Goal: Task Accomplishment & Management: Use online tool/utility

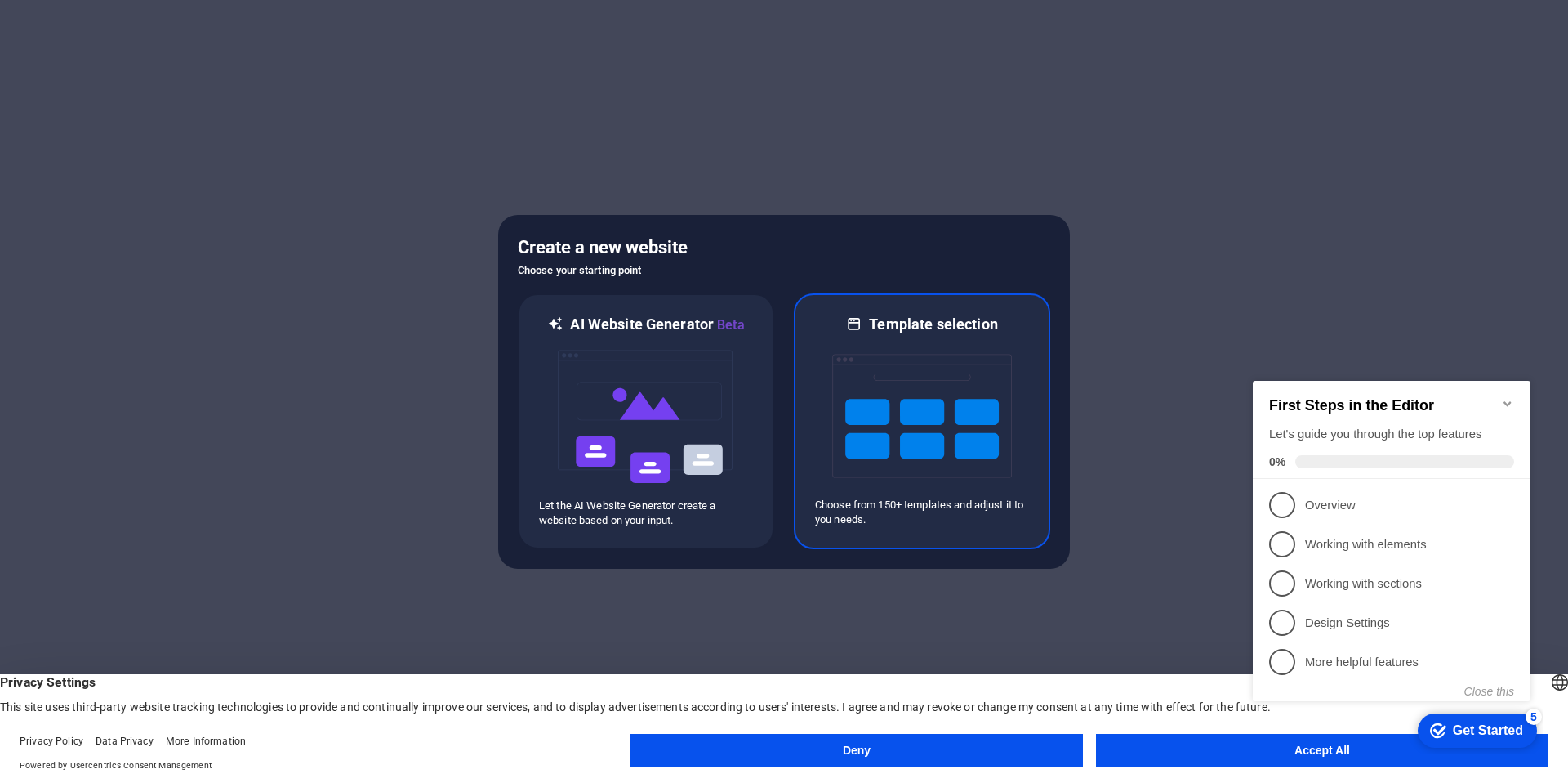
click at [996, 369] on img at bounding box center [922, 415] width 179 height 163
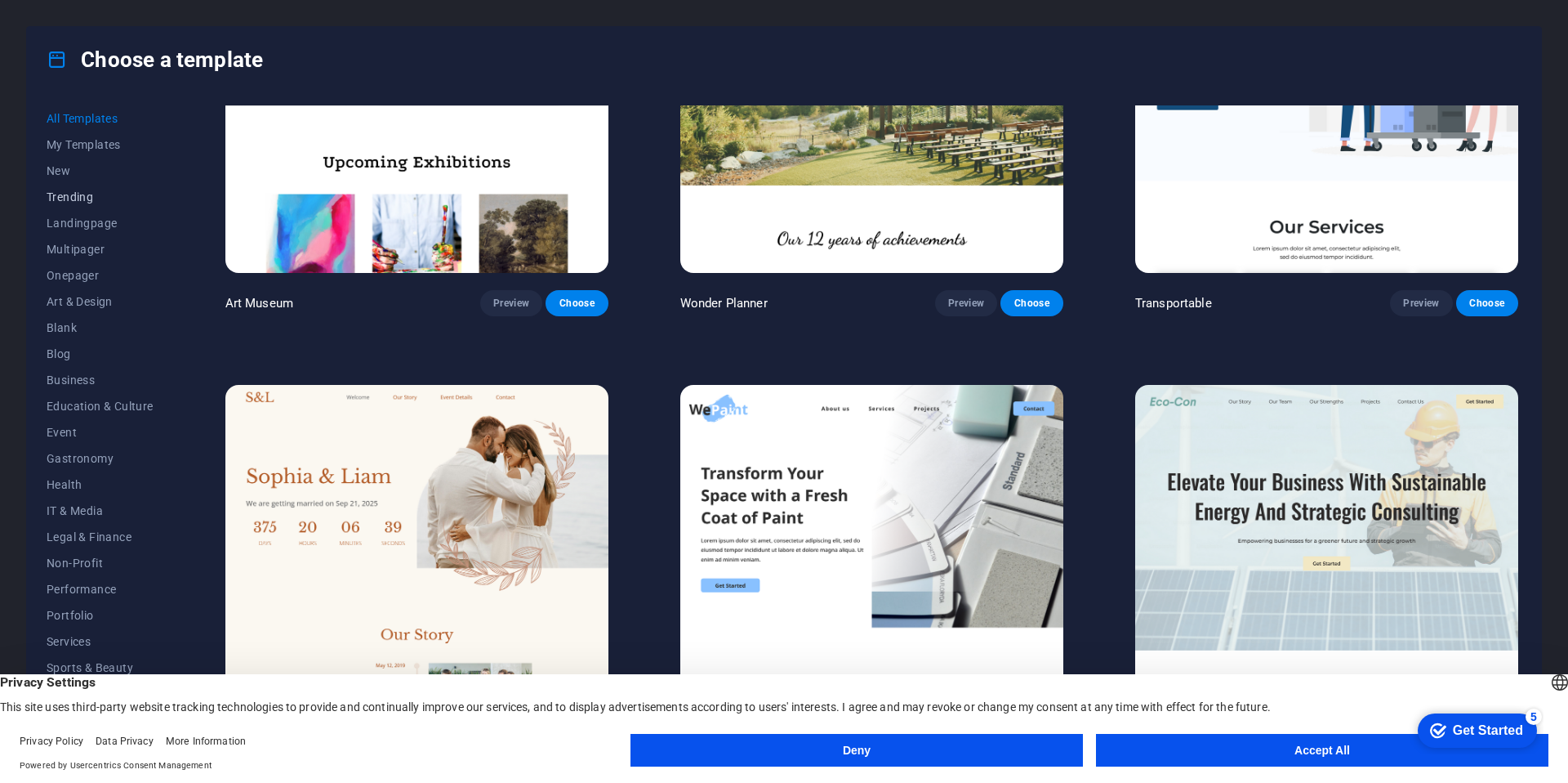
scroll to position [23, 0]
click at [87, 389] on span "Education & Culture" at bounding box center [99, 383] width 107 height 13
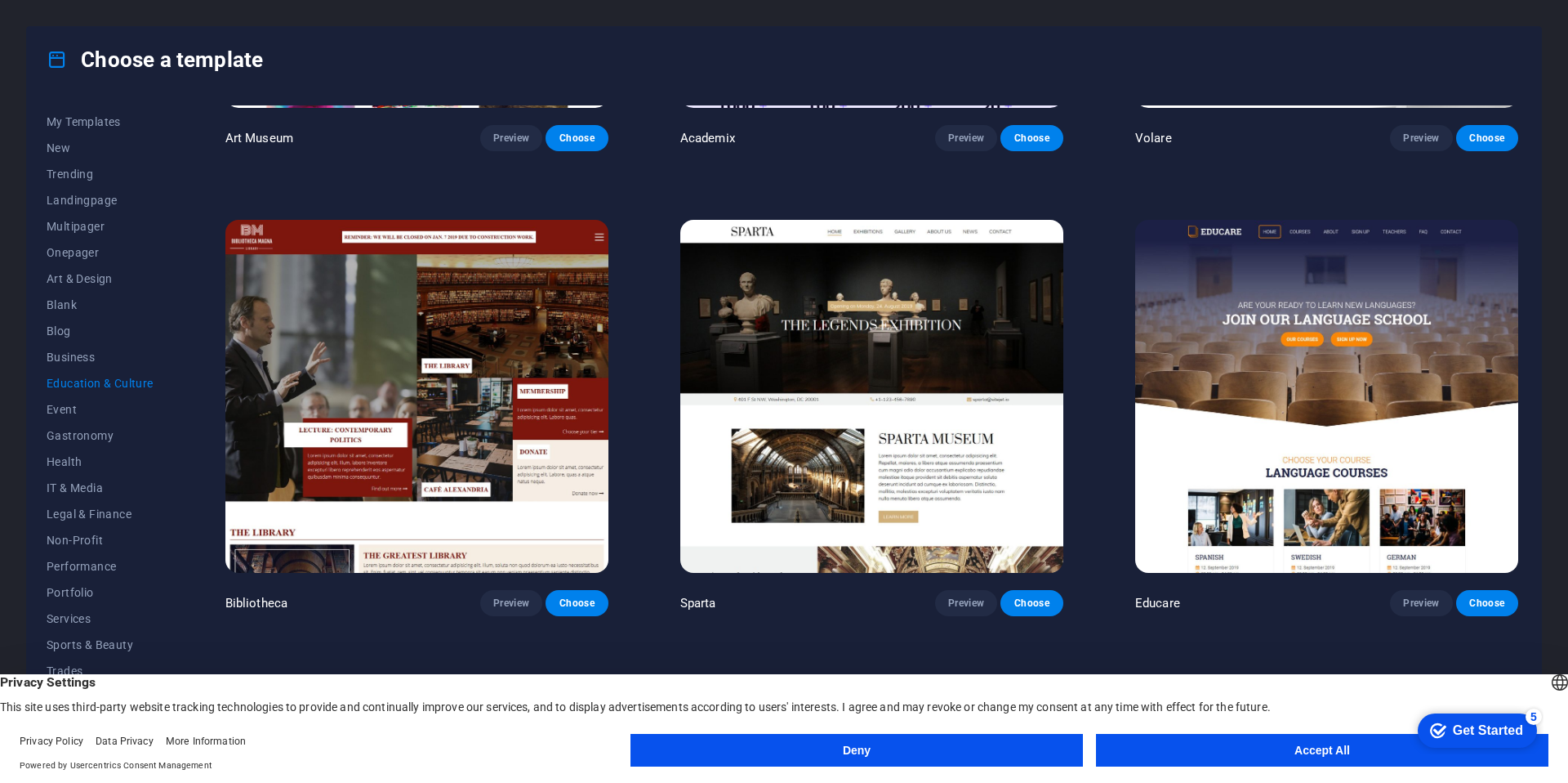
scroll to position [27, 0]
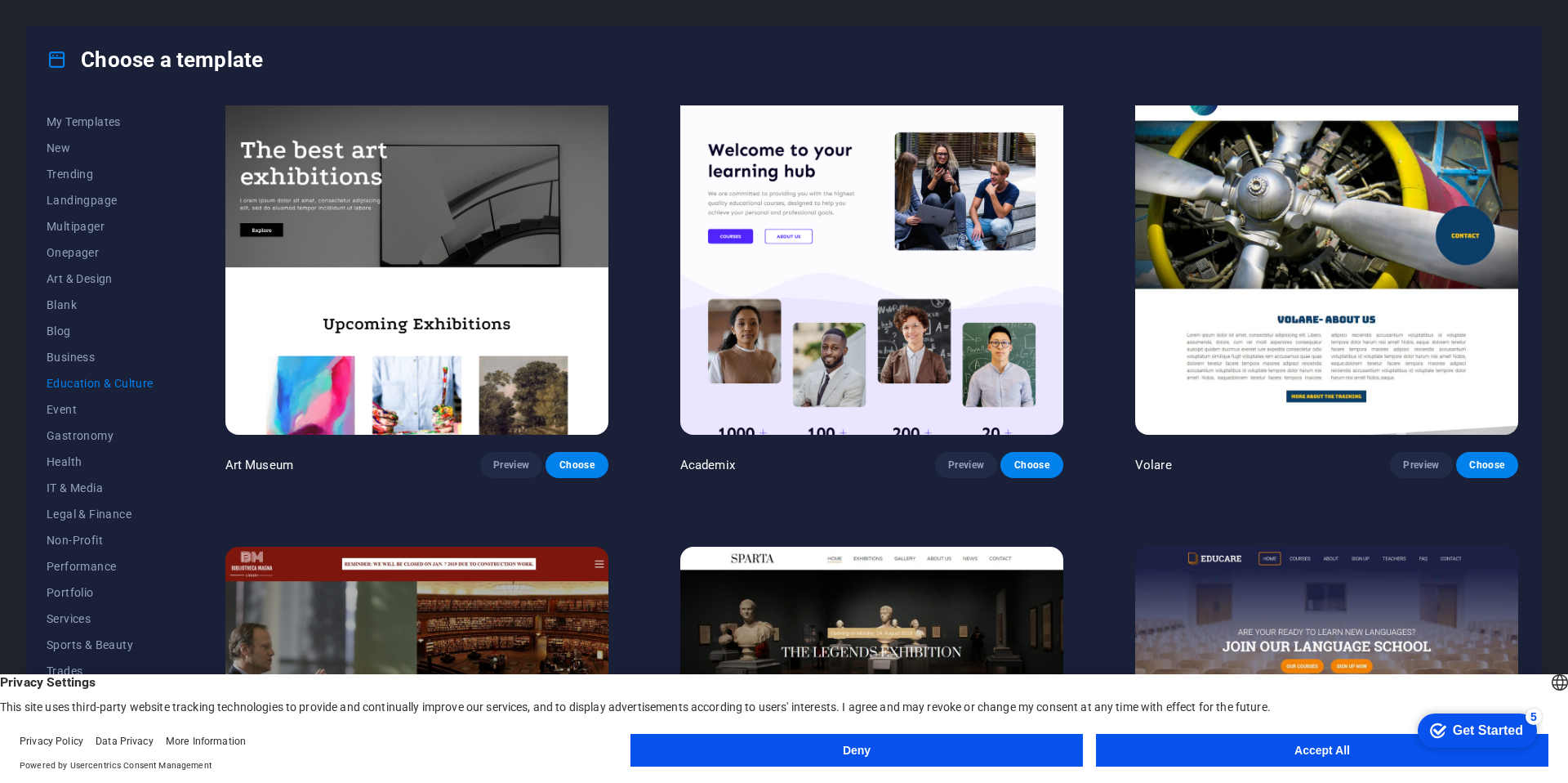
click at [1341, 747] on button "Accept All" at bounding box center [1322, 749] width 453 height 33
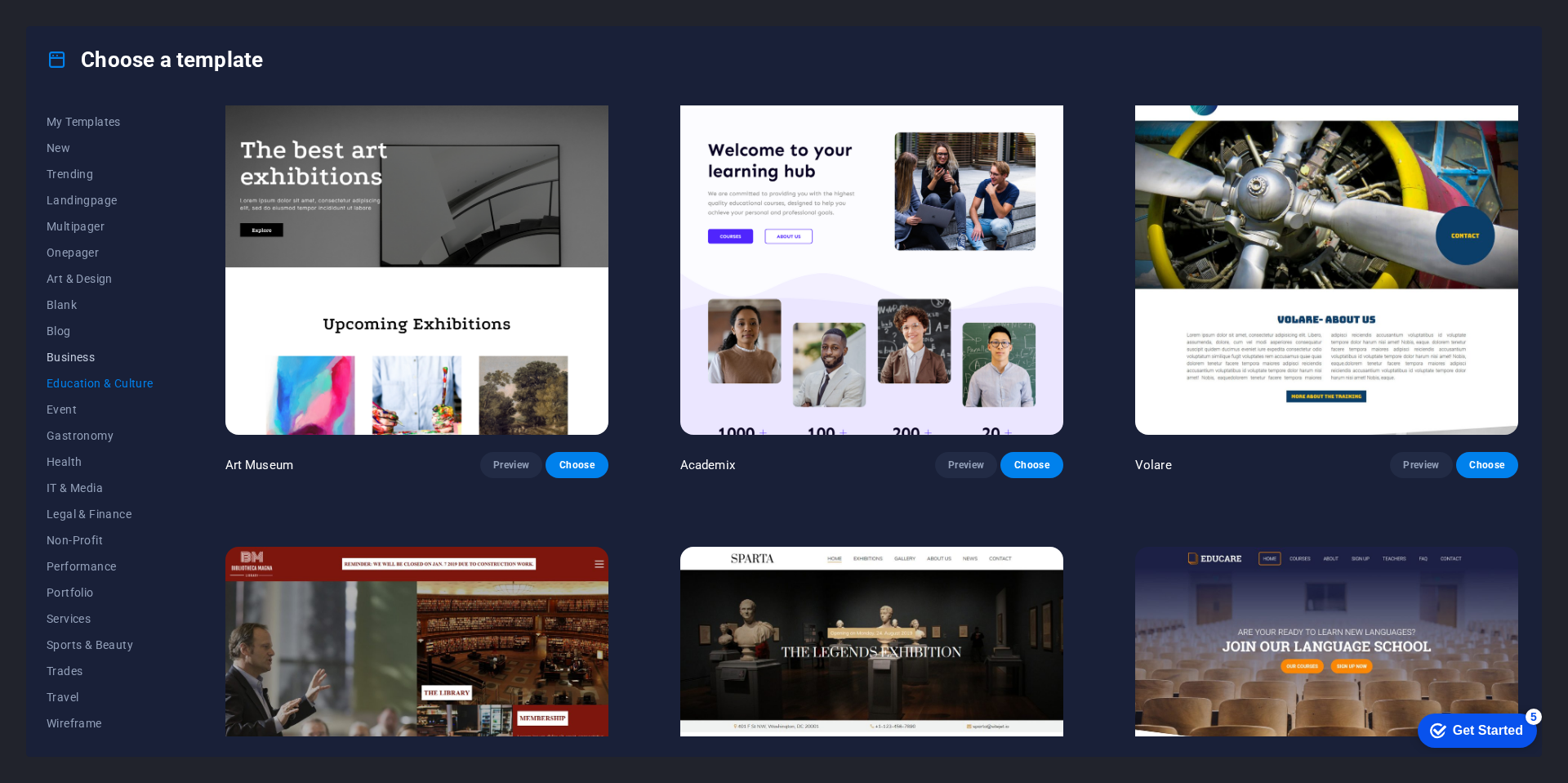
click at [62, 368] on button "Business" at bounding box center [99, 356] width 107 height 26
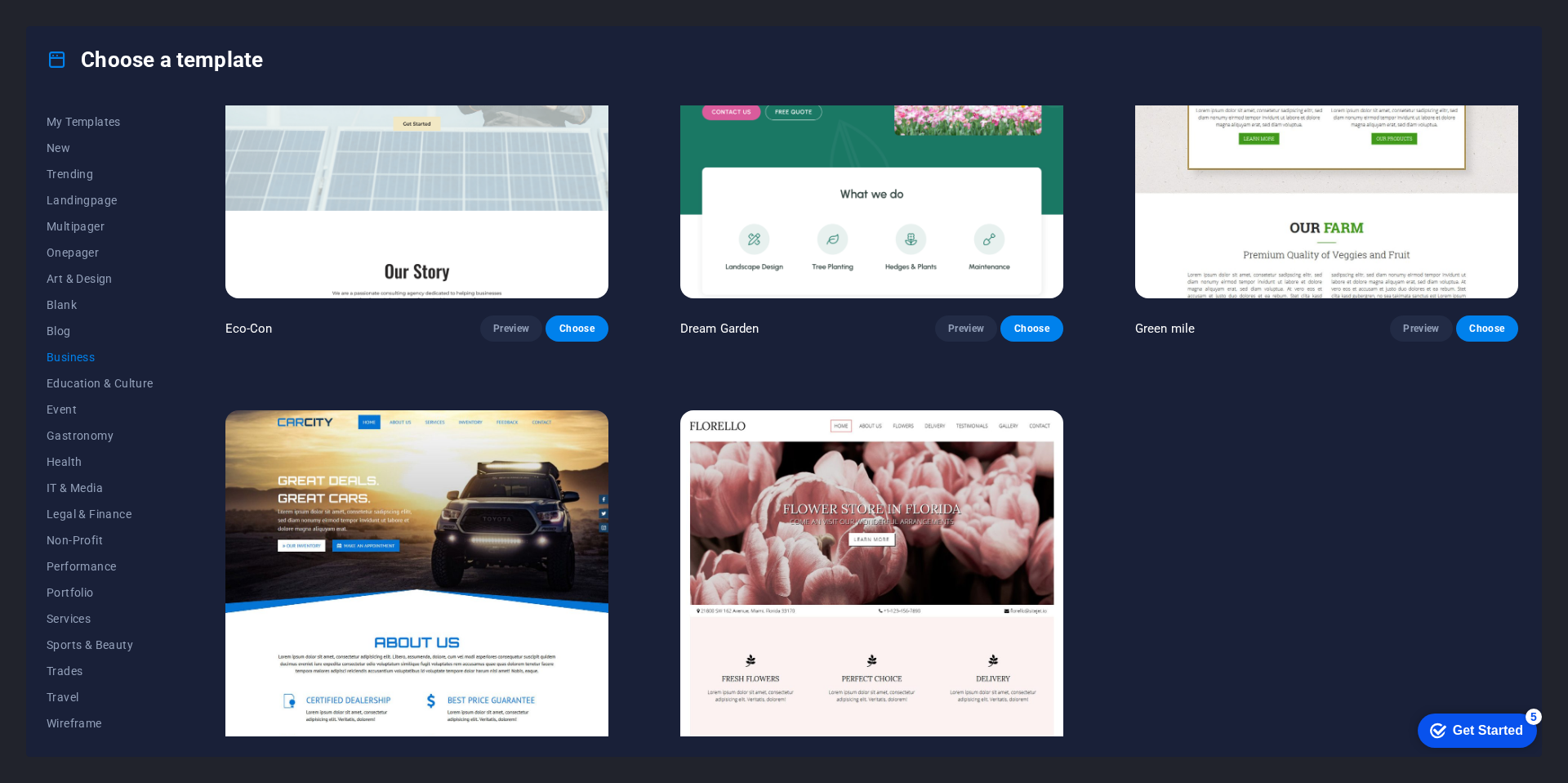
scroll to position [230, 0]
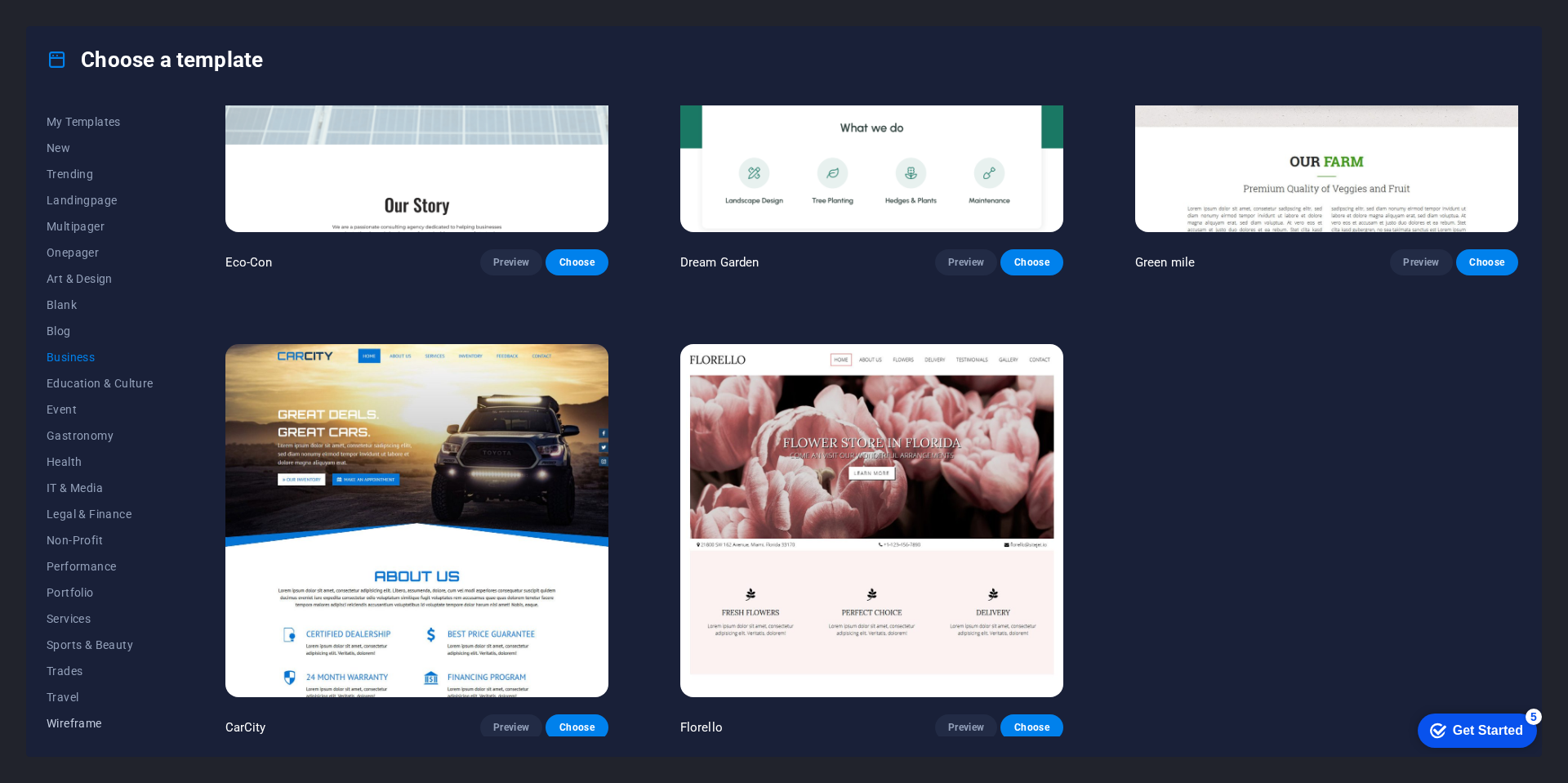
click at [62, 724] on span "Wireframe" at bounding box center [99, 723] width 107 height 13
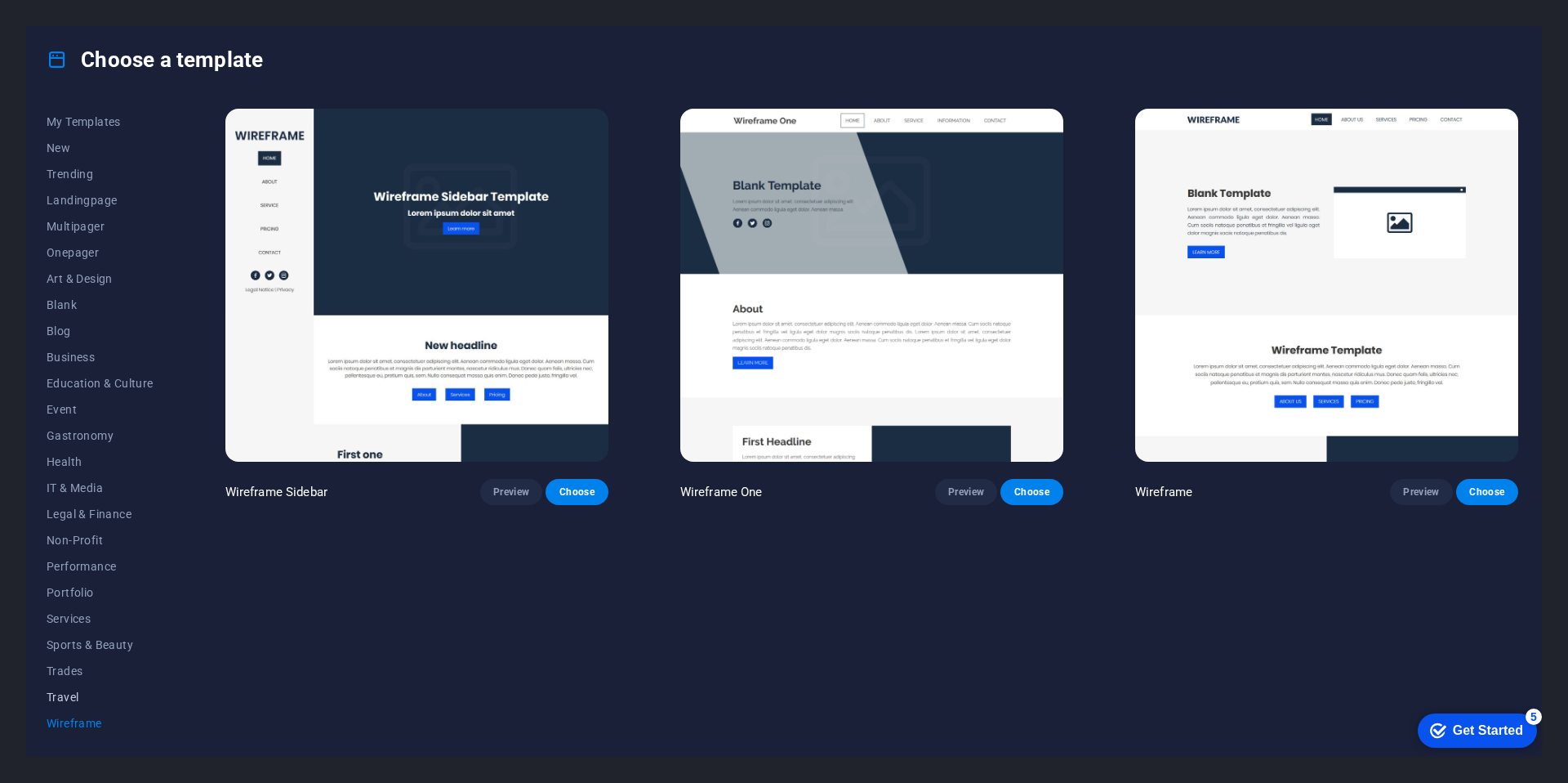
click at [66, 693] on span "Travel" at bounding box center [99, 697] width 107 height 13
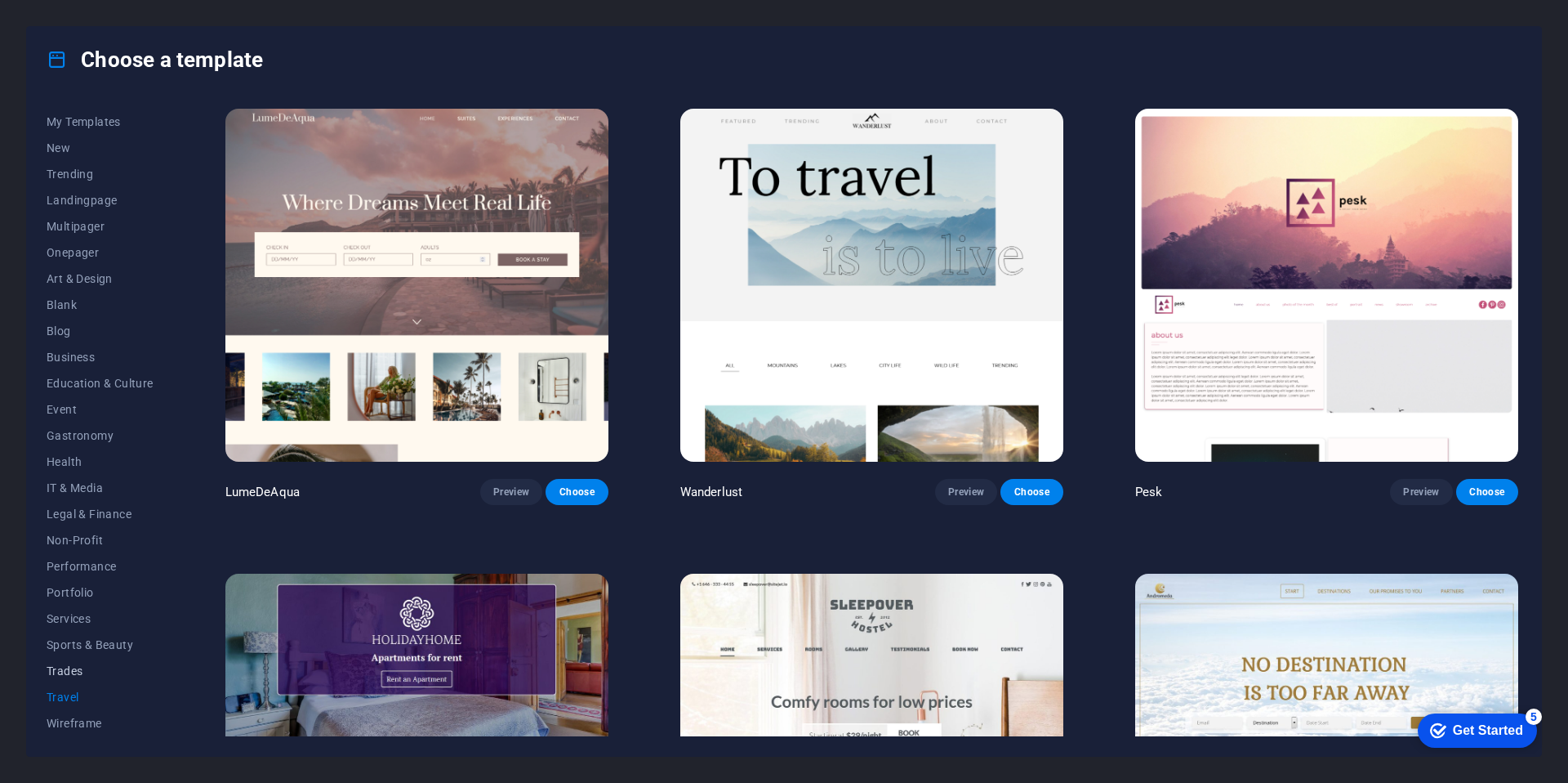
click at [83, 670] on span "Trades" at bounding box center [99, 670] width 107 height 13
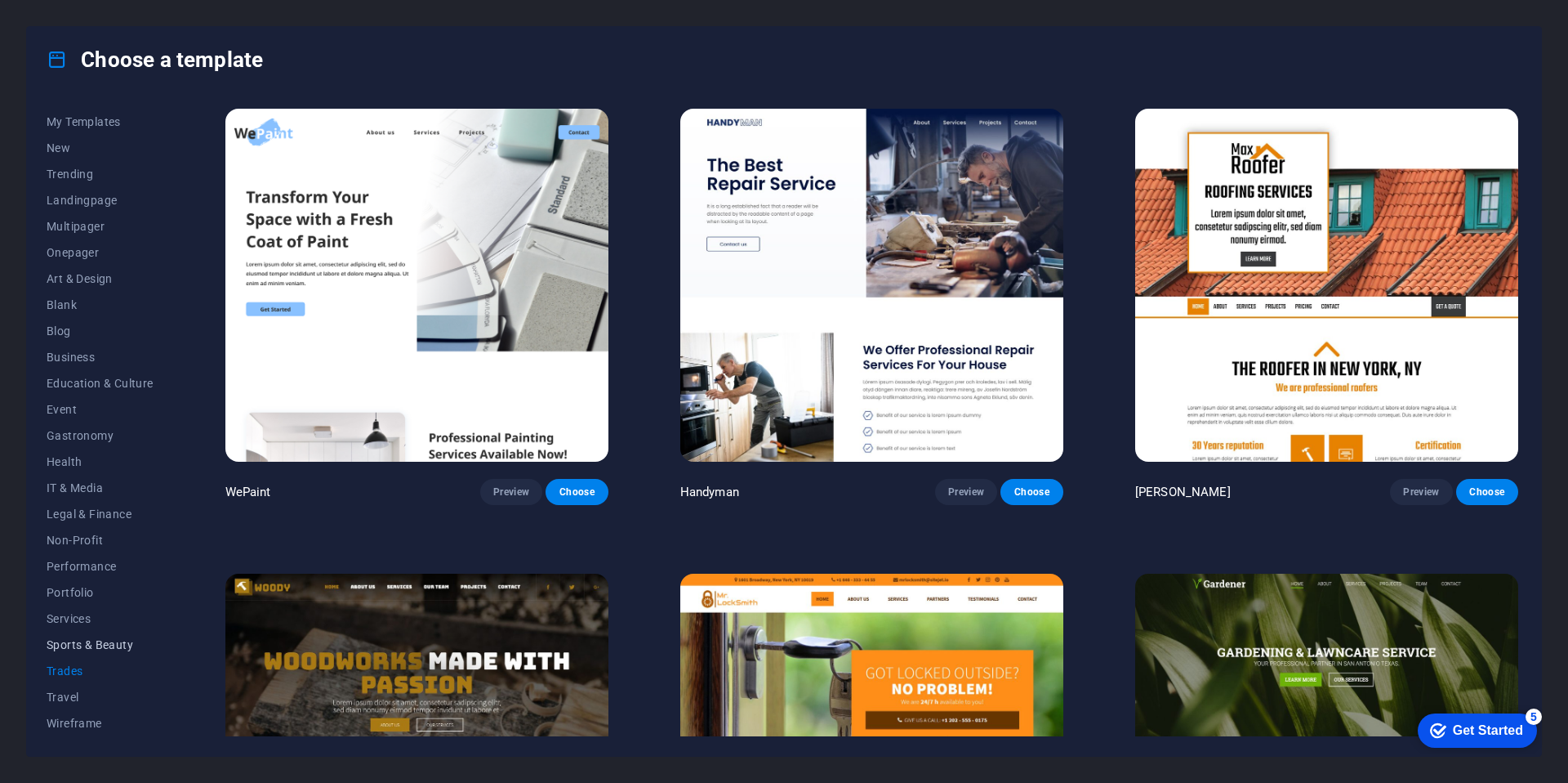
click at [98, 632] on button "Sports & Beauty" at bounding box center [99, 644] width 107 height 26
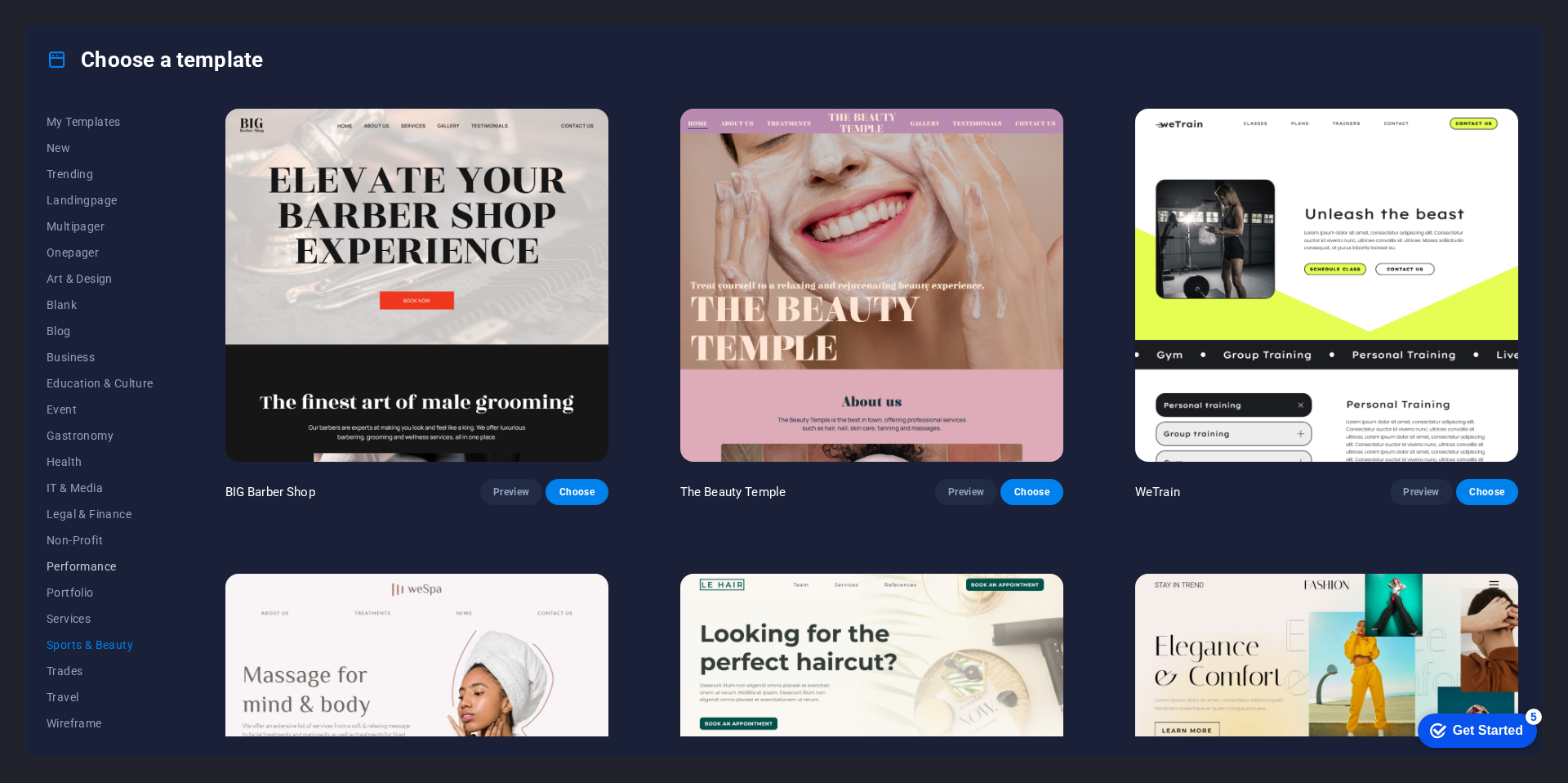
click at [80, 569] on span "Performance" at bounding box center [99, 566] width 107 height 13
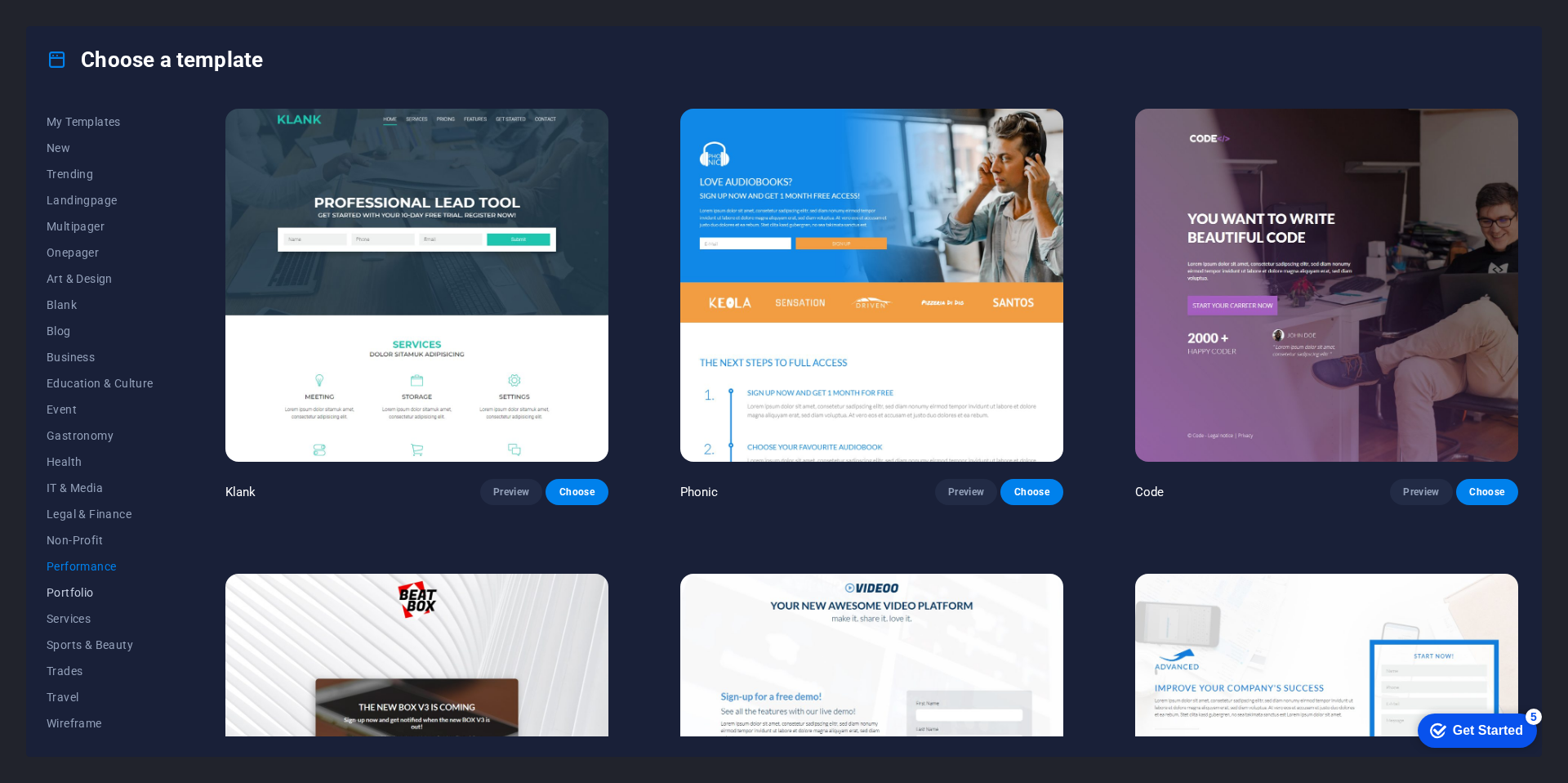
click at [81, 593] on span "Portfolio" at bounding box center [99, 592] width 107 height 13
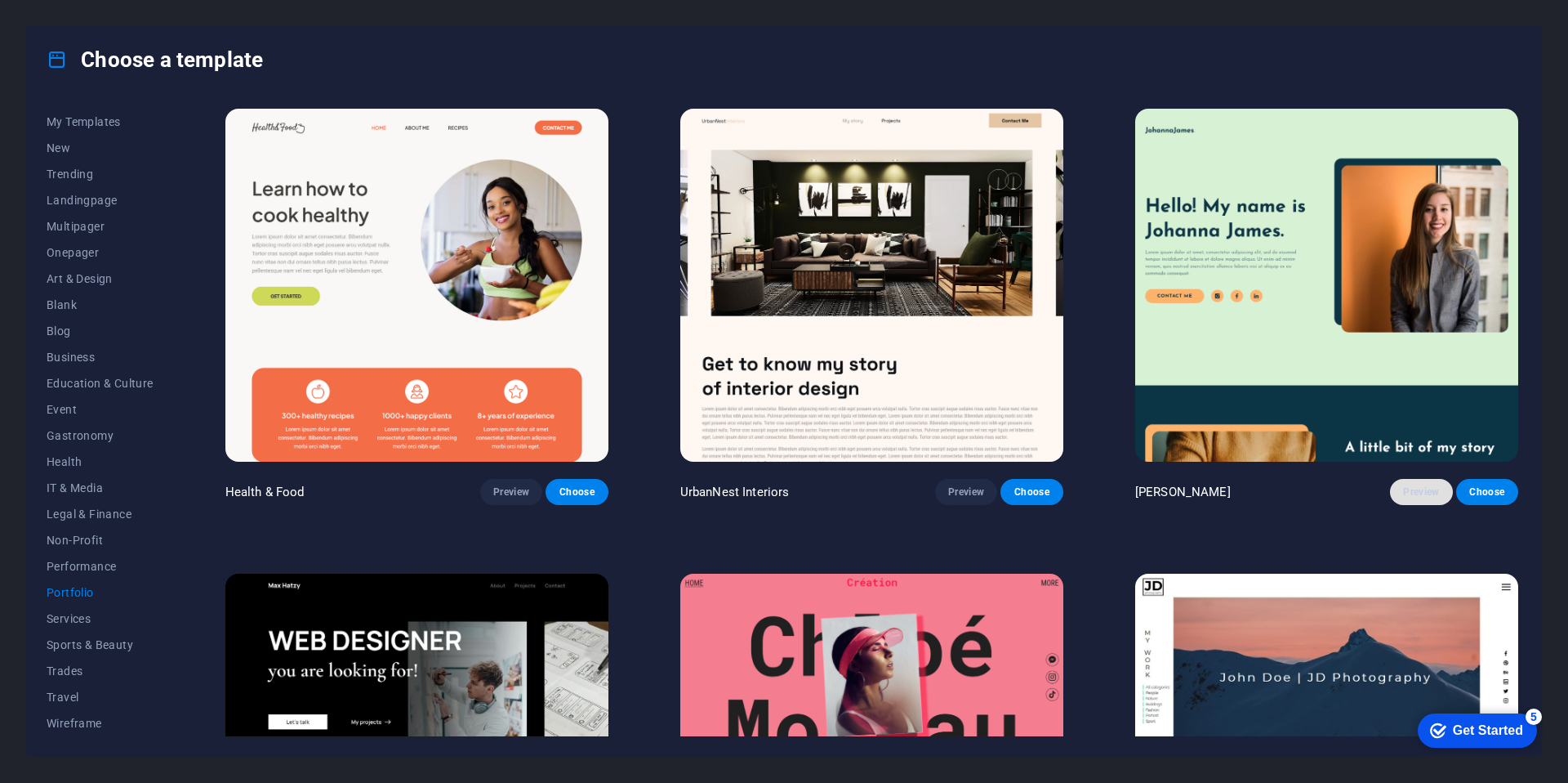
click at [1422, 486] on span "Preview" at bounding box center [1421, 492] width 35 height 13
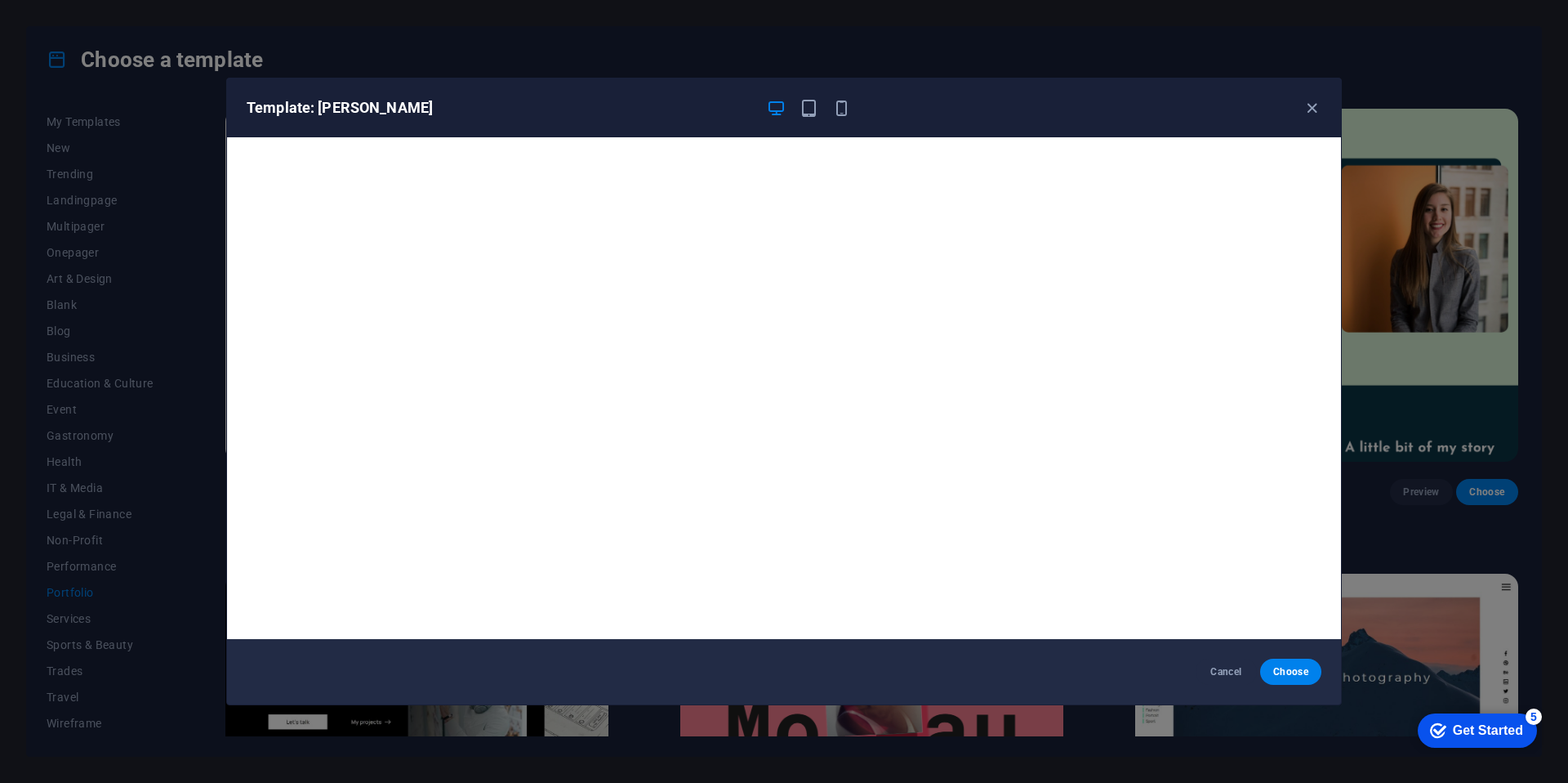
click at [1312, 118] on div "Template: Johanna James" at bounding box center [784, 107] width 1114 height 59
click at [1312, 112] on icon "button" at bounding box center [1312, 107] width 19 height 19
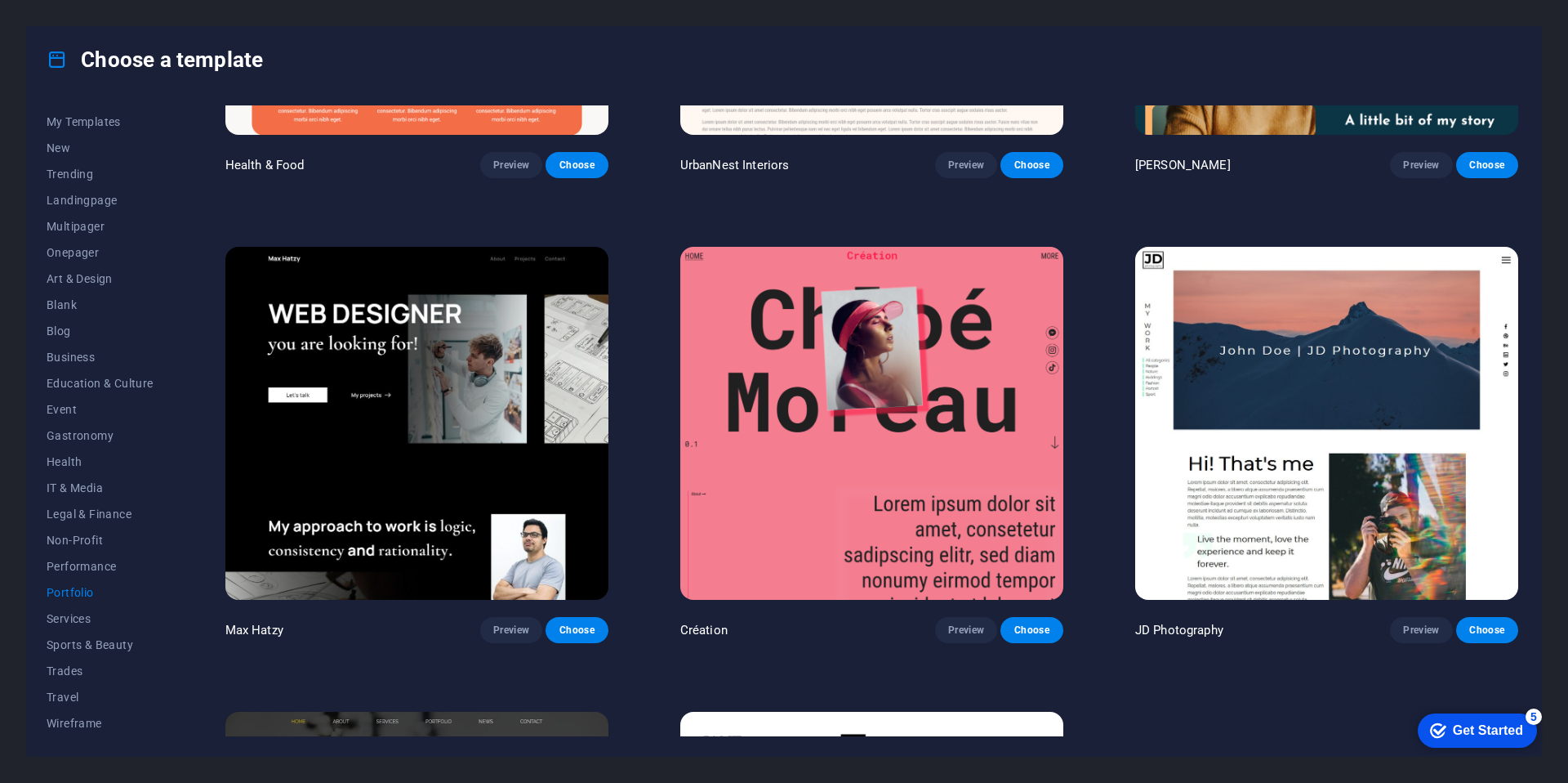
scroll to position [408, 0]
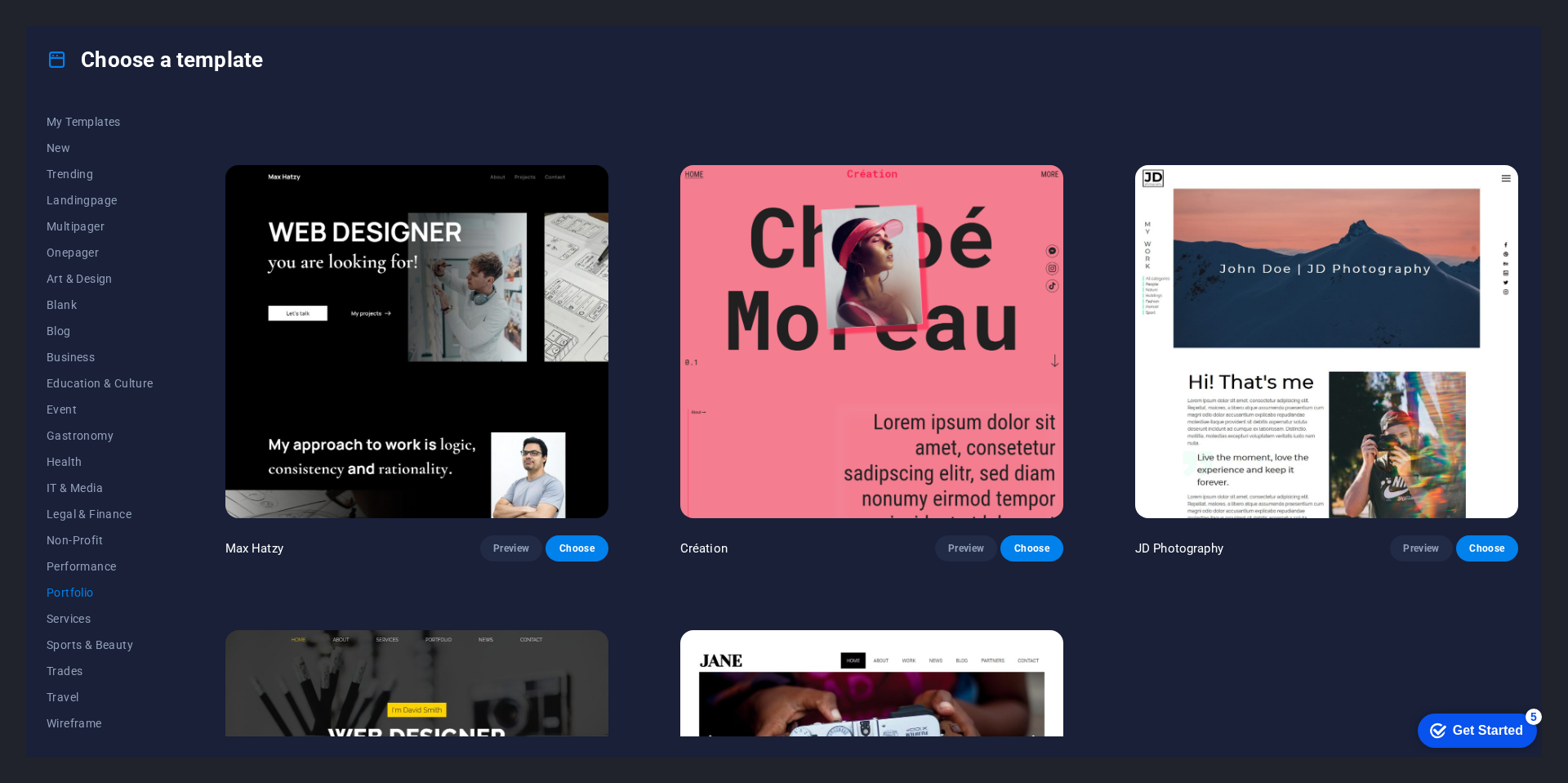
click at [507, 329] on img at bounding box center [417, 342] width 383 height 353
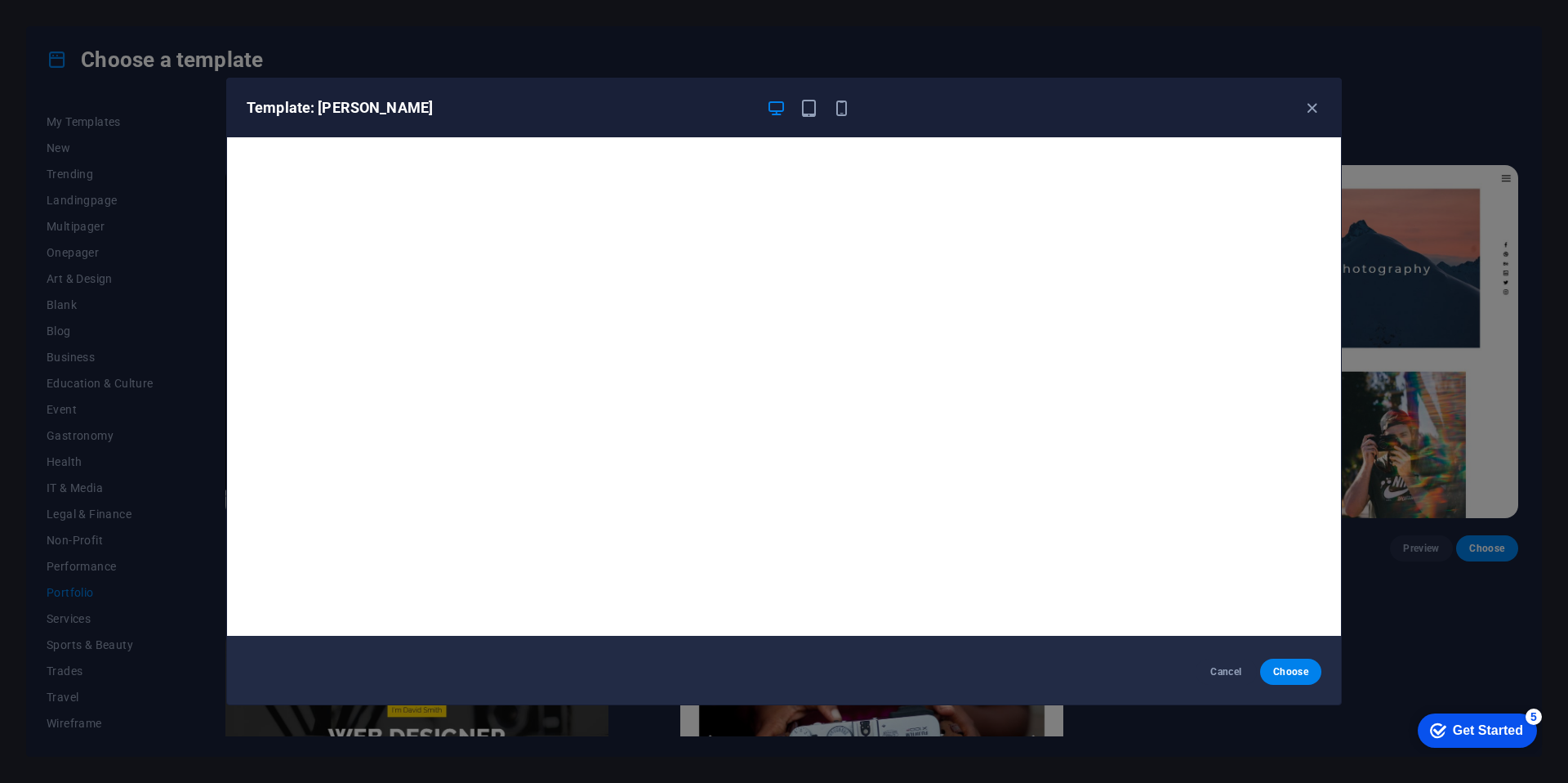
scroll to position [0, 0]
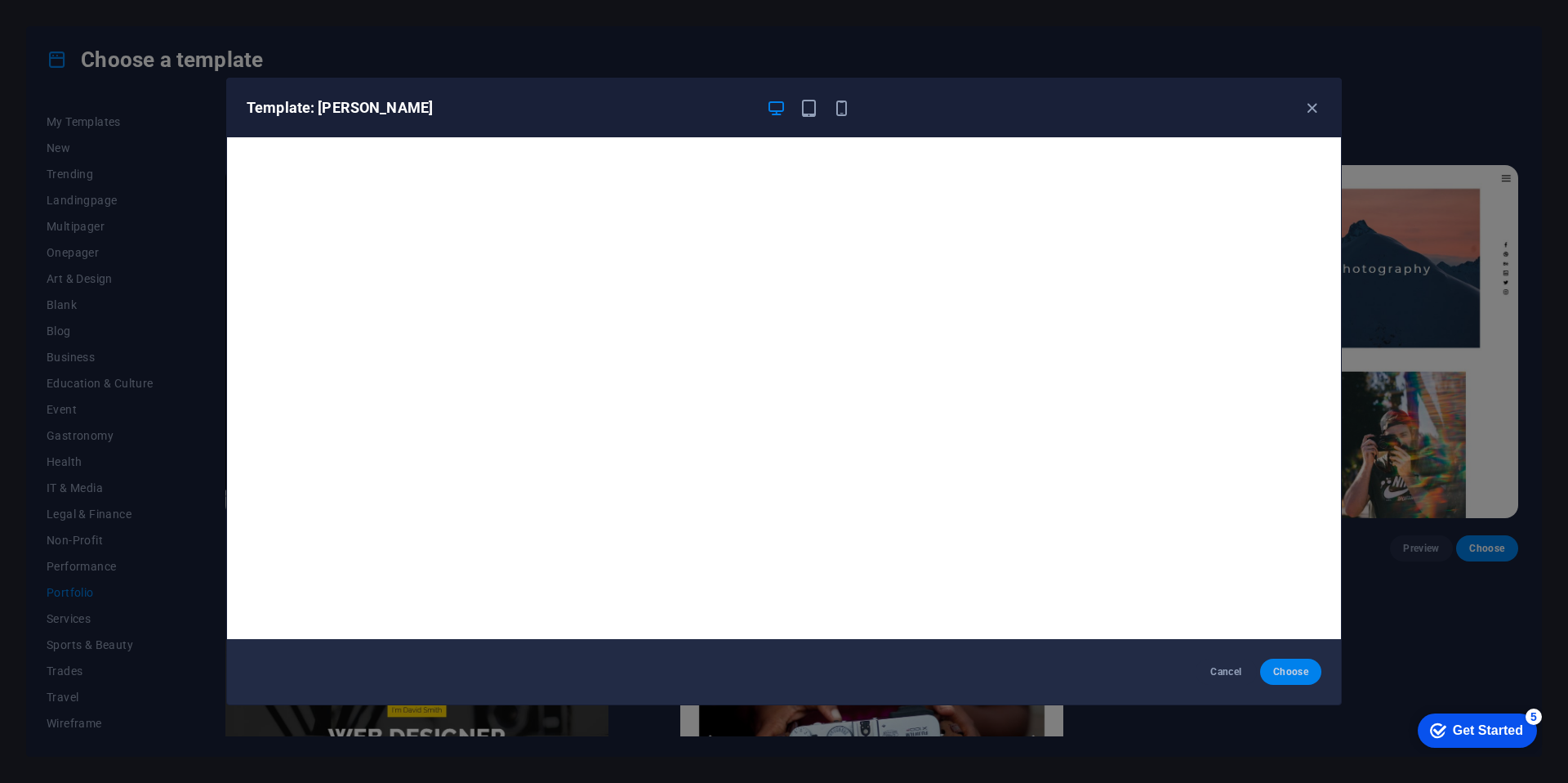
click at [1296, 673] on span "Choose" at bounding box center [1291, 671] width 35 height 13
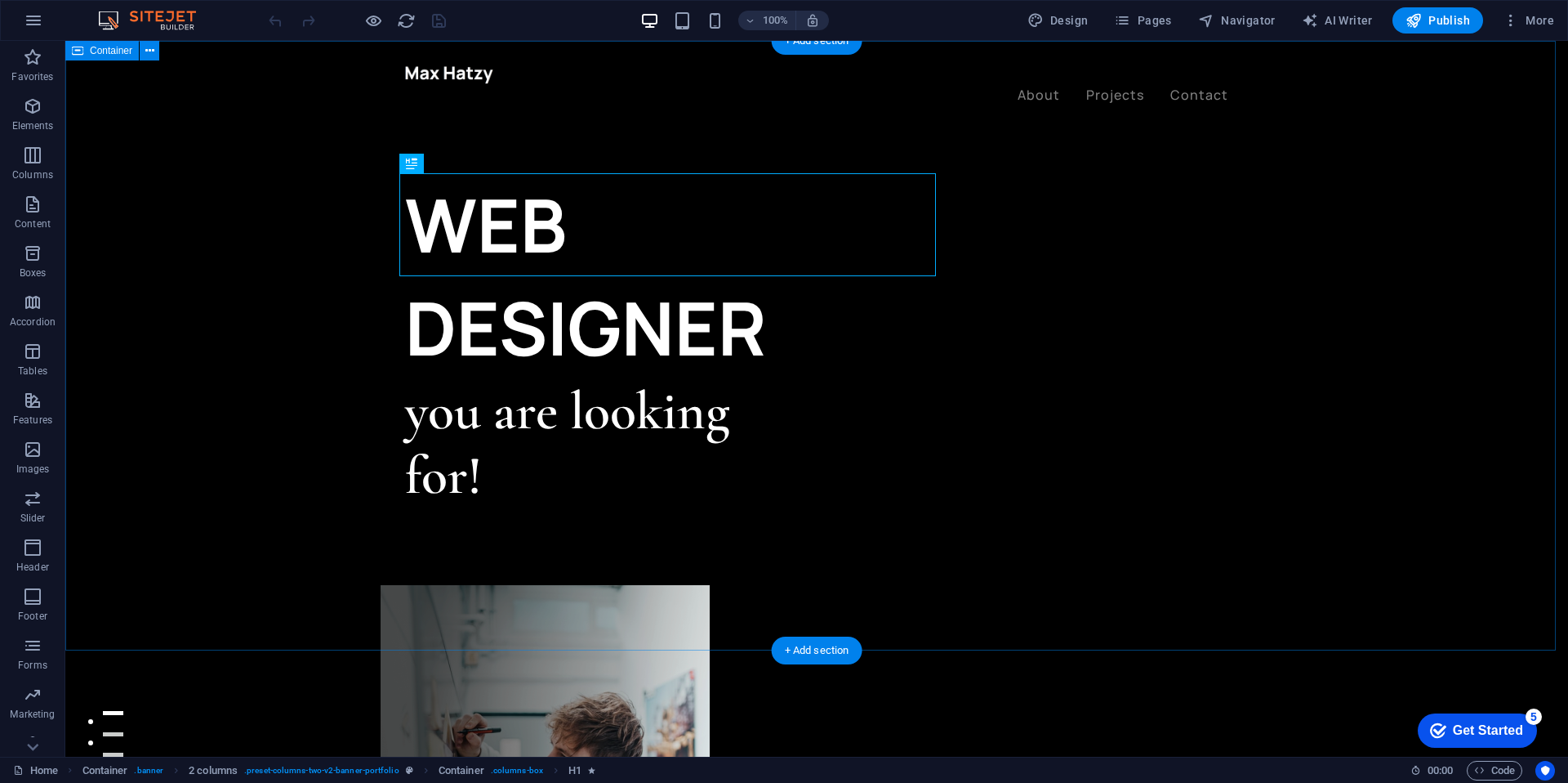
click at [138, 171] on div "WEB DESIGNER you are looking for! Let’s talk My projects" at bounding box center [816, 757] width 1502 height 1433
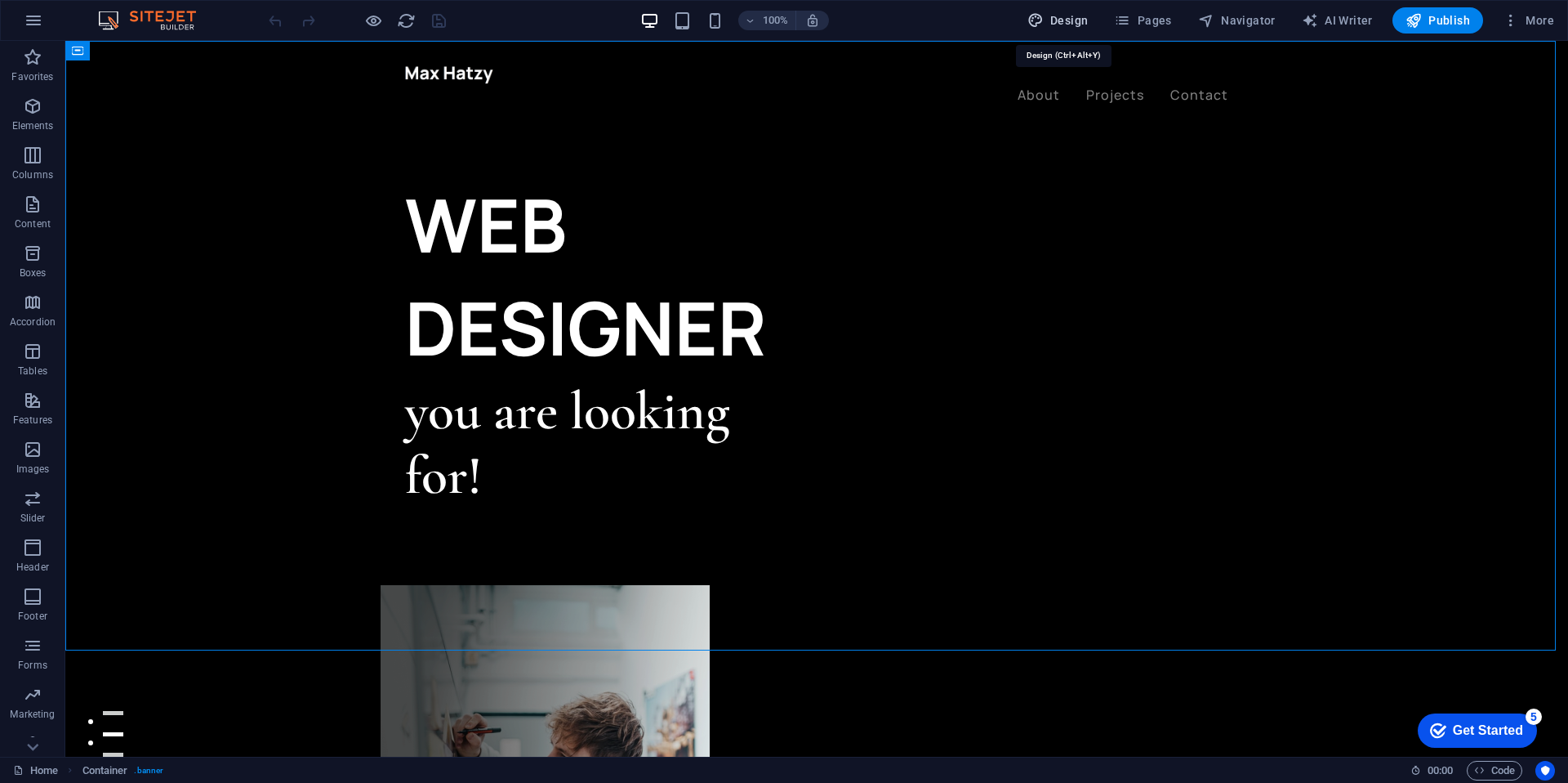
click at [1044, 20] on icon "button" at bounding box center [1036, 20] width 16 height 16
select select "ease-in-out"
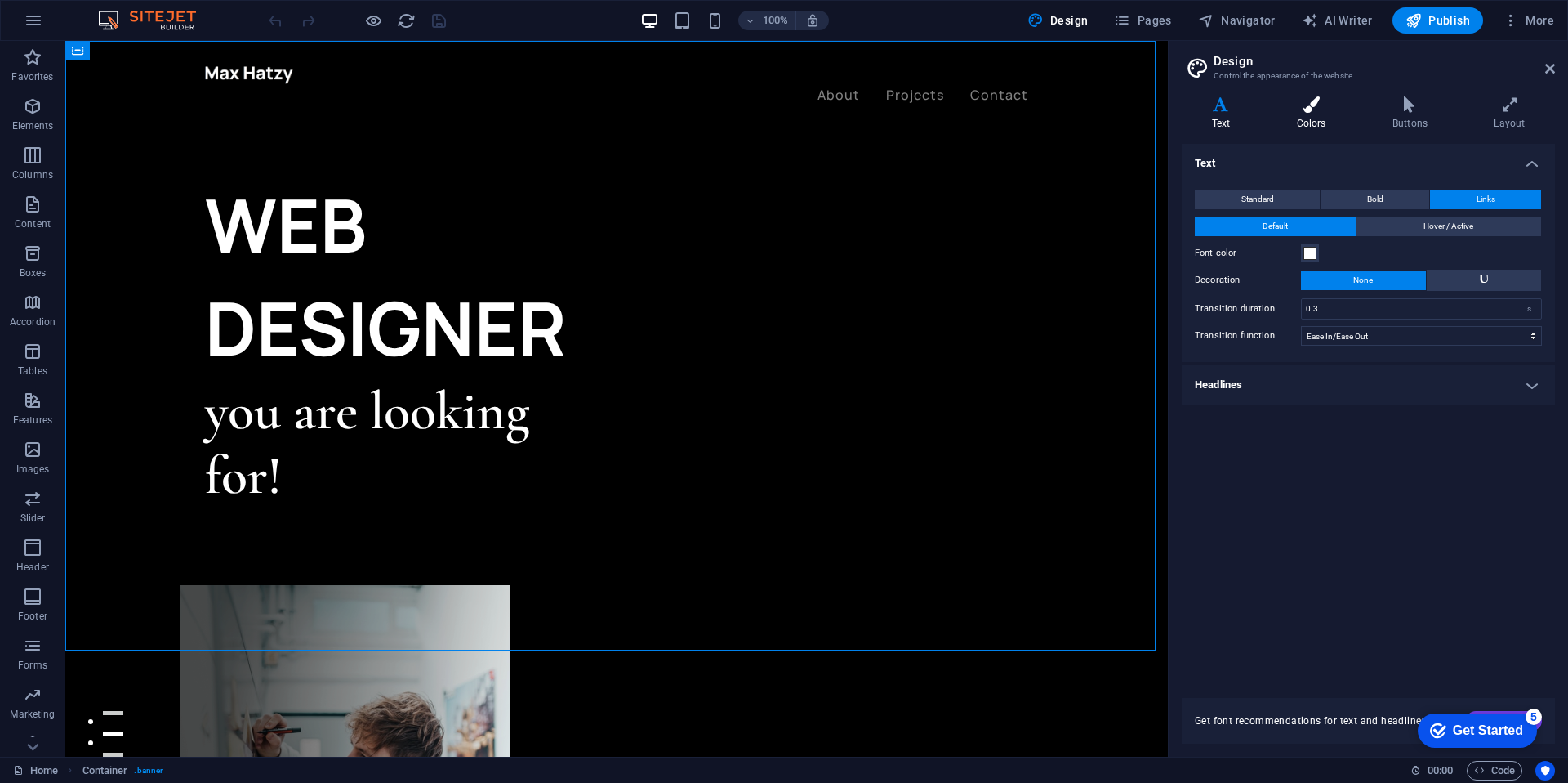
click at [1323, 111] on icon at bounding box center [1311, 105] width 89 height 16
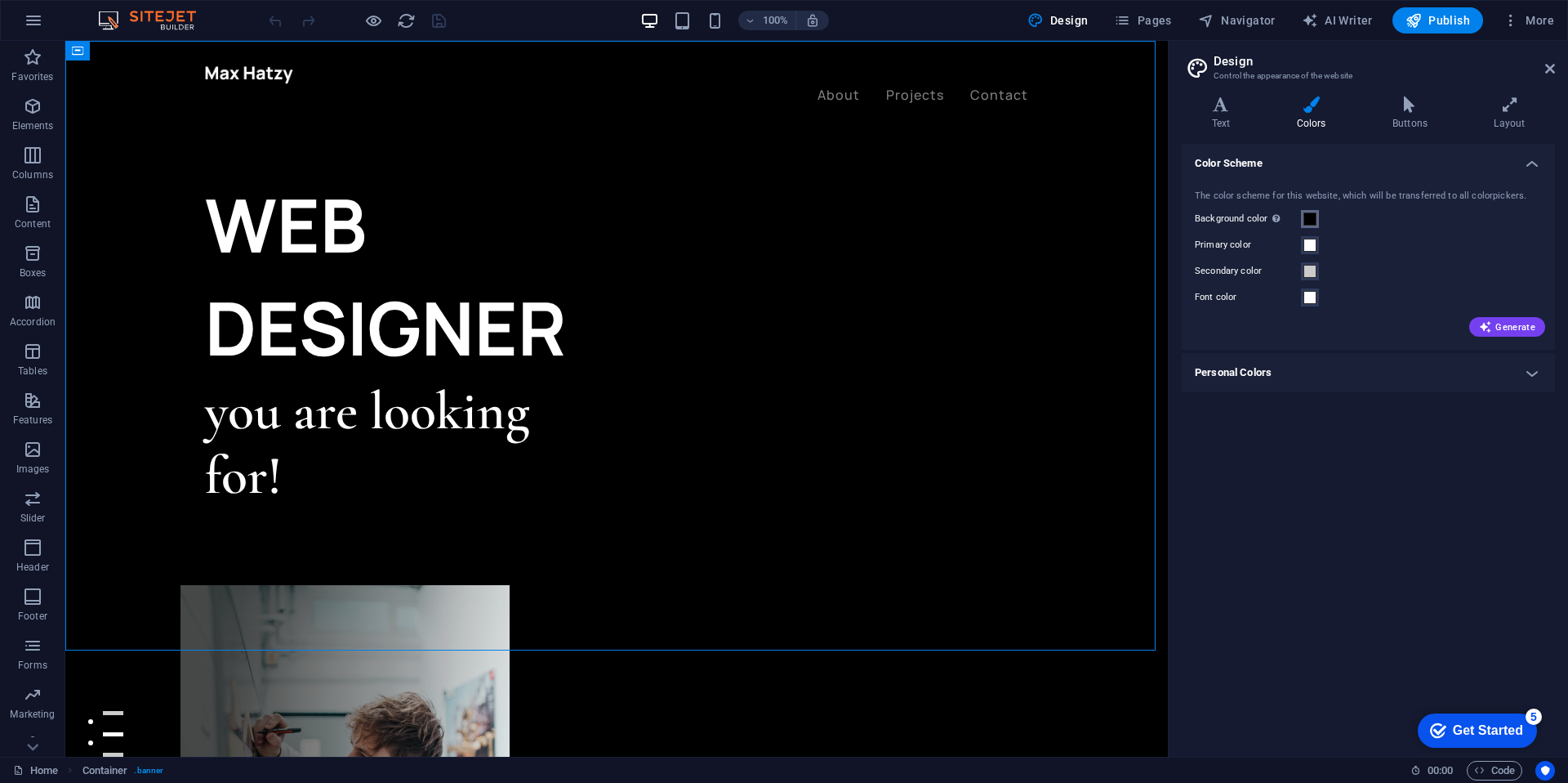
click at [1307, 222] on span at bounding box center [1310, 218] width 13 height 13
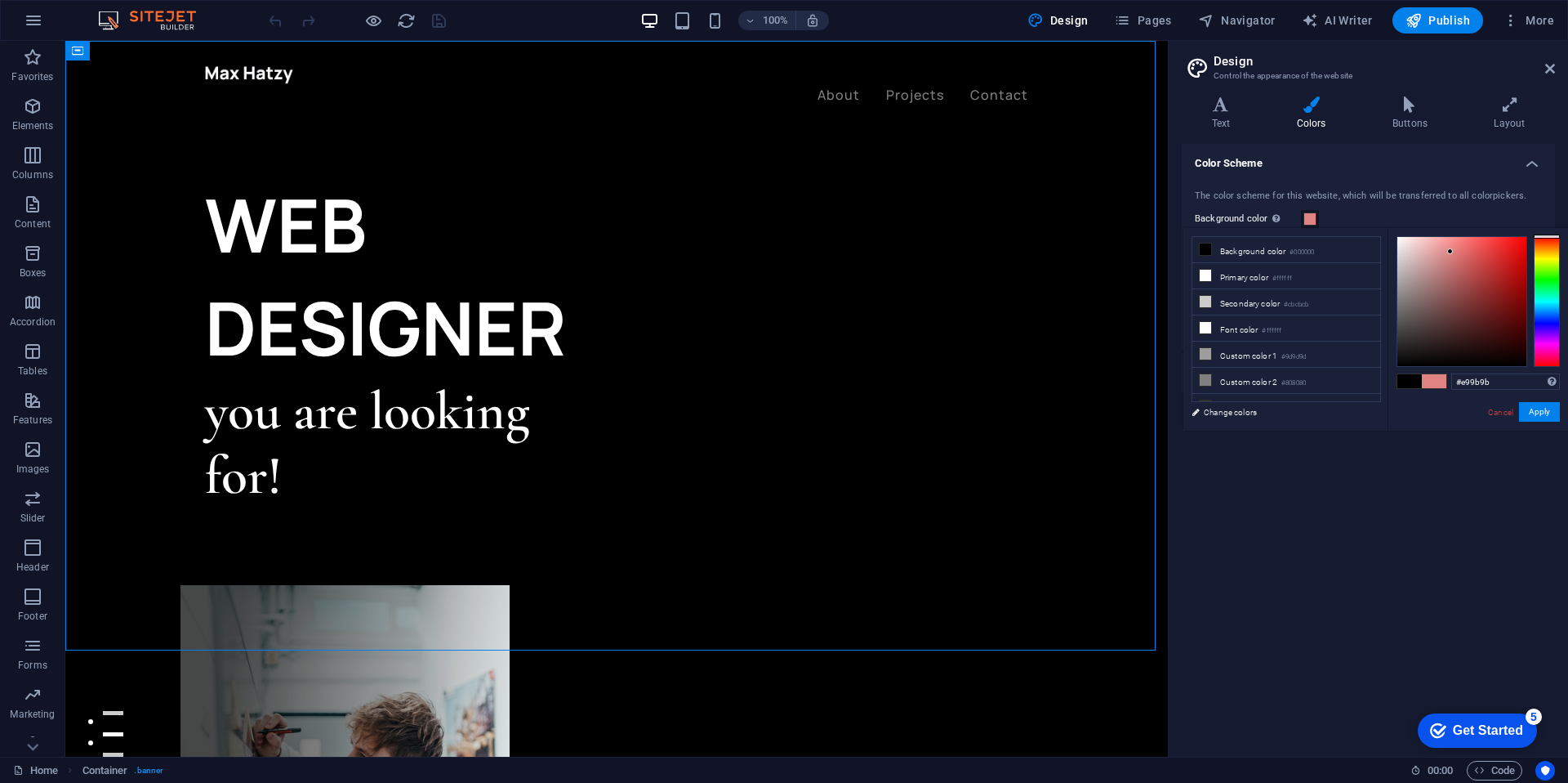
drag, startPoint x: 1451, startPoint y: 292, endPoint x: 1439, endPoint y: 248, distance: 45.6
click at [1439, 248] on div at bounding box center [1461, 301] width 129 height 129
click at [1440, 262] on div at bounding box center [1461, 301] width 129 height 129
click at [1442, 295] on div at bounding box center [1461, 301] width 129 height 129
click at [1422, 313] on div at bounding box center [1461, 301] width 129 height 129
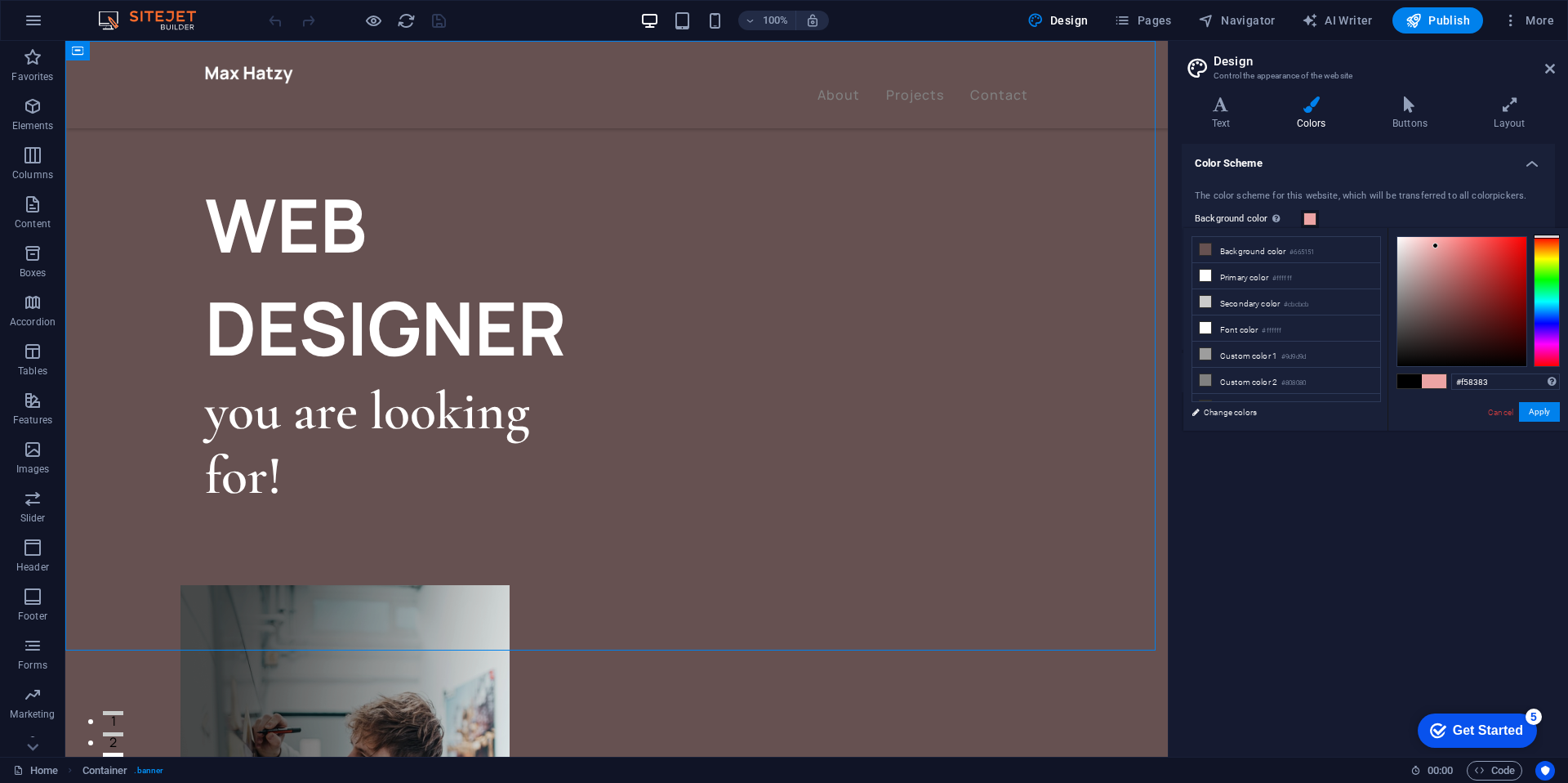
drag, startPoint x: 1470, startPoint y: 270, endPoint x: 1457, endPoint y: 241, distance: 31.8
click at [1457, 241] on div at bounding box center [1461, 301] width 129 height 129
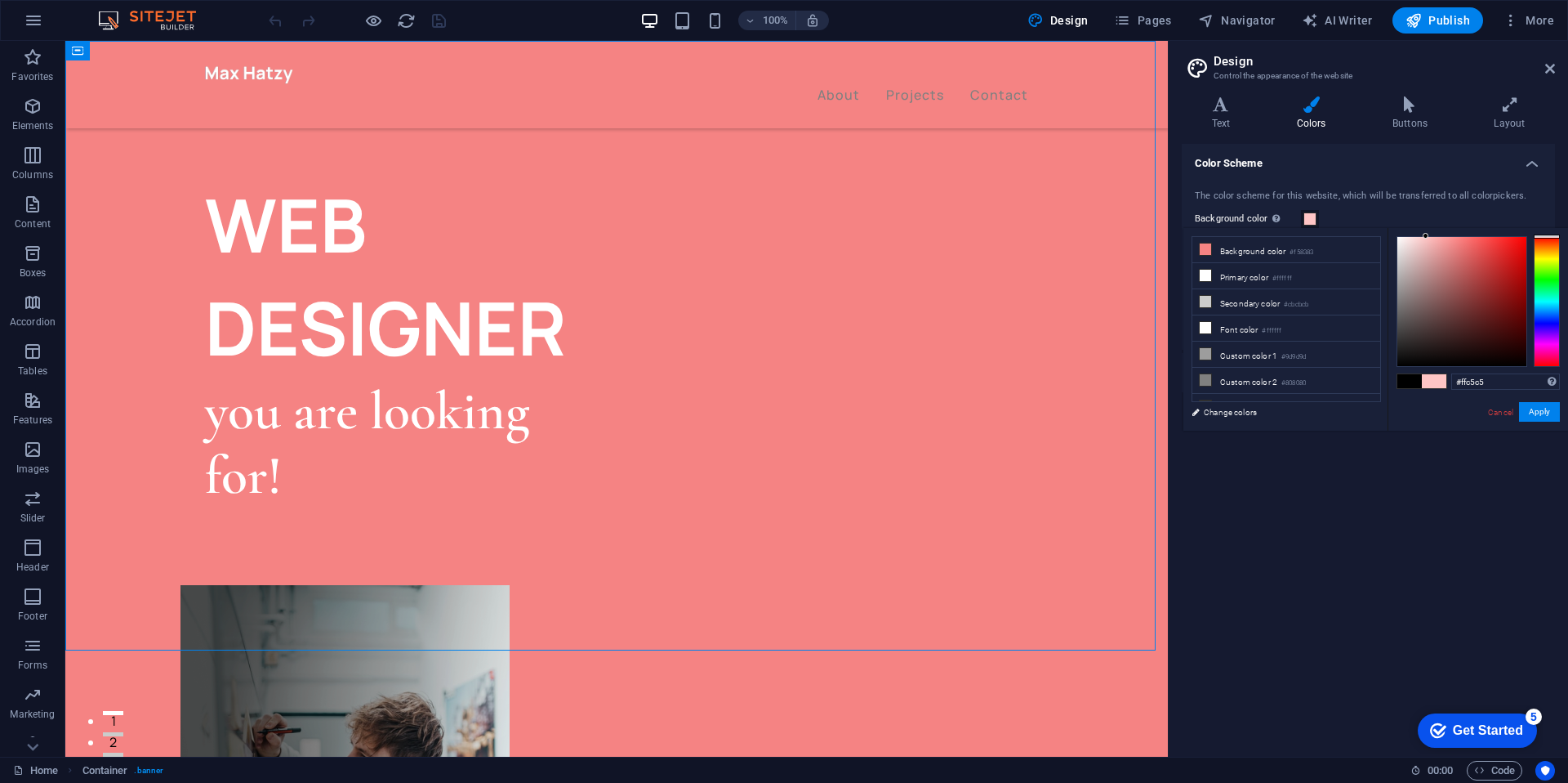
drag, startPoint x: 1457, startPoint y: 241, endPoint x: 1426, endPoint y: 232, distance: 32.3
click at [1426, 232] on div "#ffc5c5 Supported formats #0852ed rgb(8, 82, 237) rgba(8, 82, 237, 90%) hsv(221…" at bounding box center [1477, 447] width 180 height 439
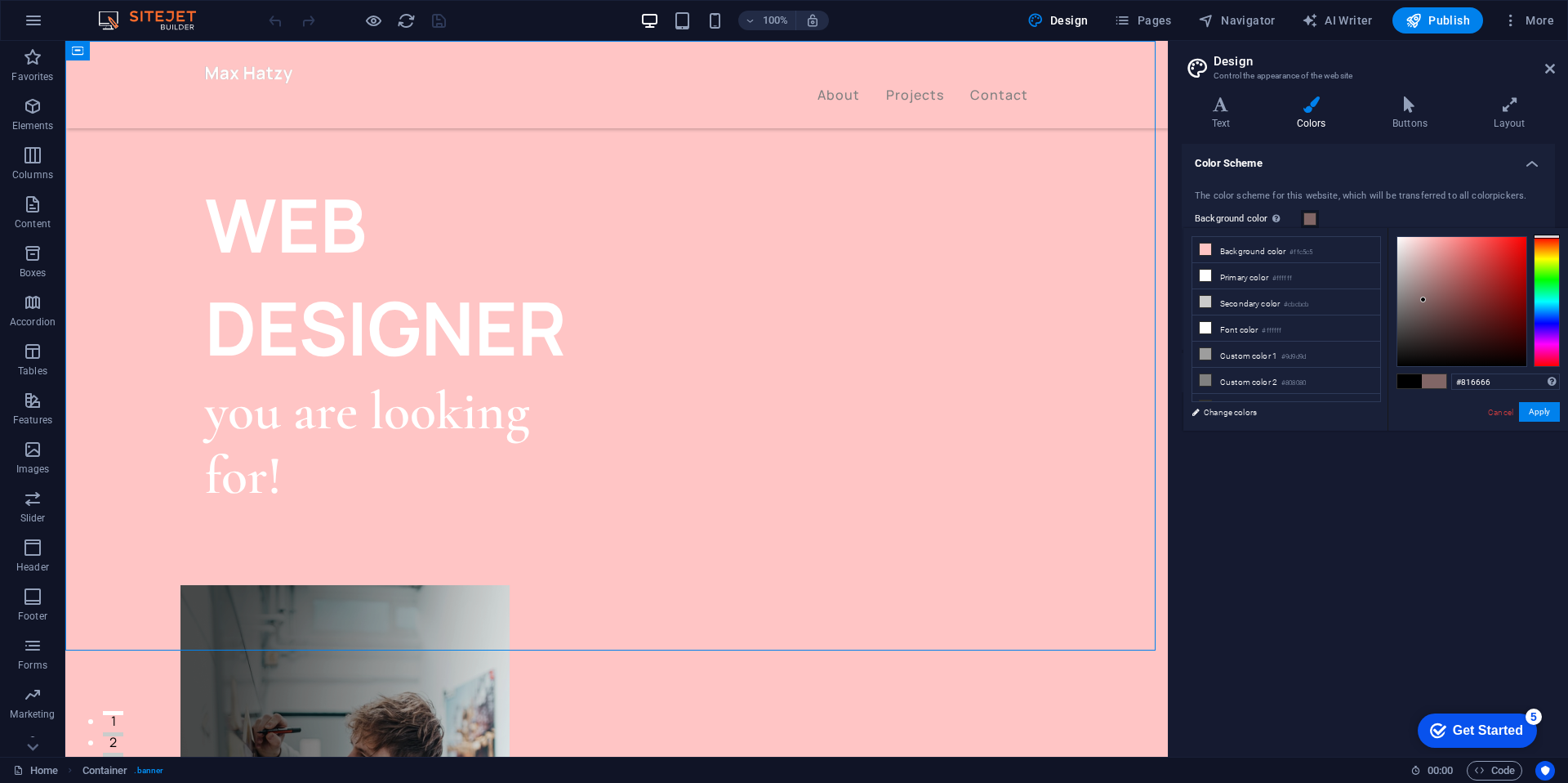
drag, startPoint x: 1426, startPoint y: 248, endPoint x: 1423, endPoint y: 300, distance: 52.1
click at [1423, 300] on div at bounding box center [1461, 301] width 129 height 129
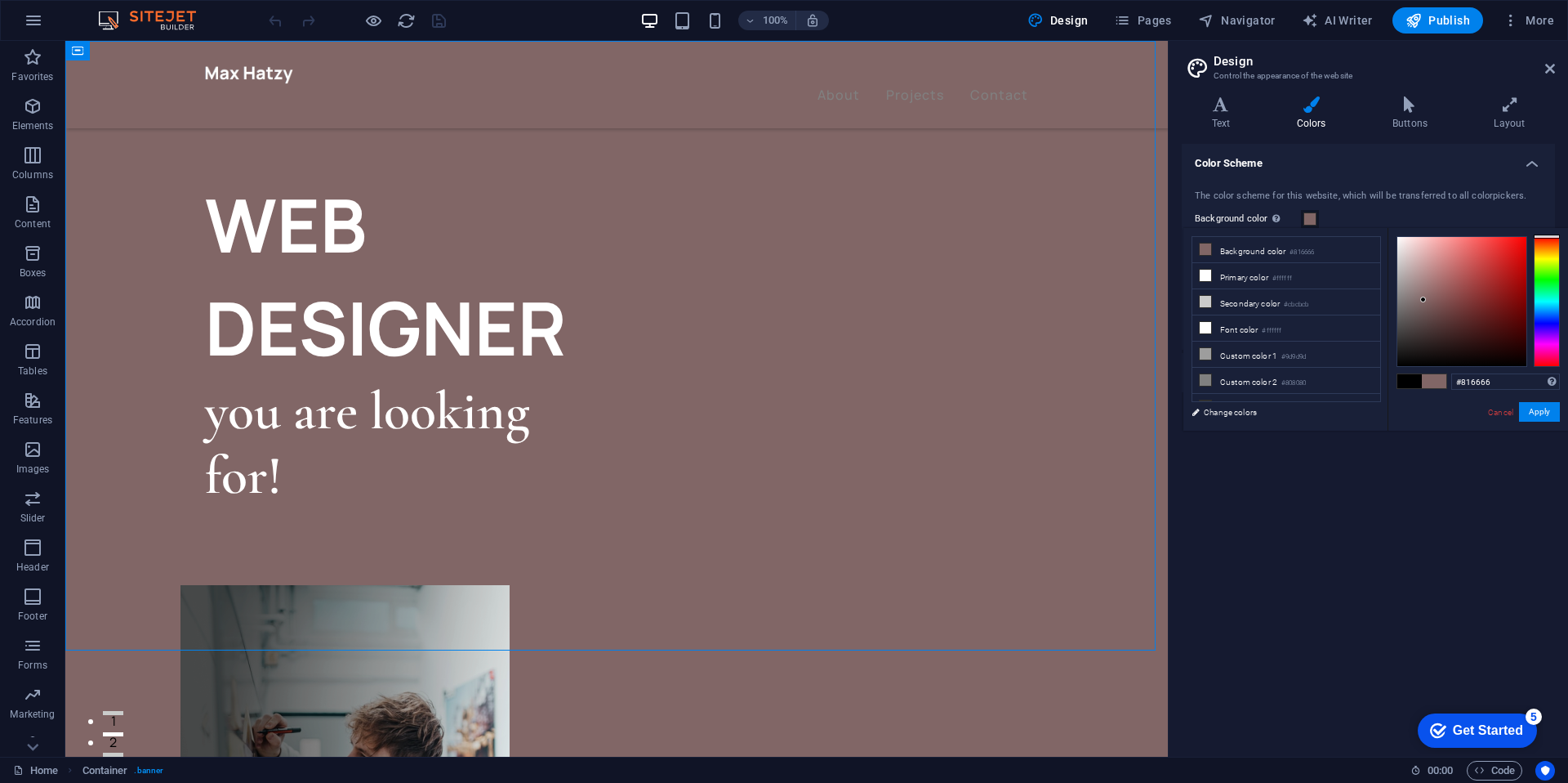
type input "#a07f7f"
click at [1423, 284] on div at bounding box center [1461, 301] width 129 height 129
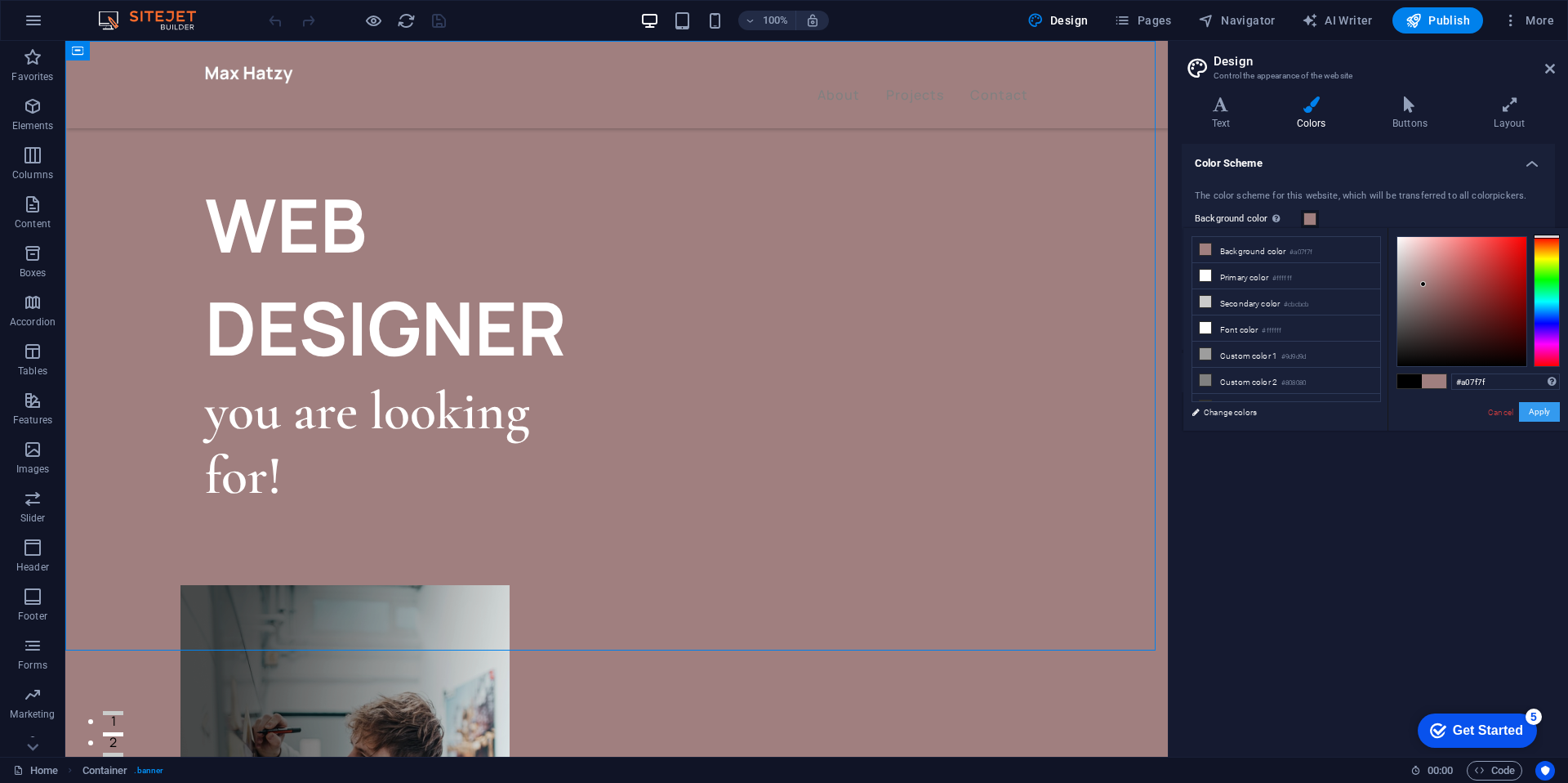
drag, startPoint x: 1538, startPoint y: 413, endPoint x: 1509, endPoint y: 408, distance: 29.4
click at [1537, 413] on button "Apply" at bounding box center [1540, 412] width 41 height 20
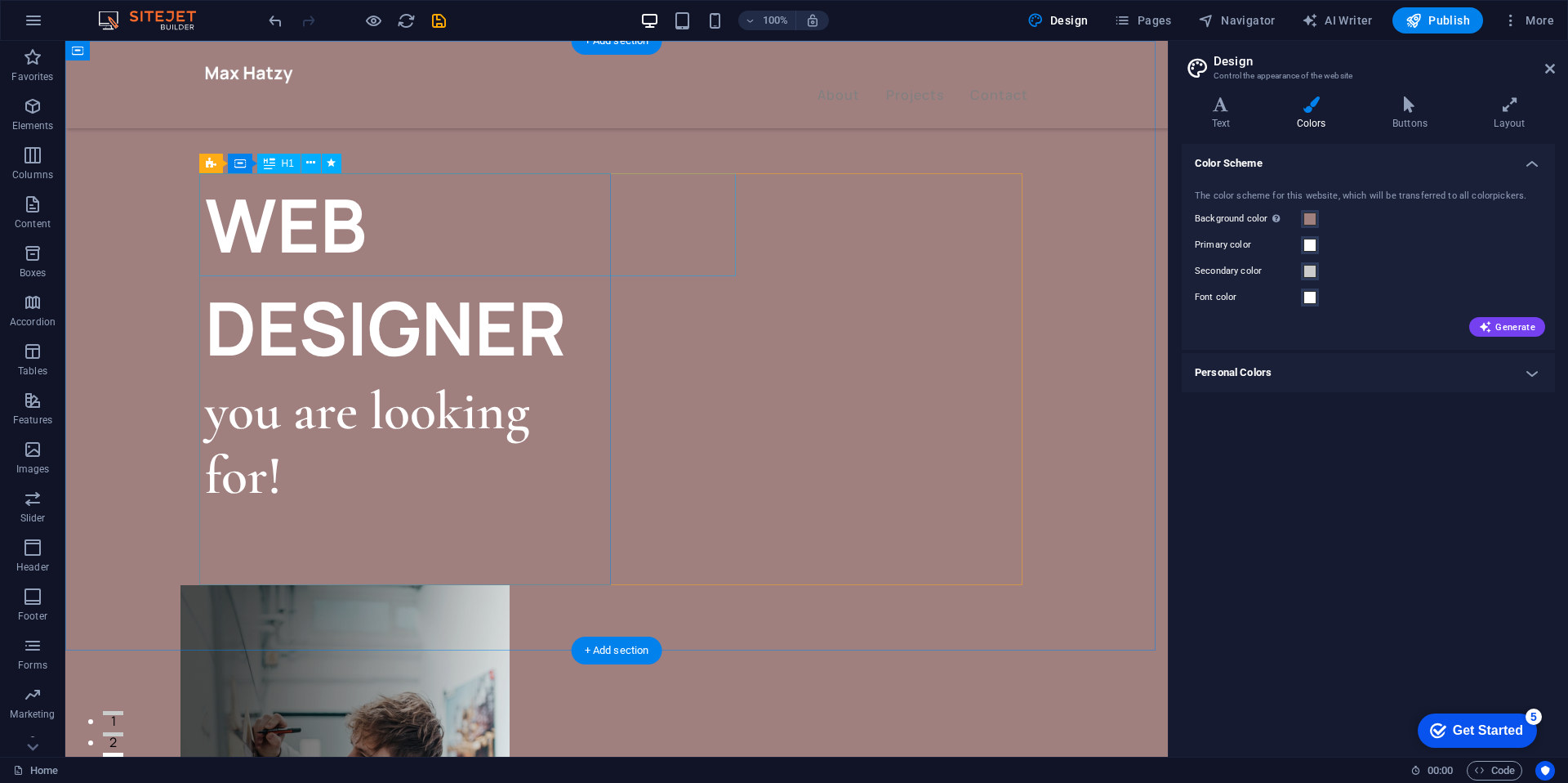
click at [548, 247] on div "WEB DESIGNER" at bounding box center [411, 276] width 412 height 206
click at [617, 212] on div "WEB DESIGNER" at bounding box center [411, 276] width 412 height 206
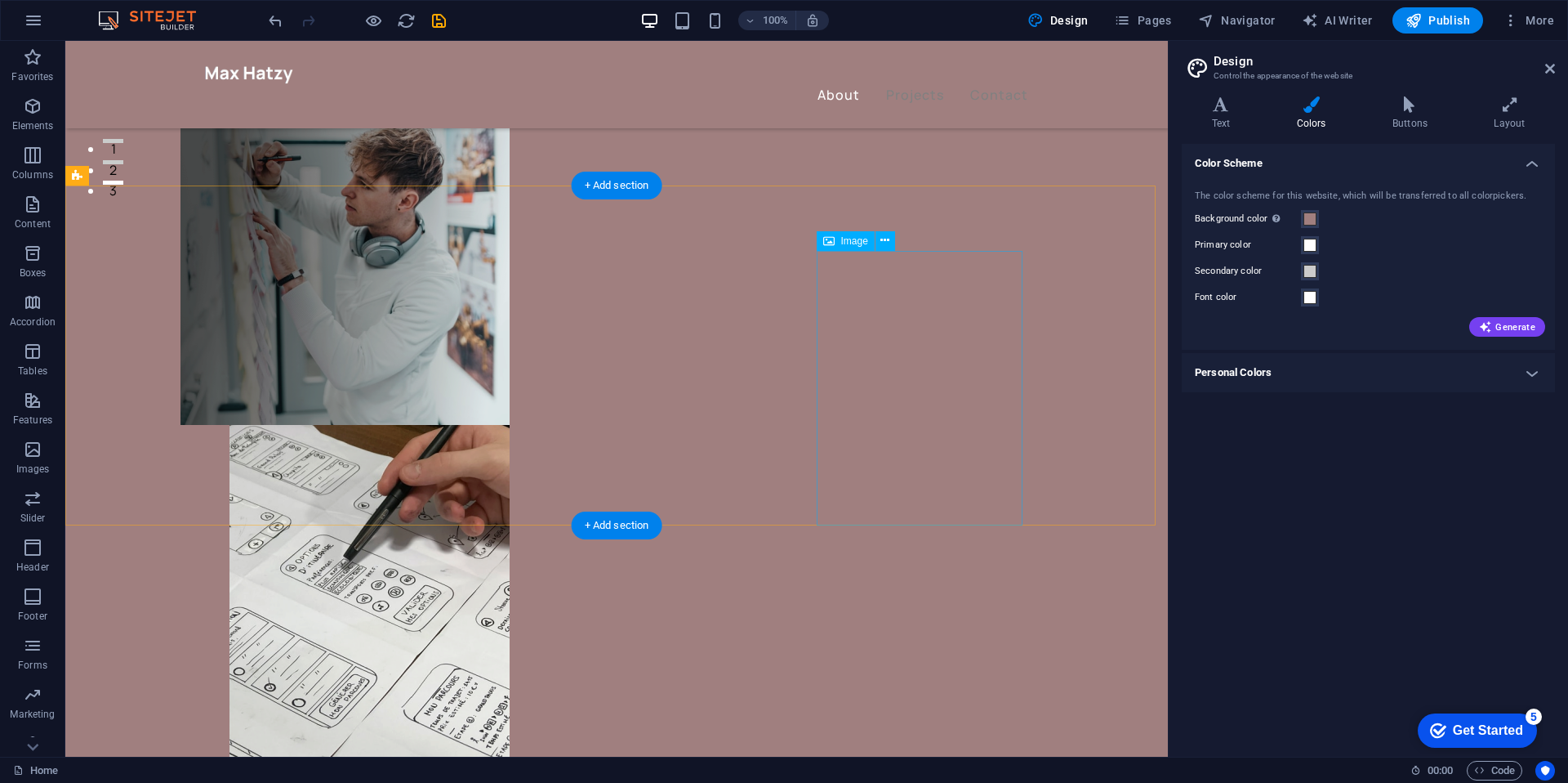
scroll to position [653, 0]
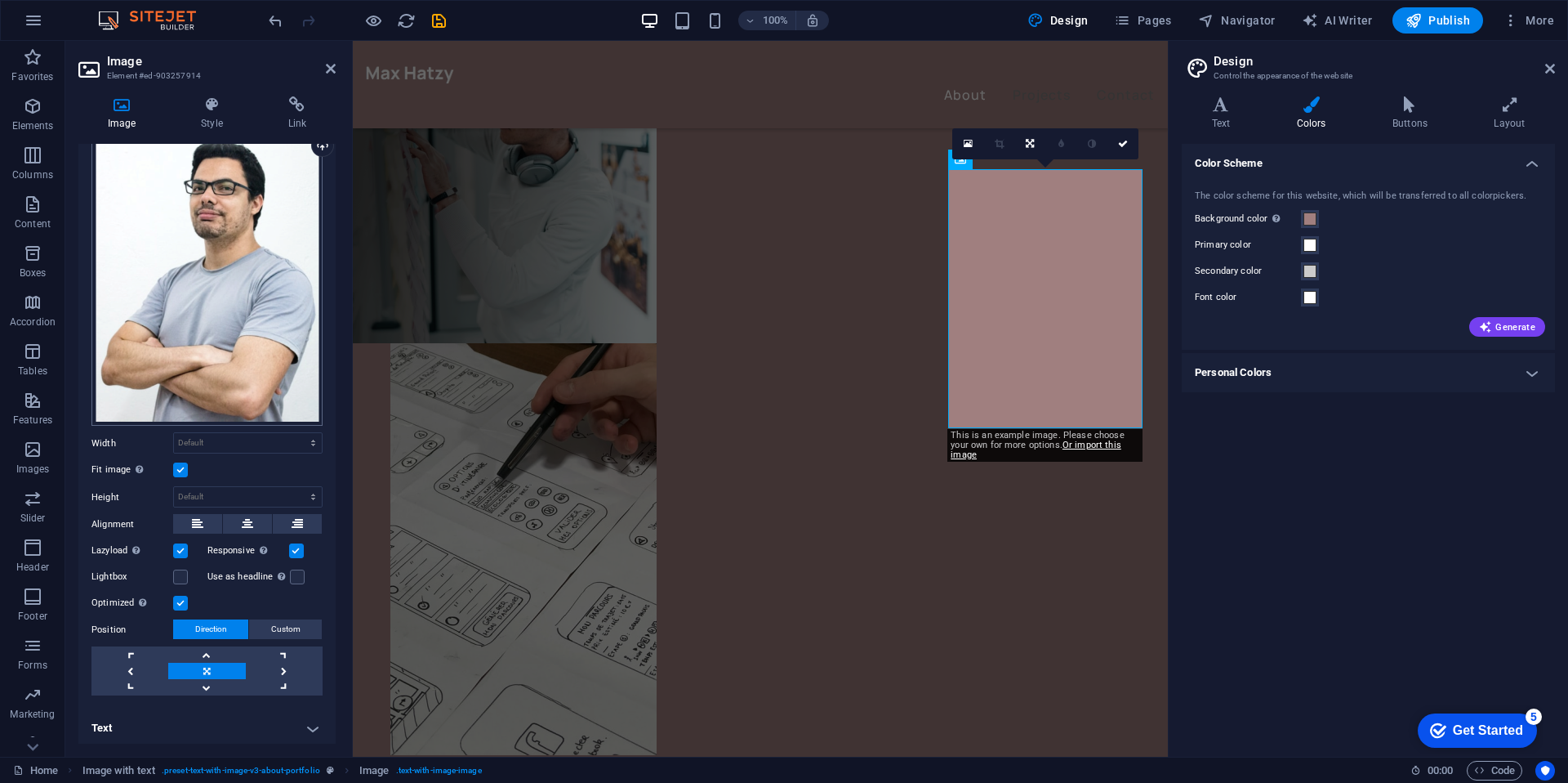
scroll to position [0, 0]
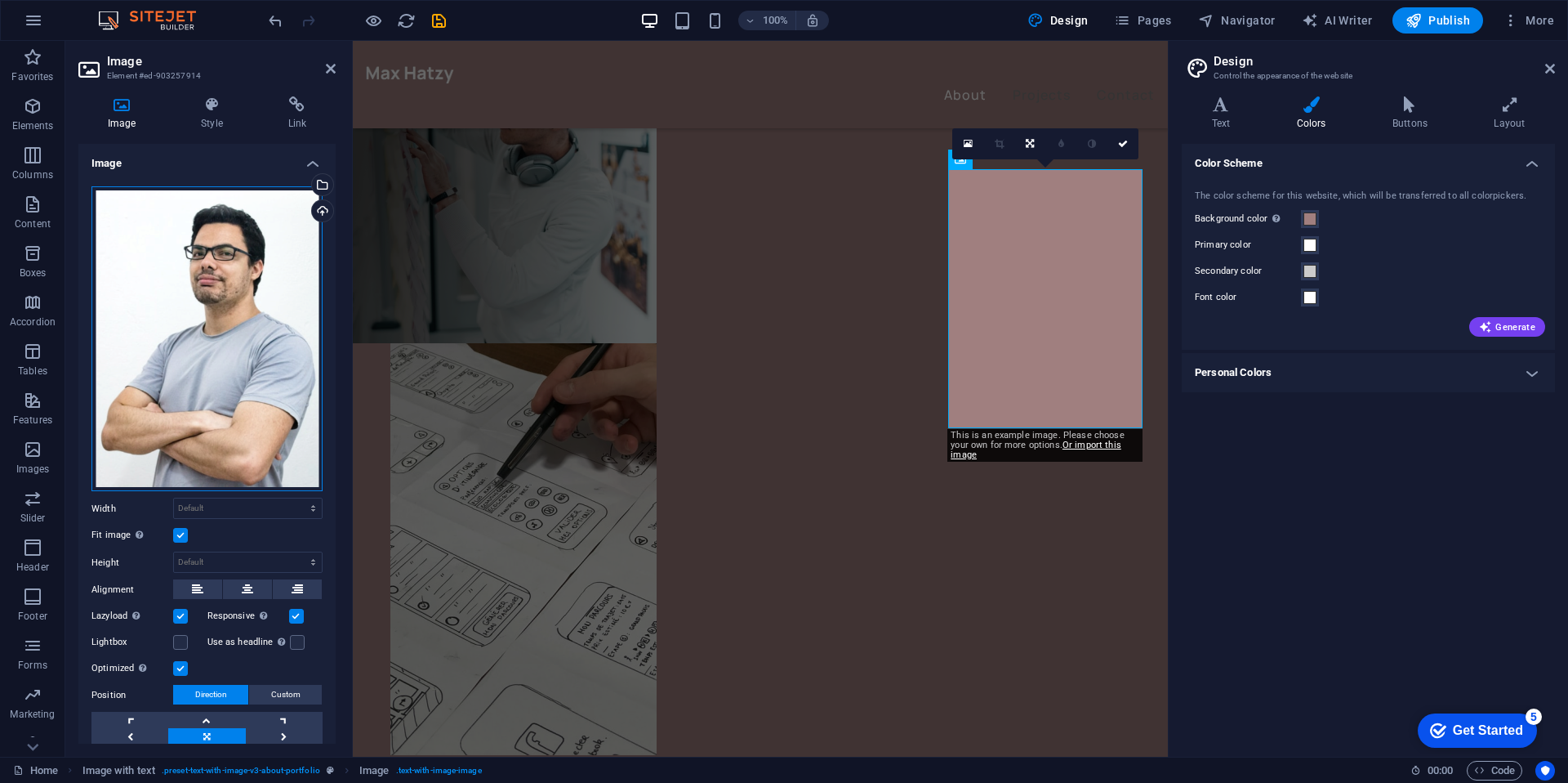
click at [260, 228] on div "Drag files here, click to choose files or select files from Files or our free s…" at bounding box center [207, 339] width 231 height 305
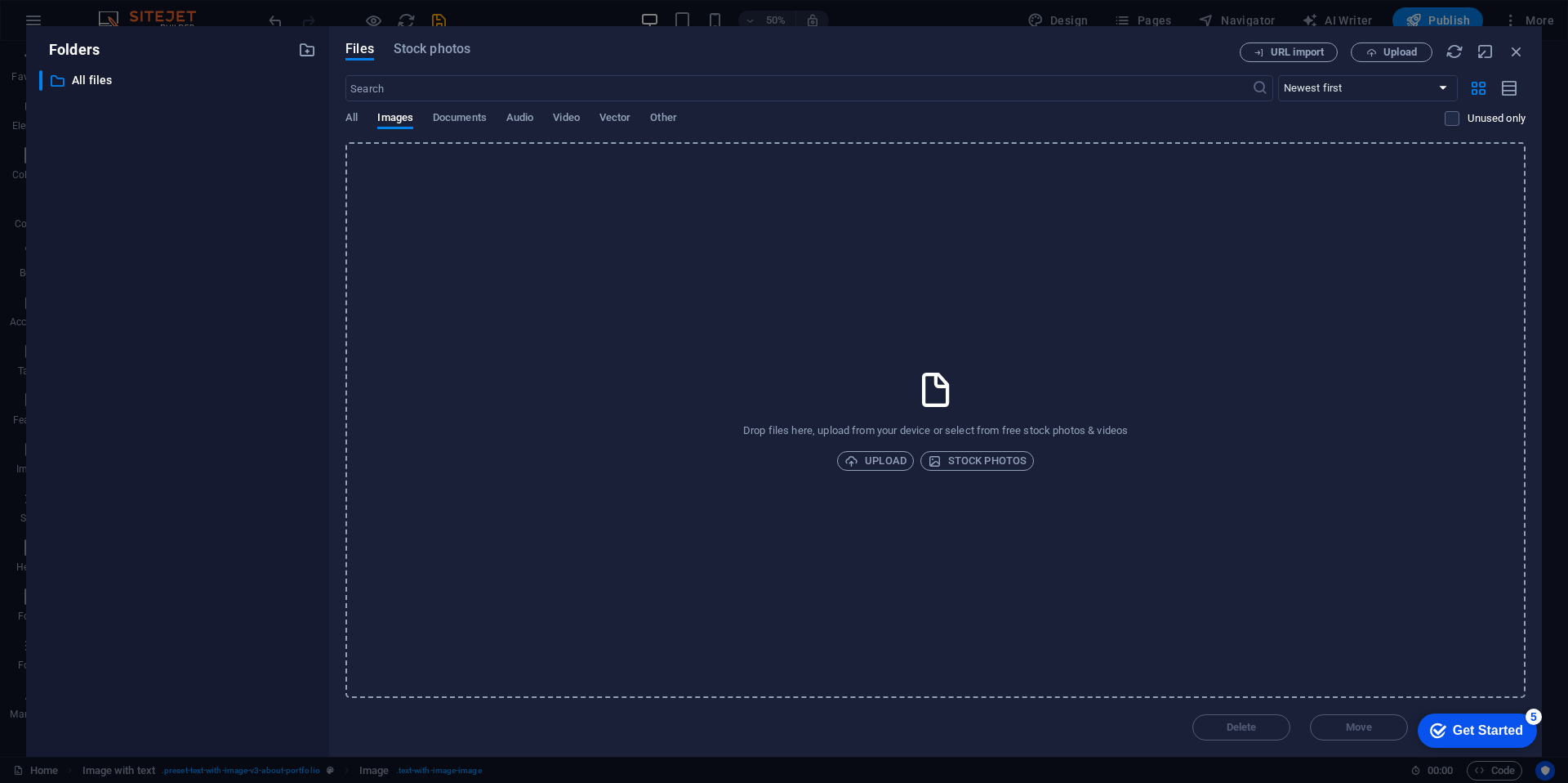
click at [465, 110] on div "​ Newest first Oldest first Name (A-Z) Name (Z-A) Size (0-9) Size (9-0) Resolut…" at bounding box center [935, 108] width 1180 height 67
click at [572, 123] on span "Video" at bounding box center [565, 119] width 26 height 23
click at [350, 121] on span "All" at bounding box center [351, 119] width 12 height 23
click at [429, 56] on span "Stock photos" at bounding box center [432, 49] width 76 height 20
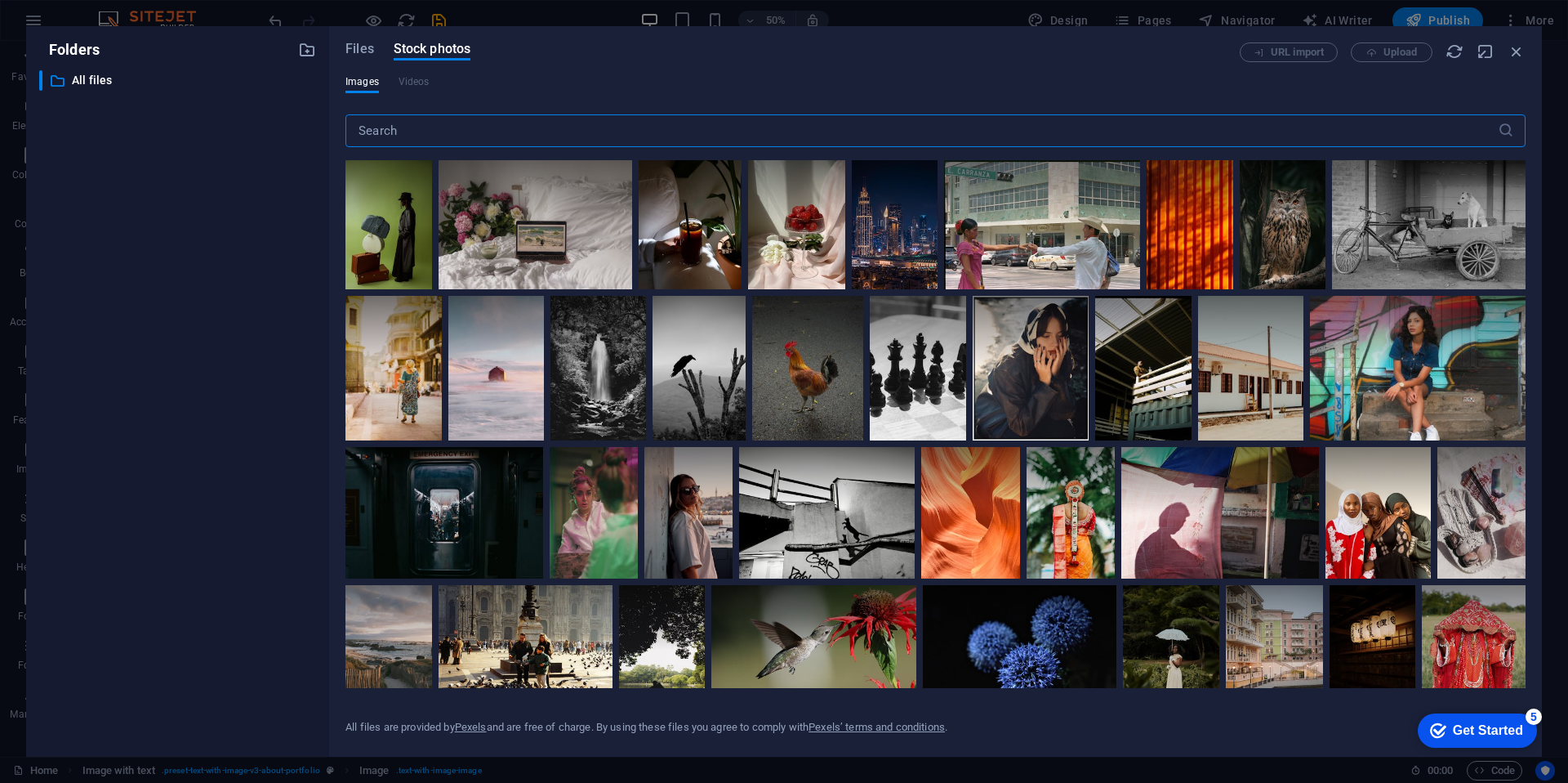
drag, startPoint x: 640, startPoint y: 130, endPoint x: 634, endPoint y: 138, distance: 10.0
click at [639, 130] on input "text" at bounding box center [921, 130] width 1152 height 33
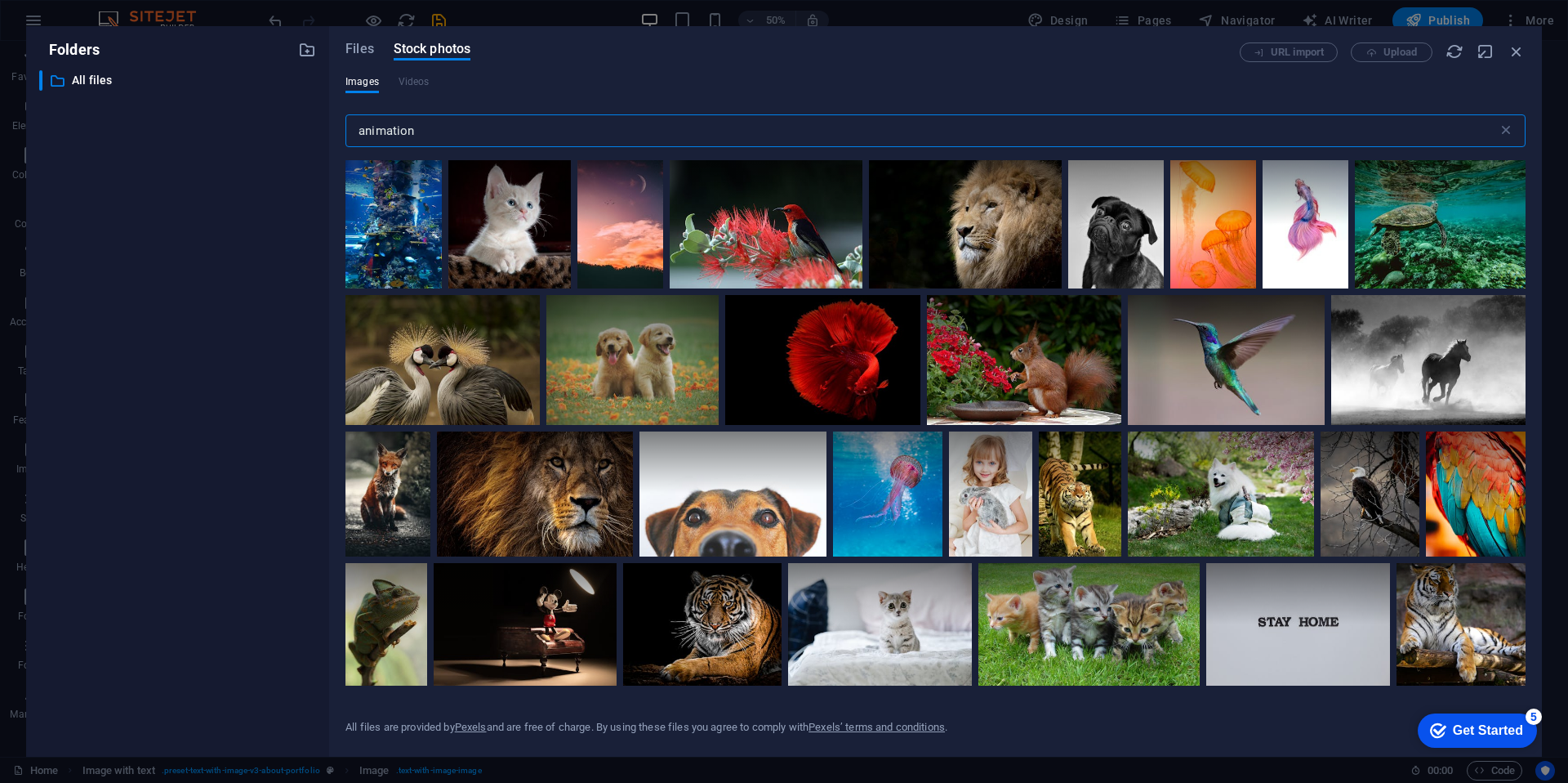
scroll to position [327, 0]
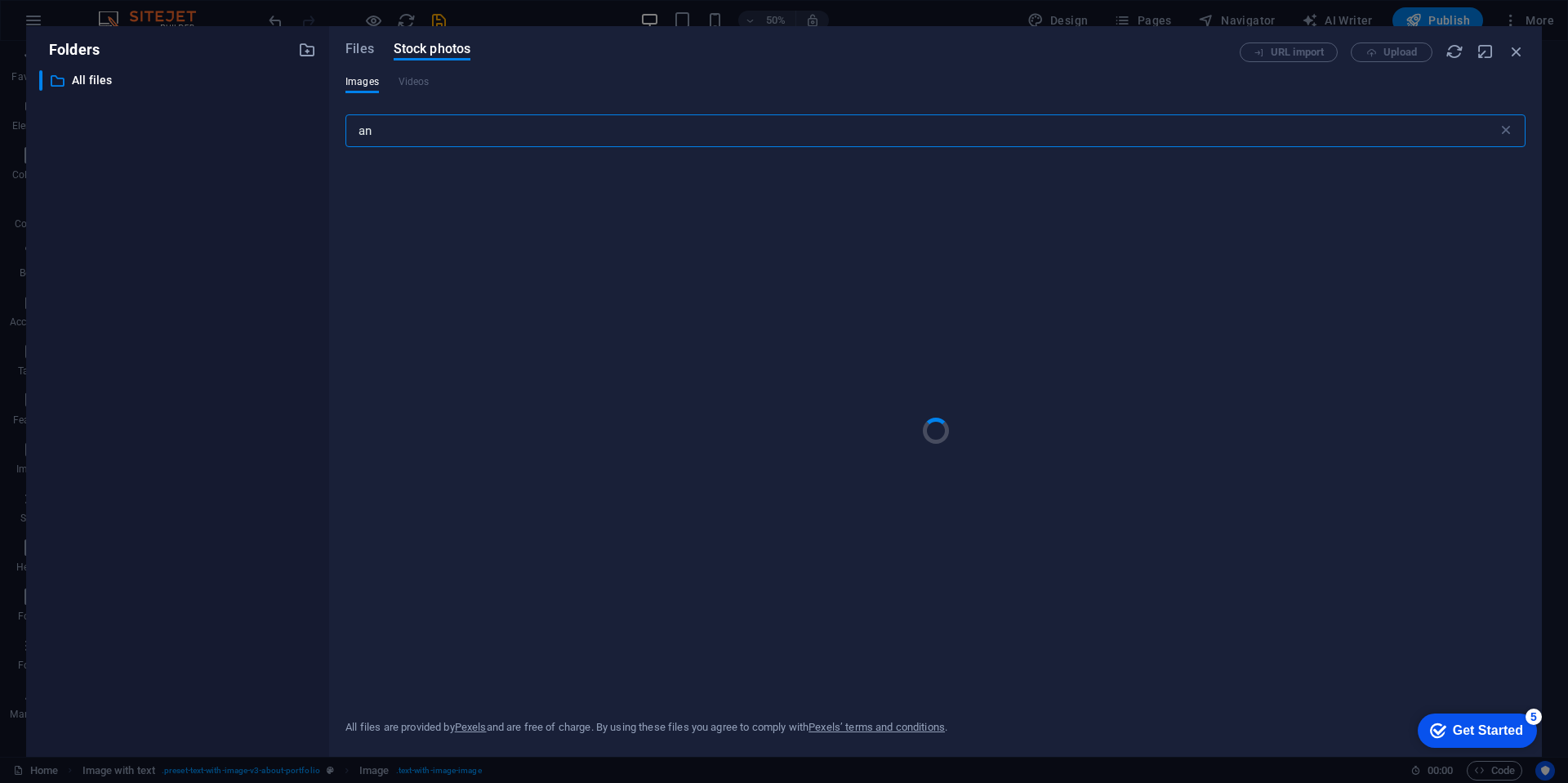
type input "a"
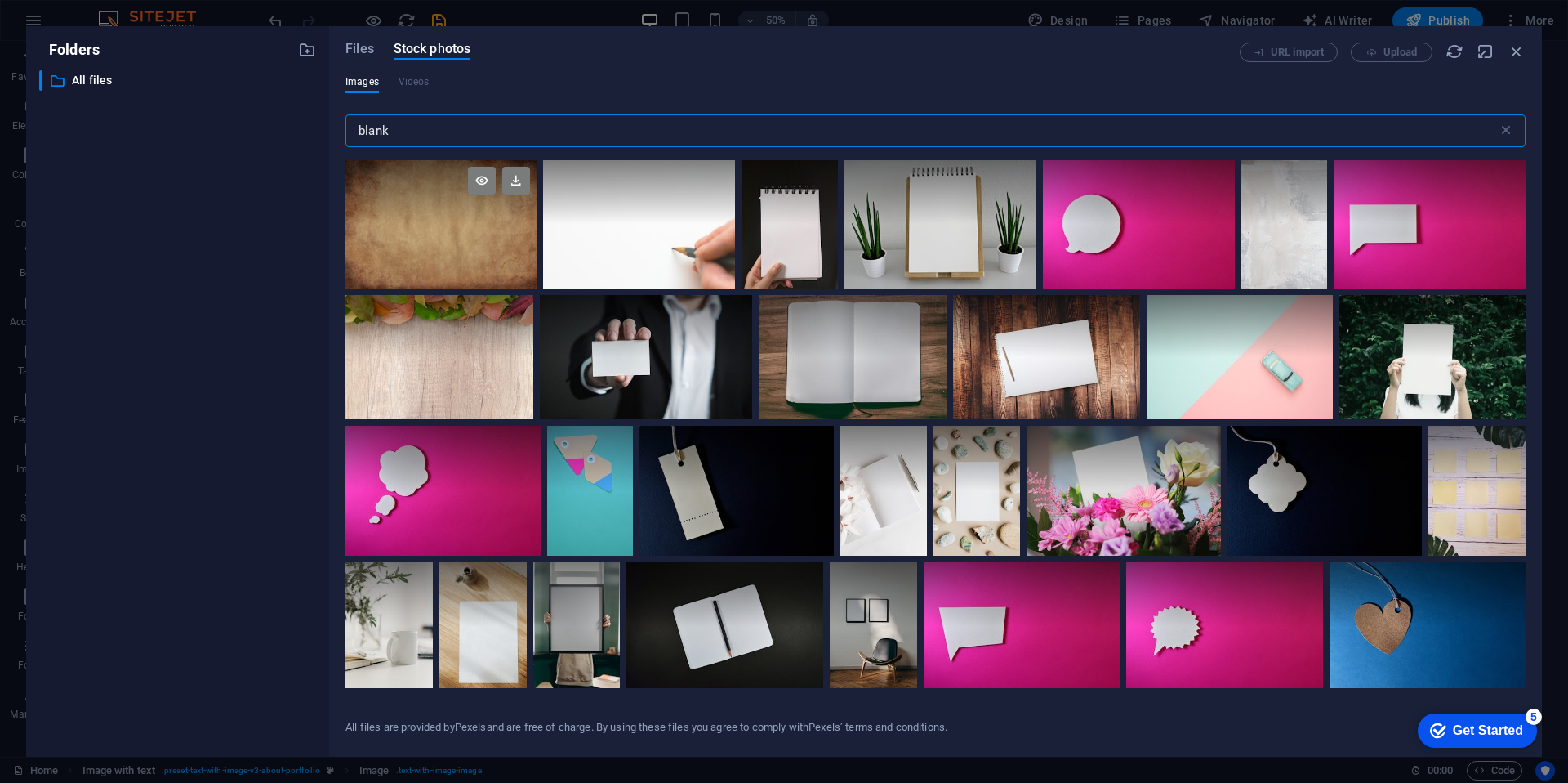
type input "blank"
click at [468, 239] on div at bounding box center [440, 224] width 191 height 128
click at [516, 178] on icon at bounding box center [516, 180] width 28 height 28
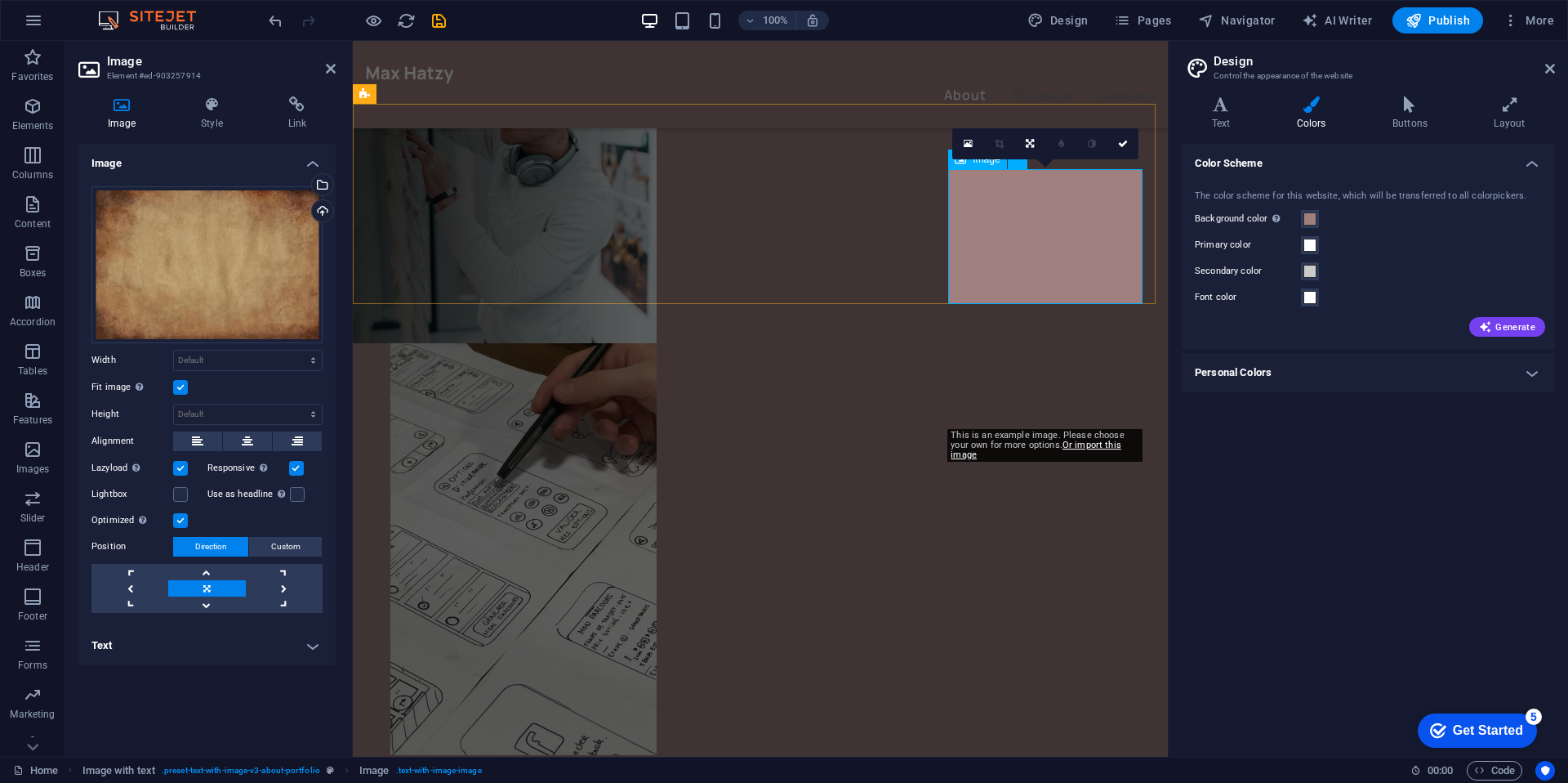
click at [322, 67] on h2 "Image" at bounding box center [222, 61] width 229 height 15
click at [331, 67] on icon at bounding box center [330, 68] width 10 height 13
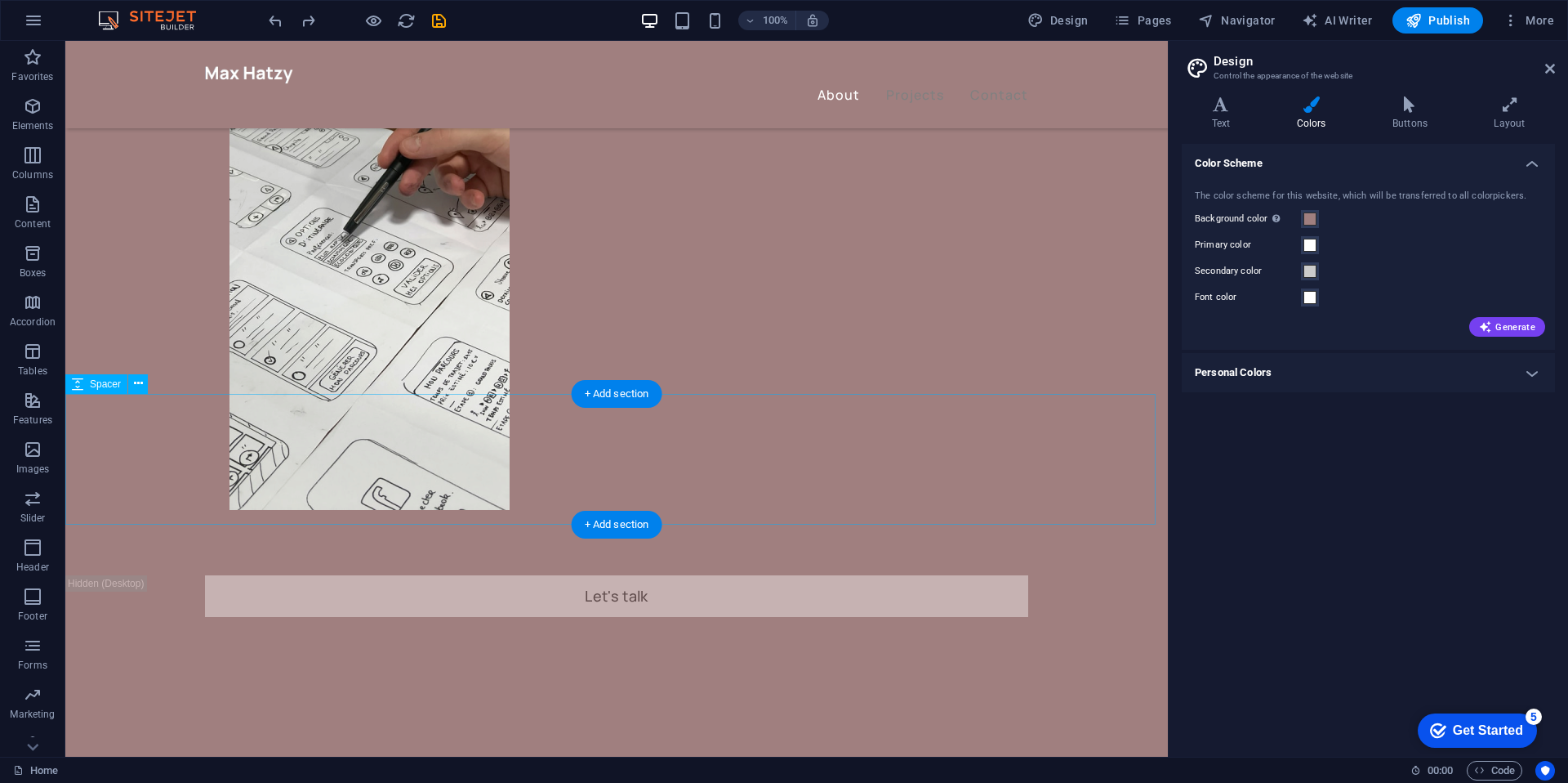
scroll to position [572, 0]
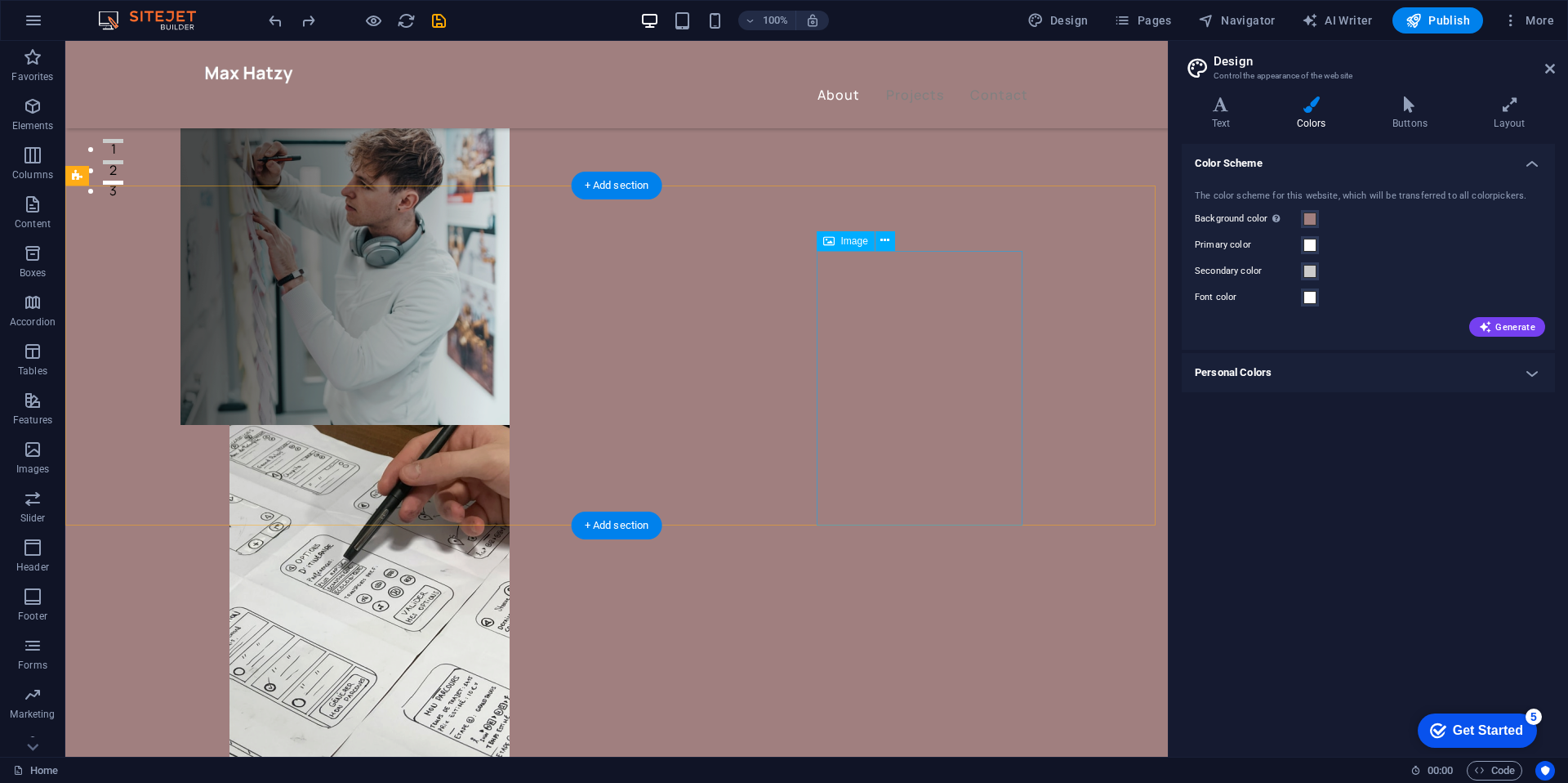
click at [845, 241] on span "Image" at bounding box center [855, 241] width 27 height 10
drag, startPoint x: 887, startPoint y: 339, endPoint x: 936, endPoint y: 398, distance: 76.7
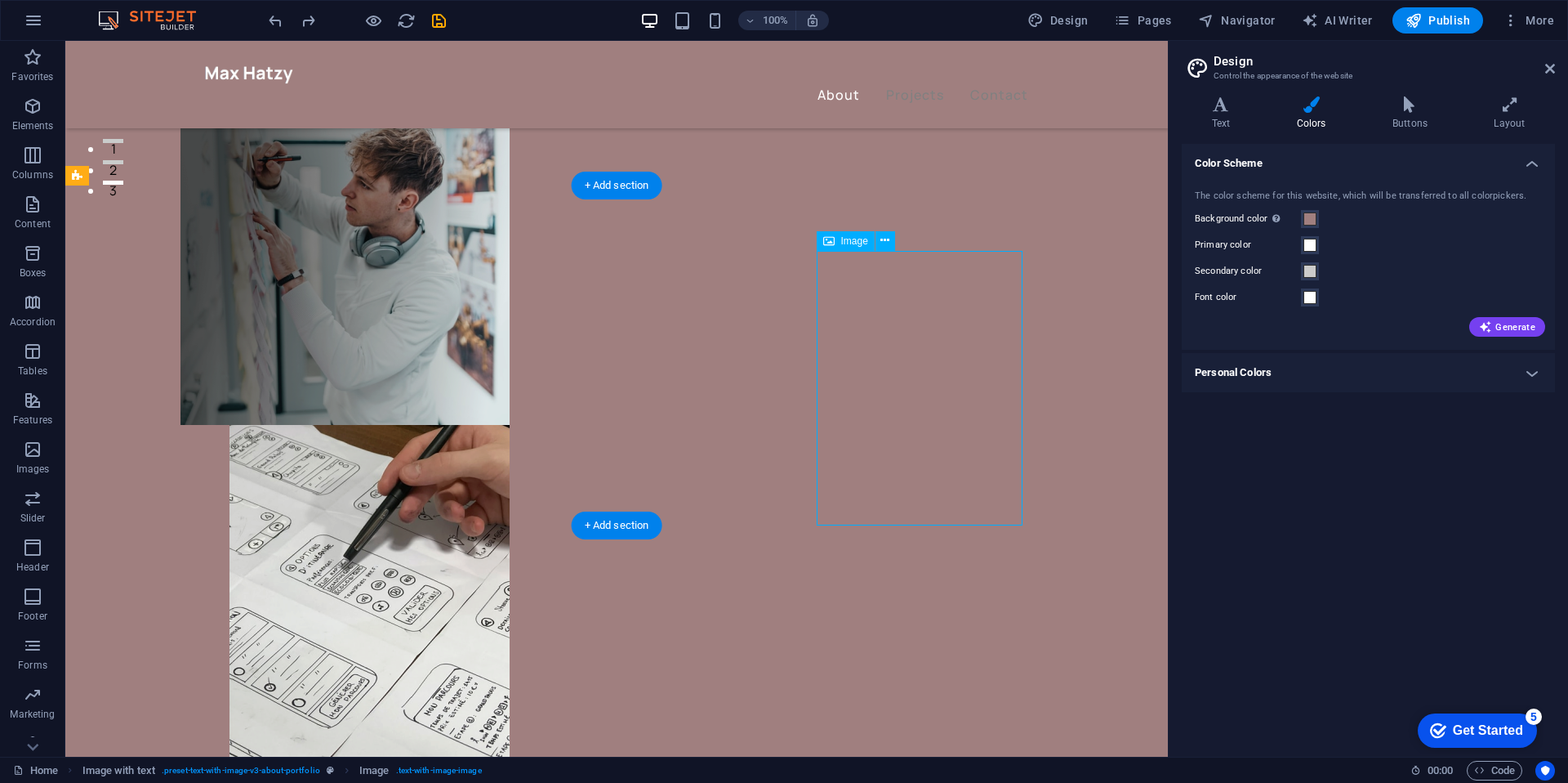
drag, startPoint x: 935, startPoint y: 398, endPoint x: 882, endPoint y: 420, distance: 57.4
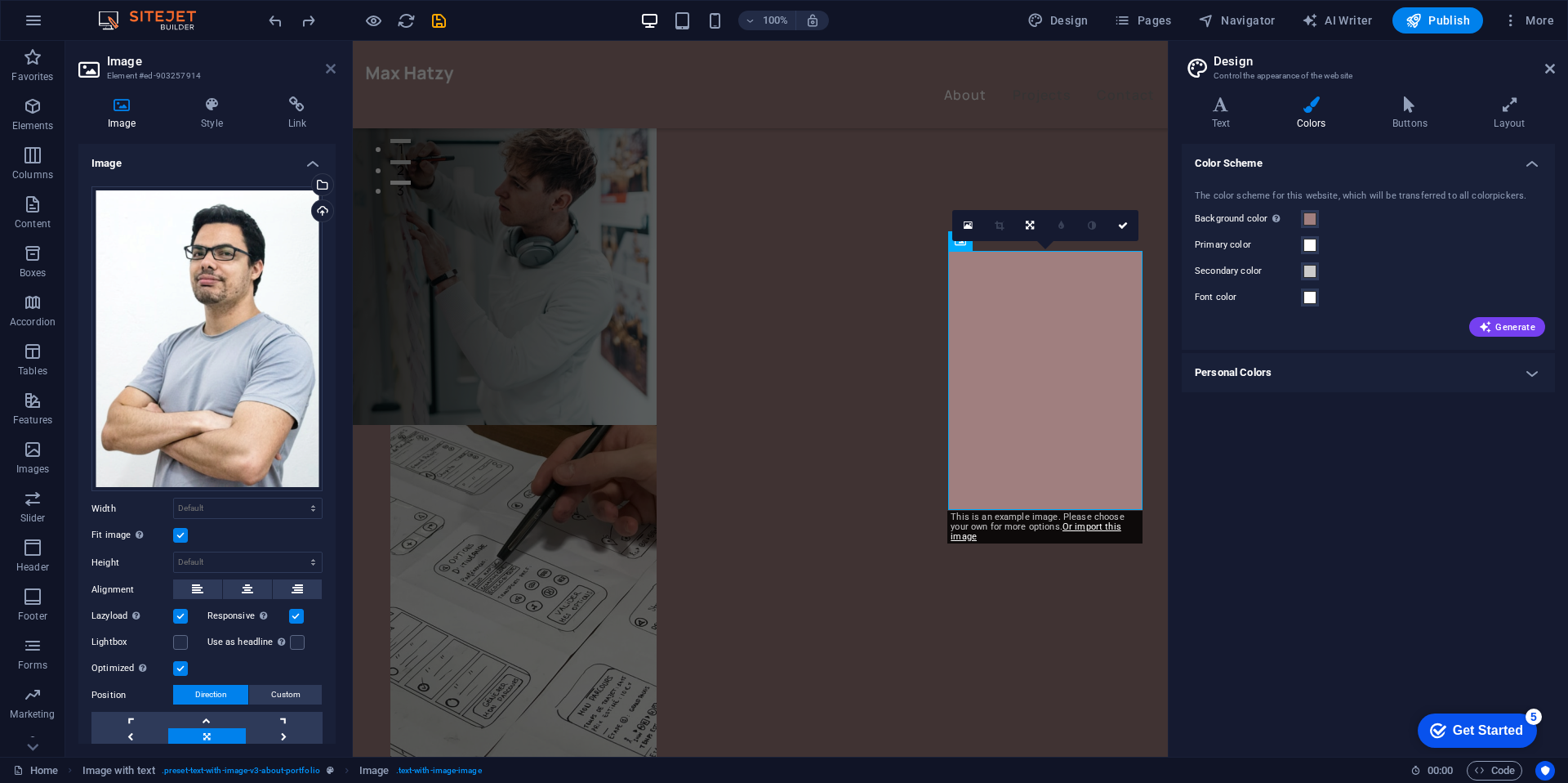
drag, startPoint x: 257, startPoint y: 36, endPoint x: 329, endPoint y: 73, distance: 81.0
click at [329, 73] on icon at bounding box center [330, 68] width 10 height 13
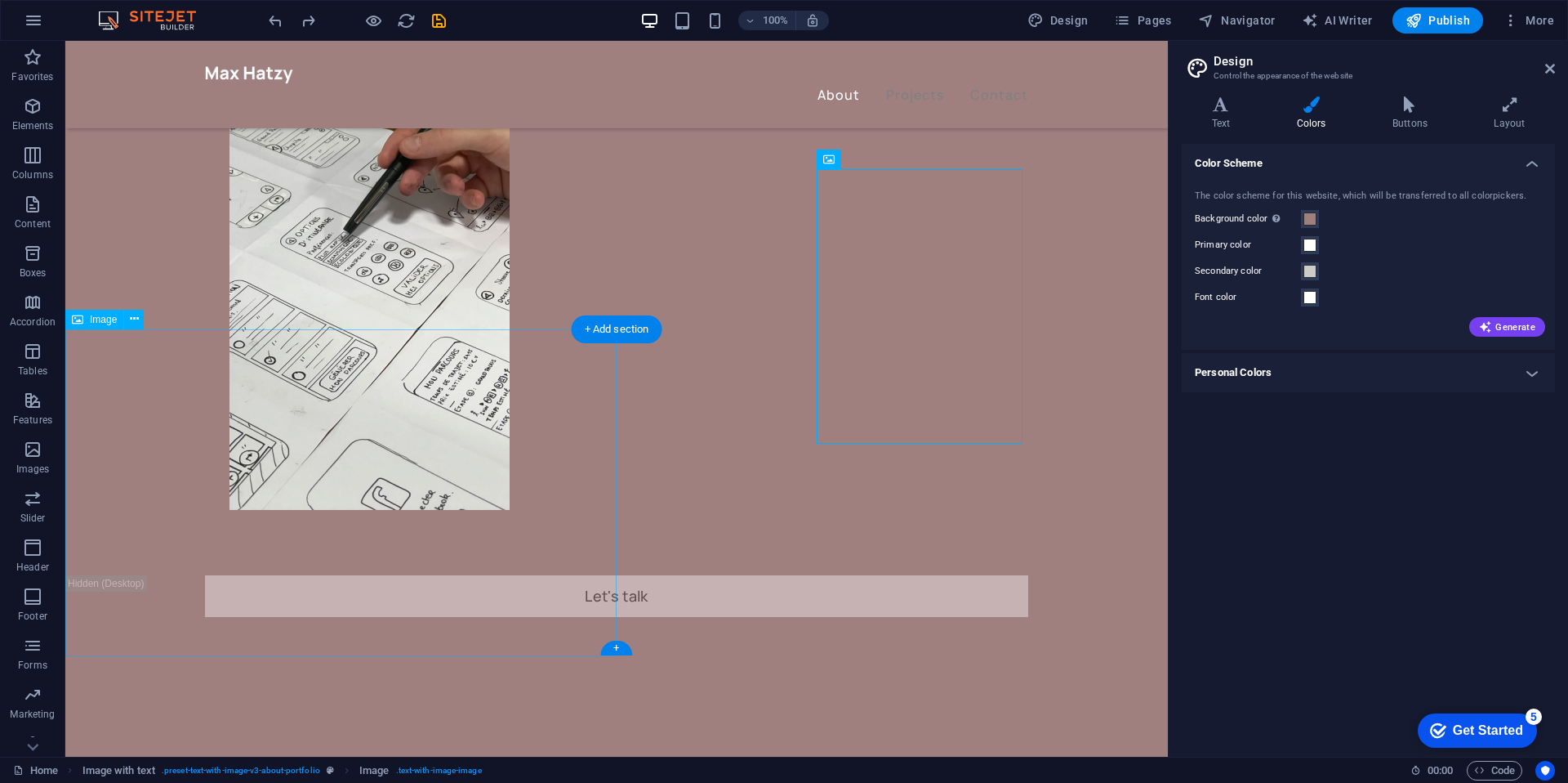
scroll to position [653, 0]
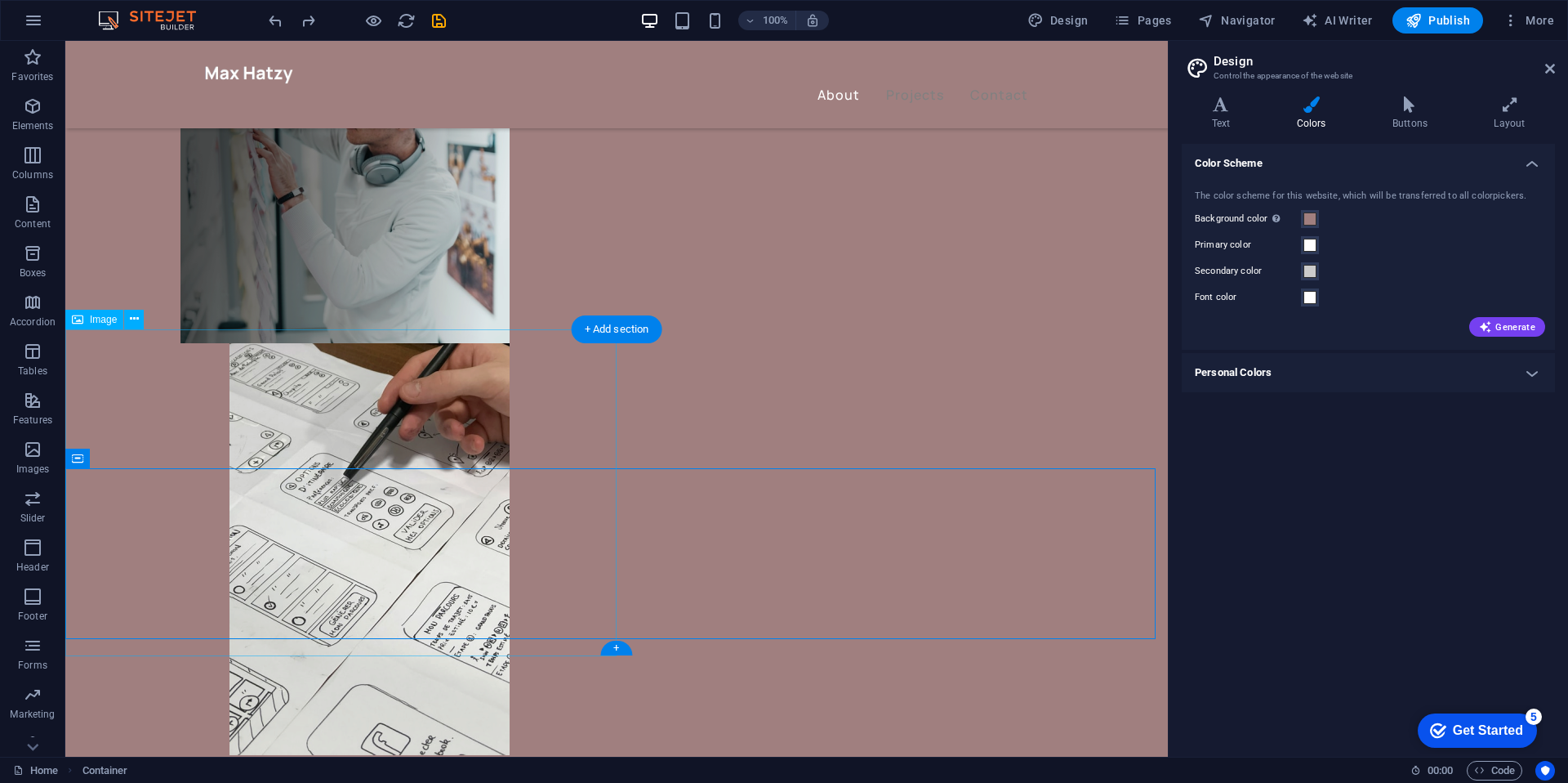
click at [96, 319] on span "Image" at bounding box center [103, 319] width 27 height 10
select select "vw"
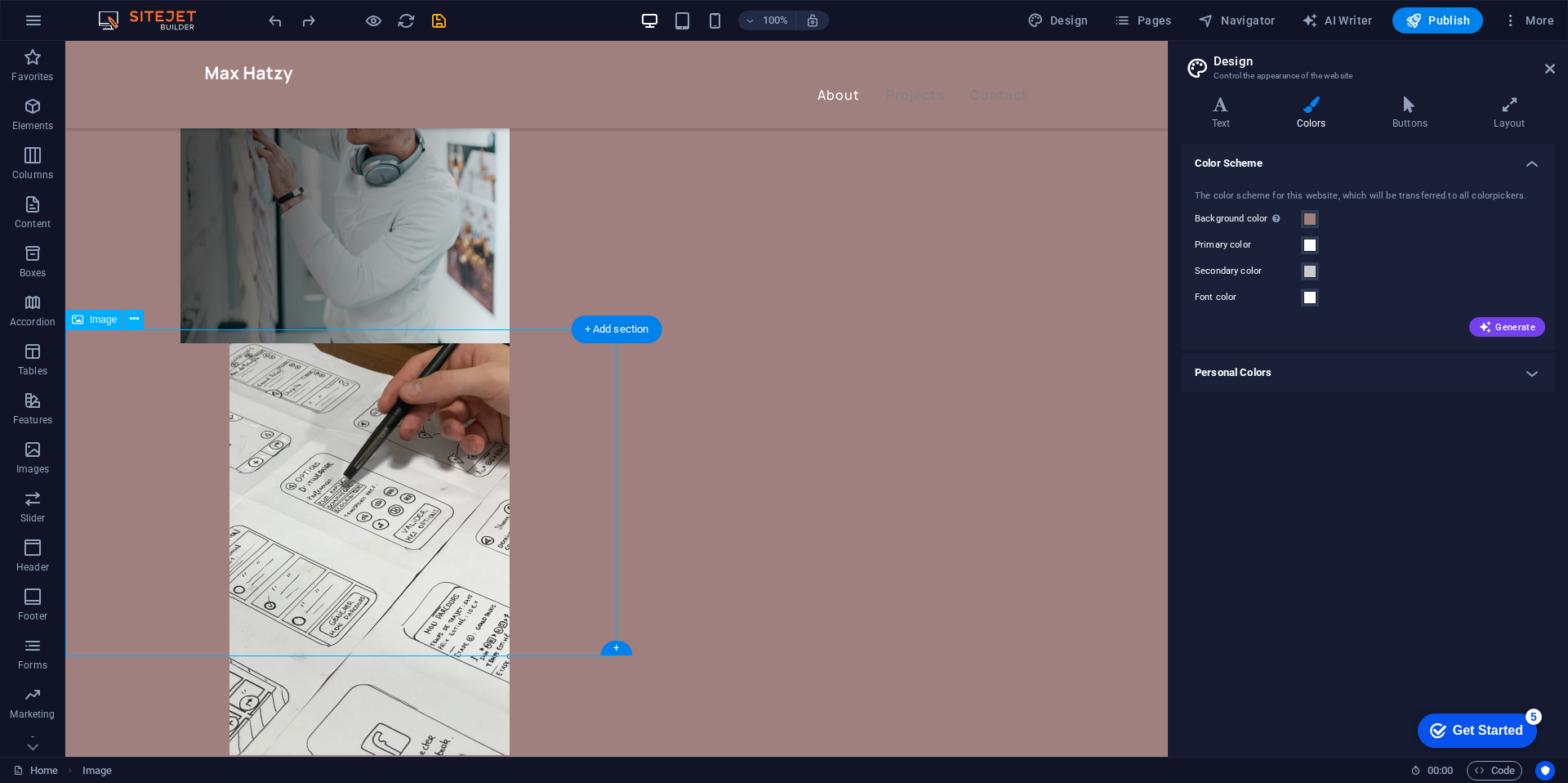
select select "px"
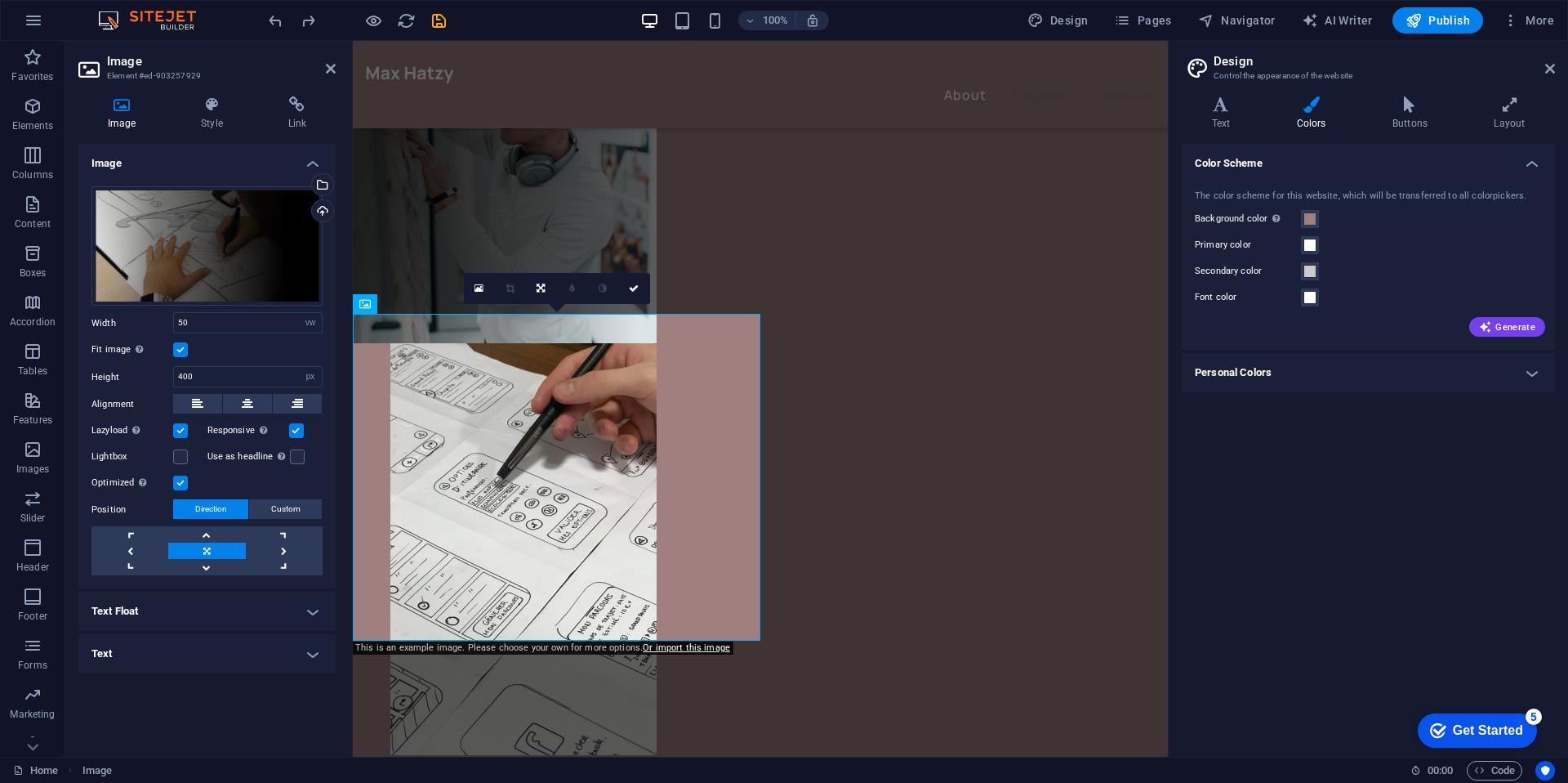
click at [132, 113] on h4 "Image" at bounding box center [124, 114] width 93 height 35
click at [325, 185] on div "Select files from the file manager, stock photos, or upload file(s)" at bounding box center [321, 186] width 25 height 25
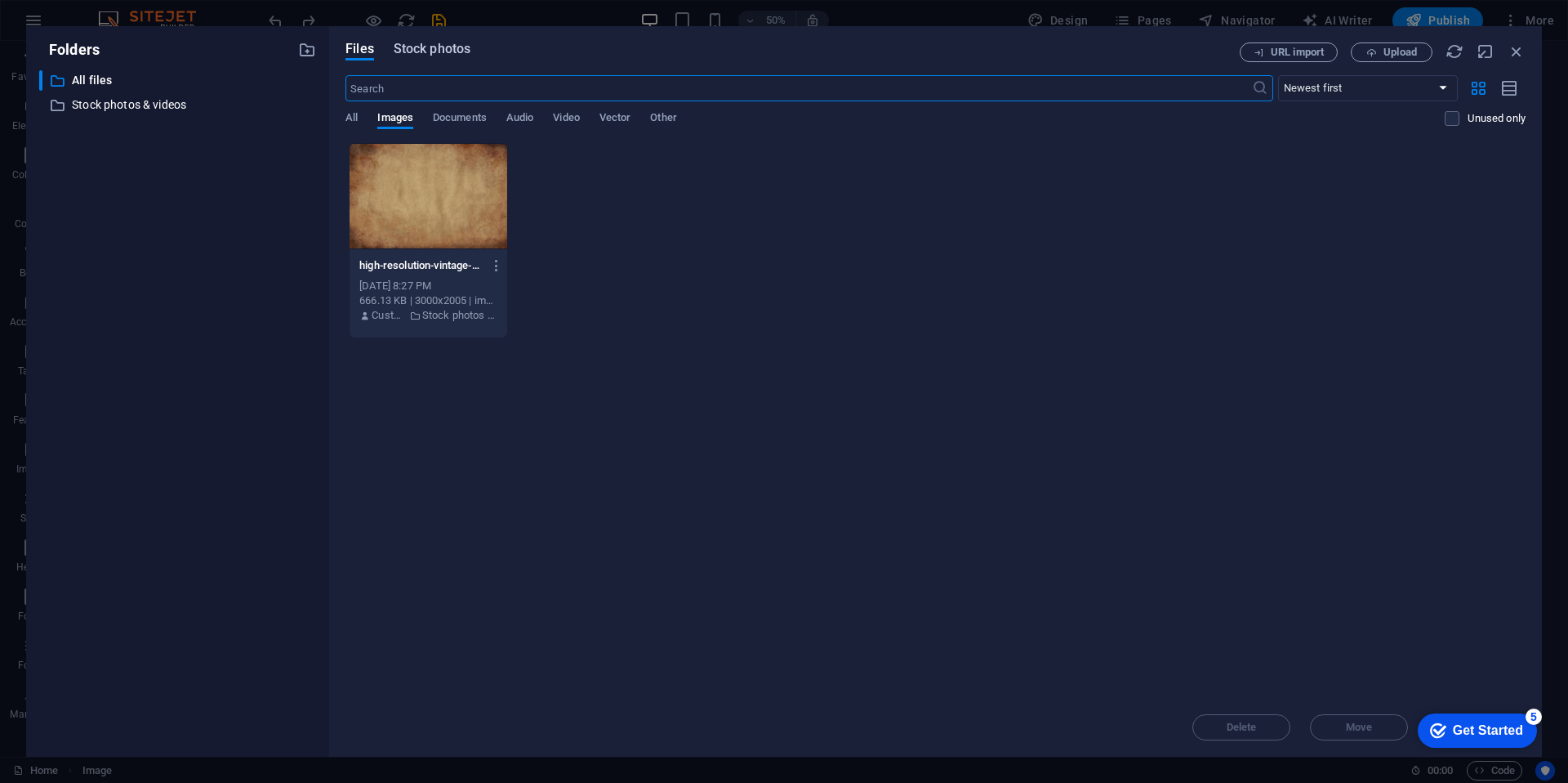
click at [416, 55] on span "Stock photos" at bounding box center [432, 49] width 76 height 20
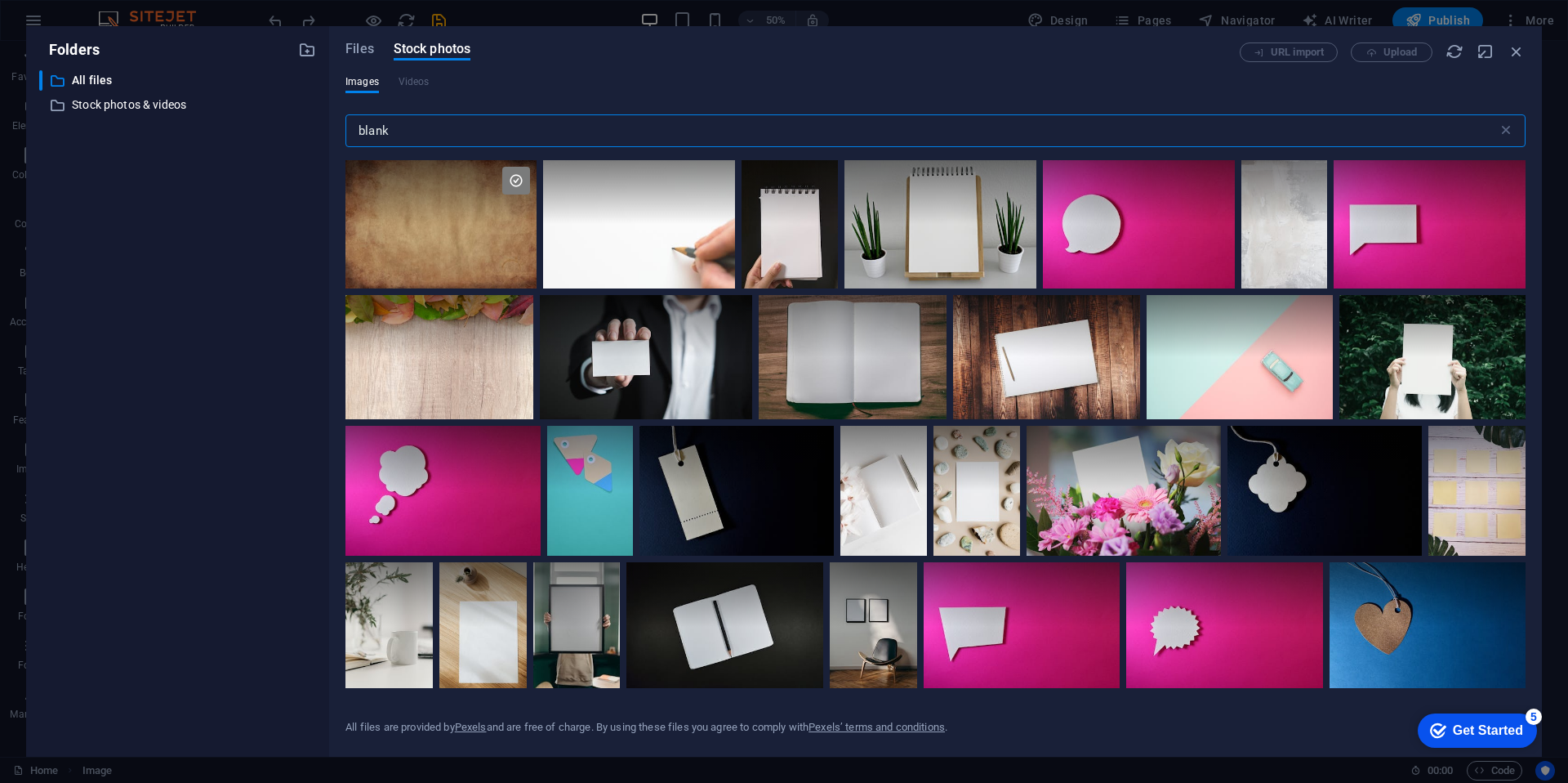
drag, startPoint x: 465, startPoint y: 136, endPoint x: 195, endPoint y: 122, distance: 270.4
click at [199, 122] on div "Folders ​ All files All files ​ Stock photos & videos Stock photos & videos Fil…" at bounding box center [784, 391] width 1516 height 731
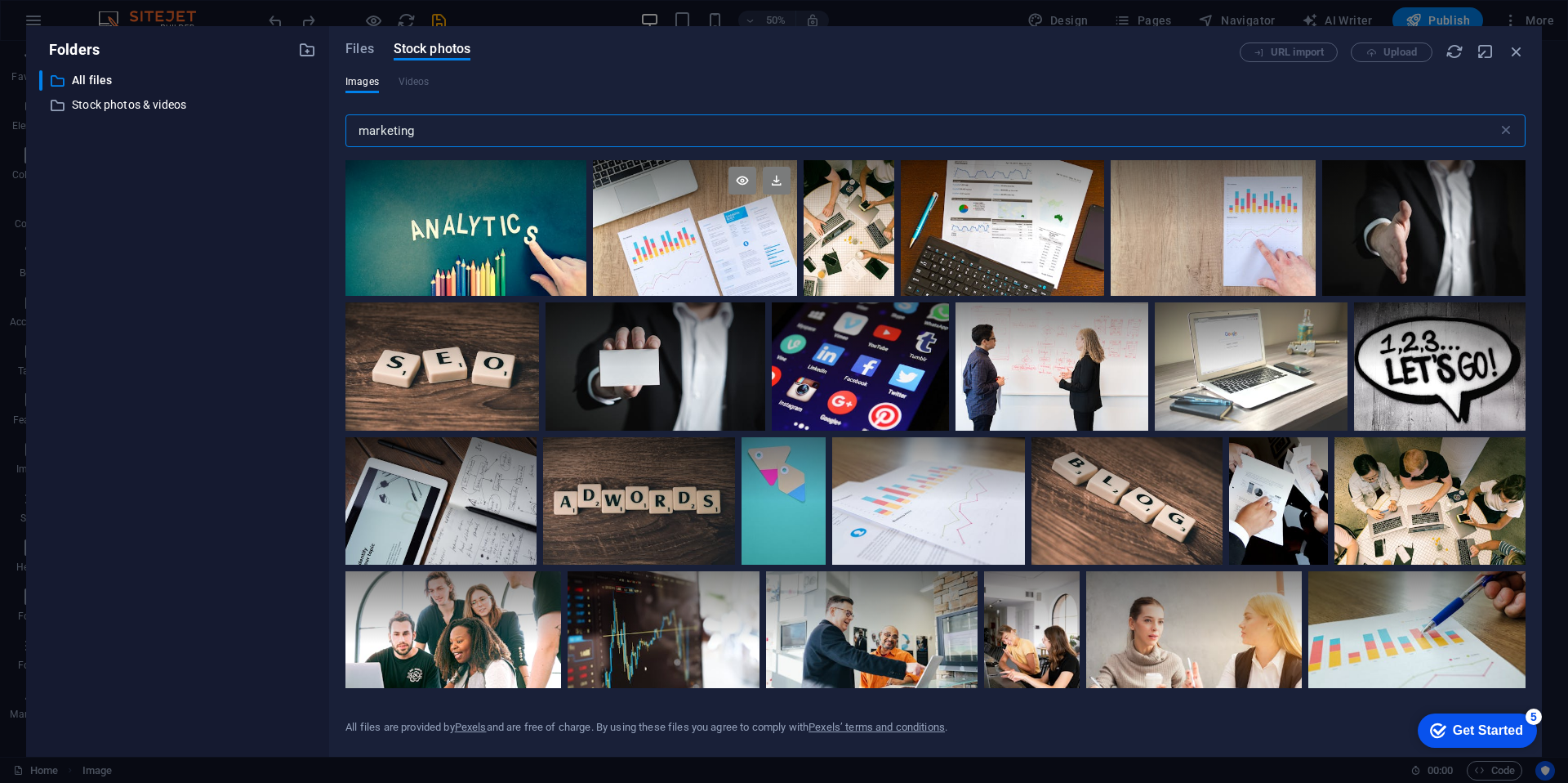
type input "marketing"
click at [670, 230] on div at bounding box center [695, 227] width 205 height 136
click at [769, 179] on icon at bounding box center [776, 180] width 28 height 28
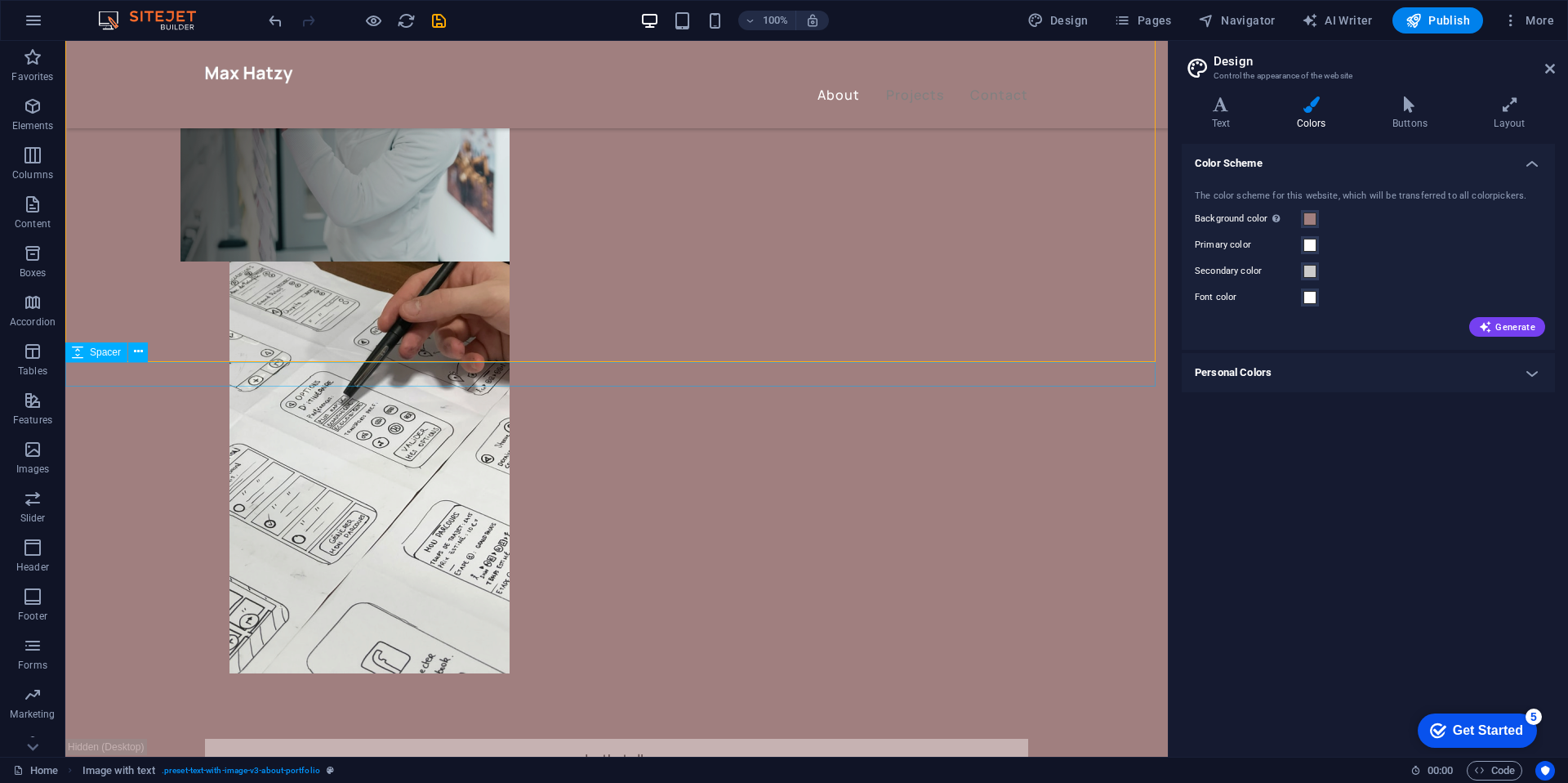
scroll to position [817, 0]
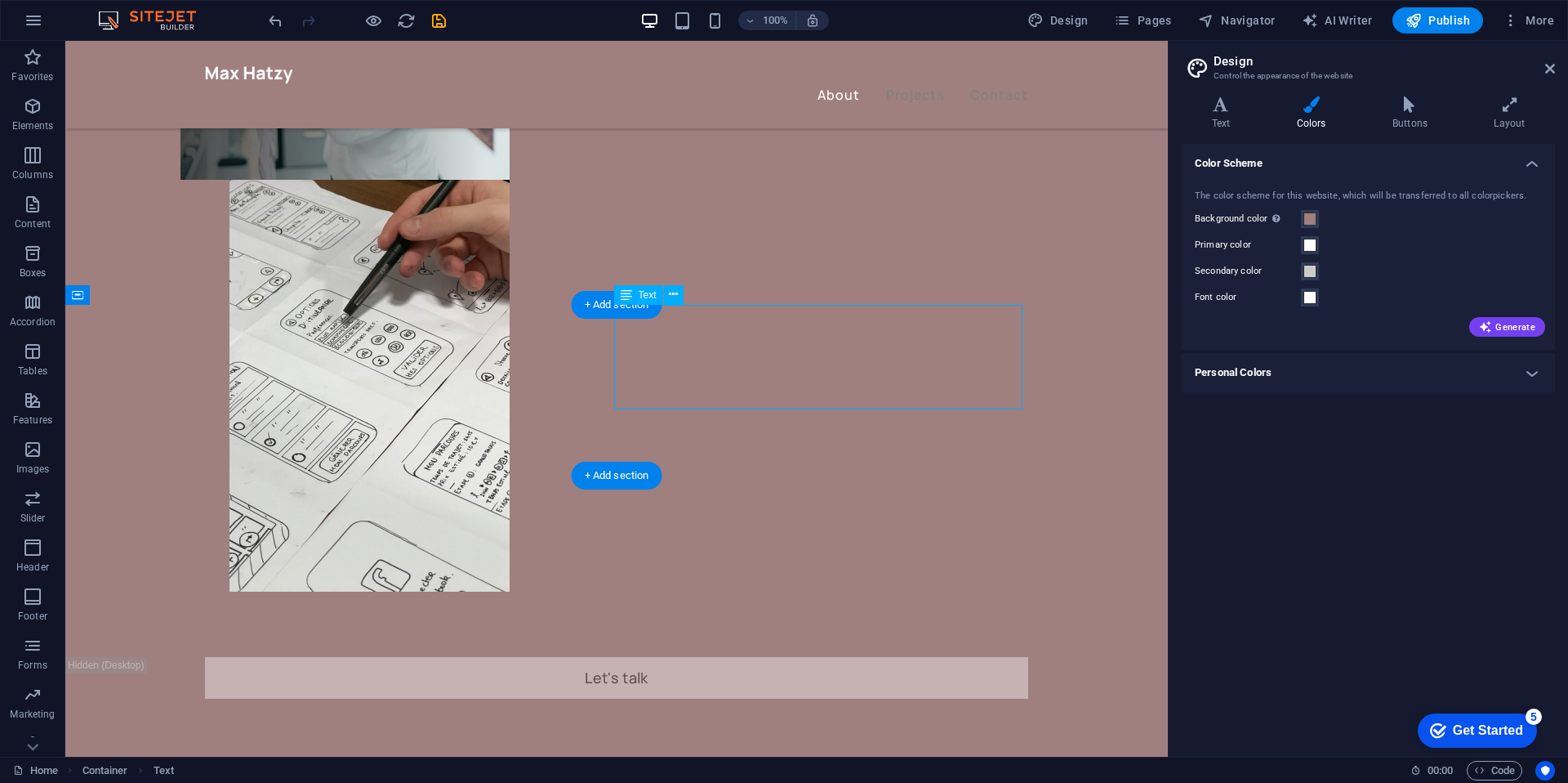
drag, startPoint x: 805, startPoint y: 344, endPoint x: 881, endPoint y: 353, distance: 76.5
drag, startPoint x: 1007, startPoint y: 350, endPoint x: 1049, endPoint y: 355, distance: 42.3
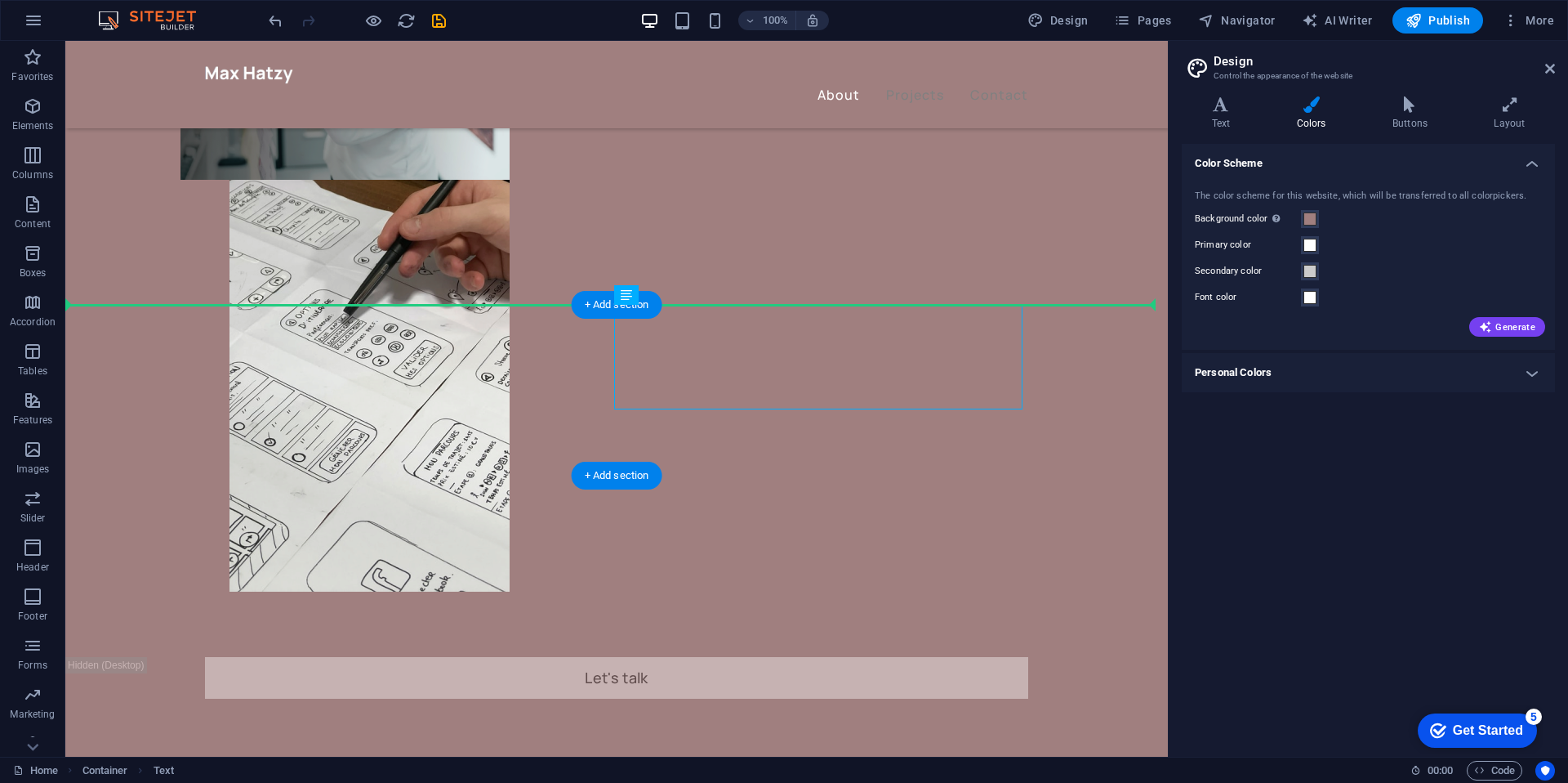
drag, startPoint x: 934, startPoint y: 407, endPoint x: 1089, endPoint y: 374, distance: 158.5
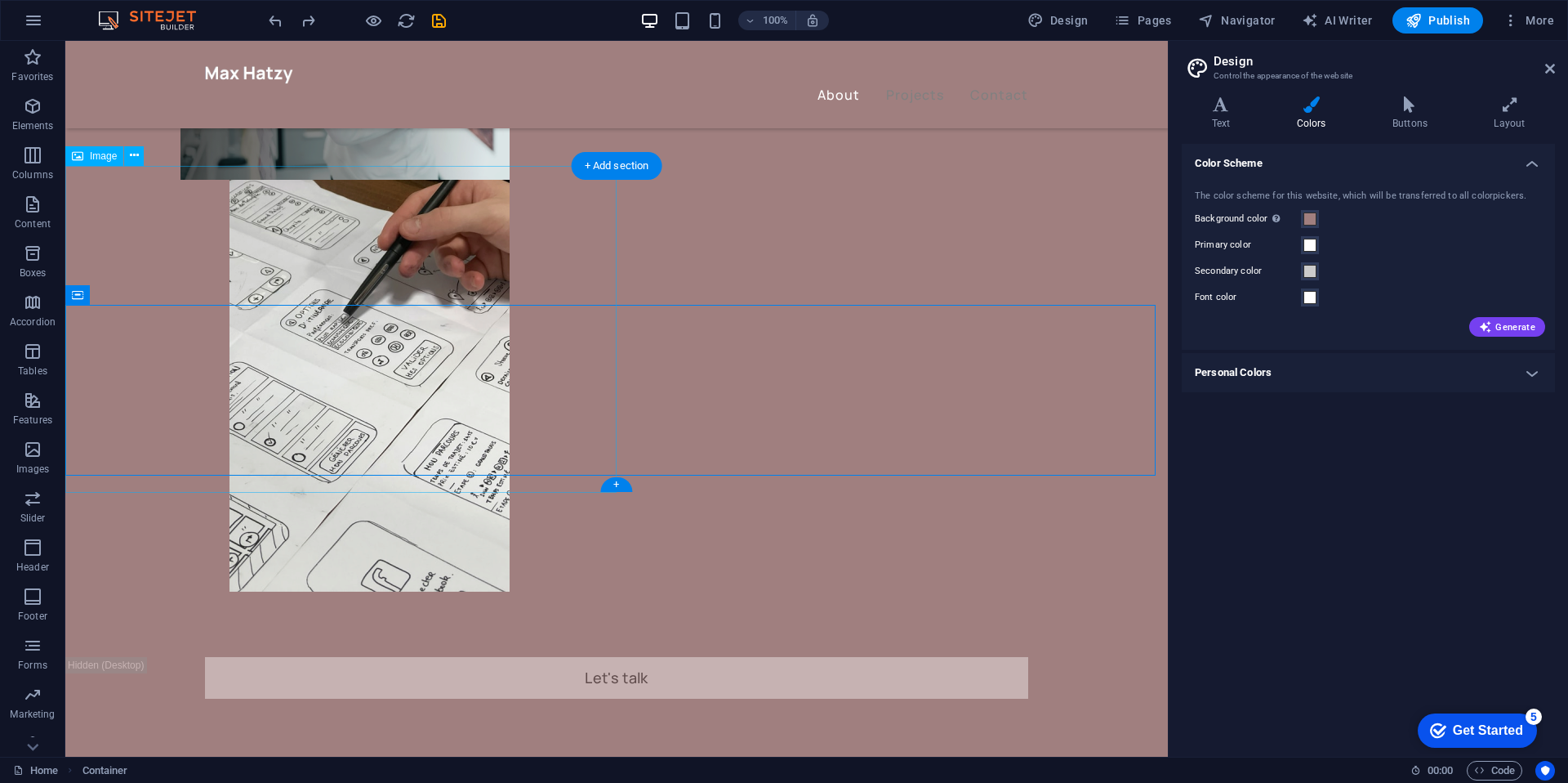
drag, startPoint x: 453, startPoint y: 249, endPoint x: 344, endPoint y: 247, distance: 109.0
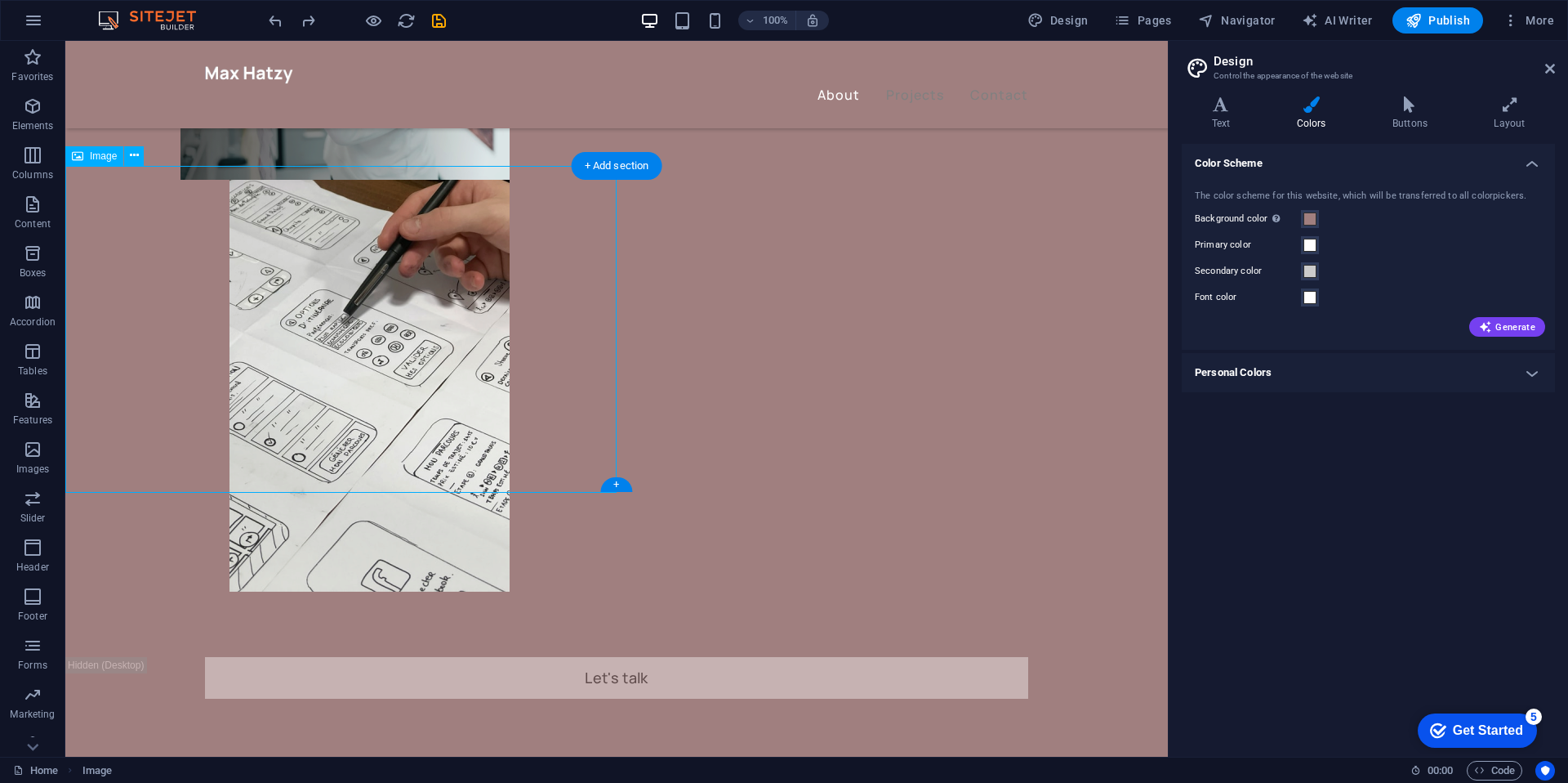
drag, startPoint x: 552, startPoint y: 233, endPoint x: 468, endPoint y: 249, distance: 85.5
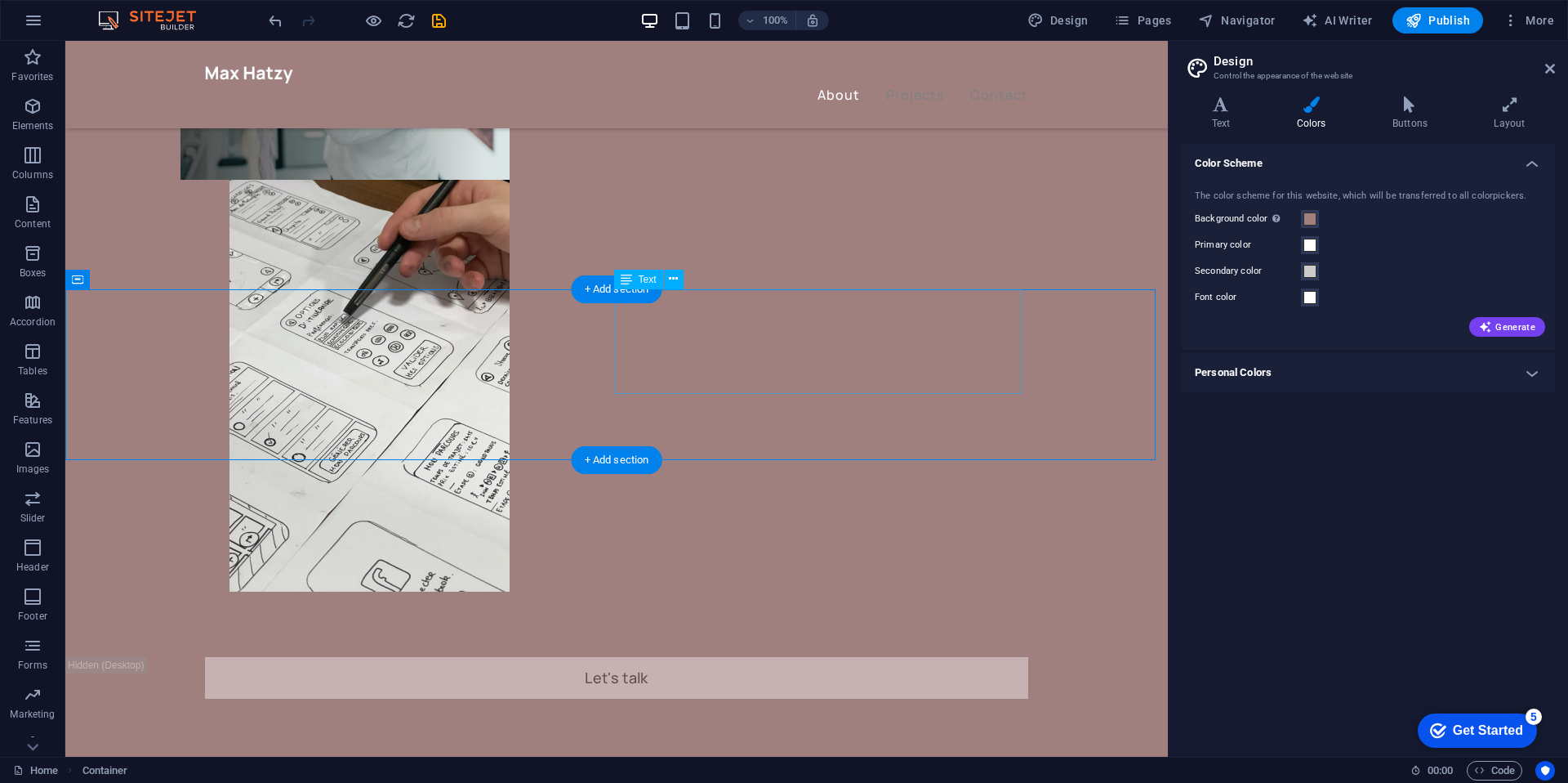
scroll to position [833, 0]
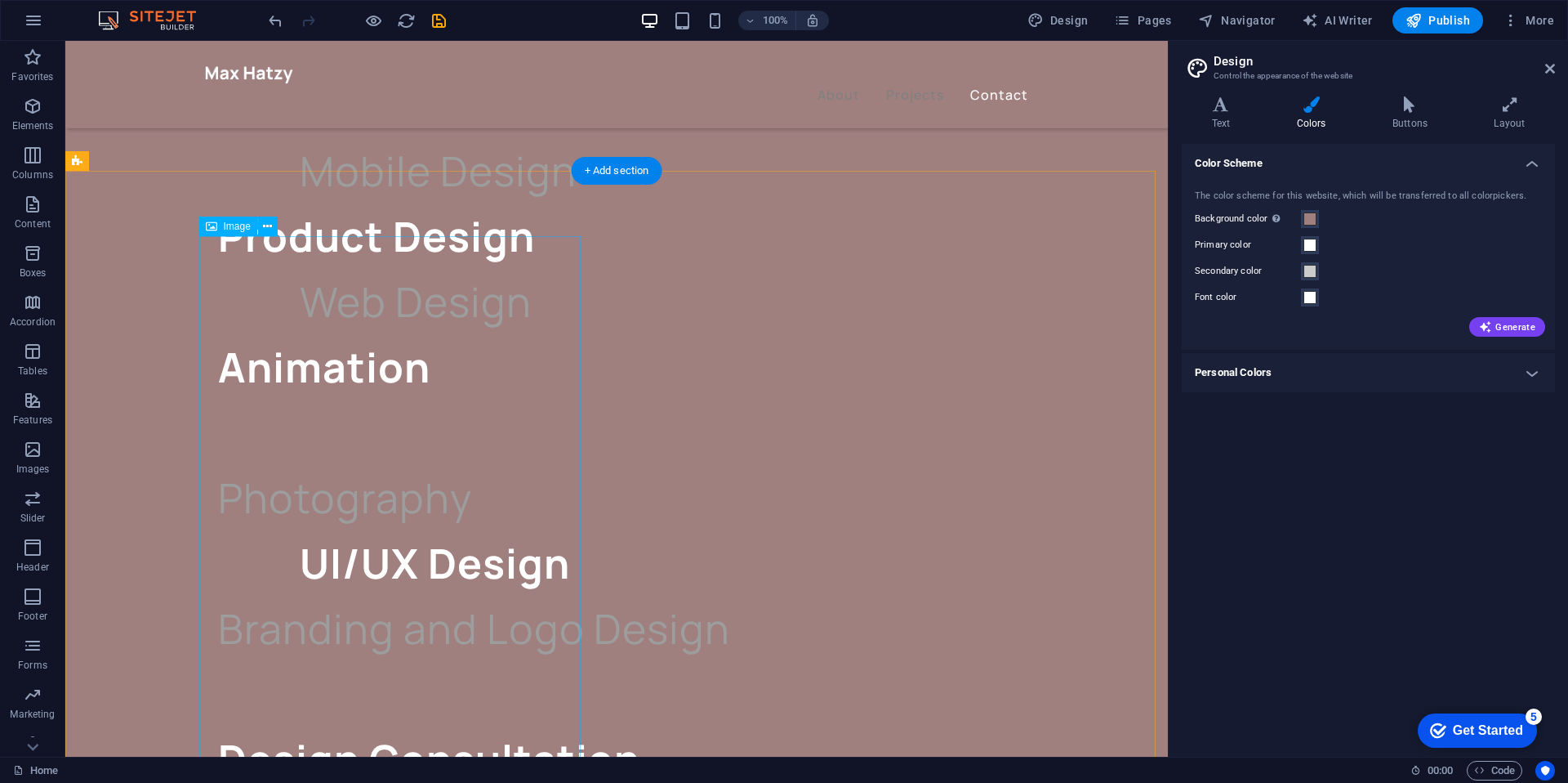
scroll to position [2982, 0]
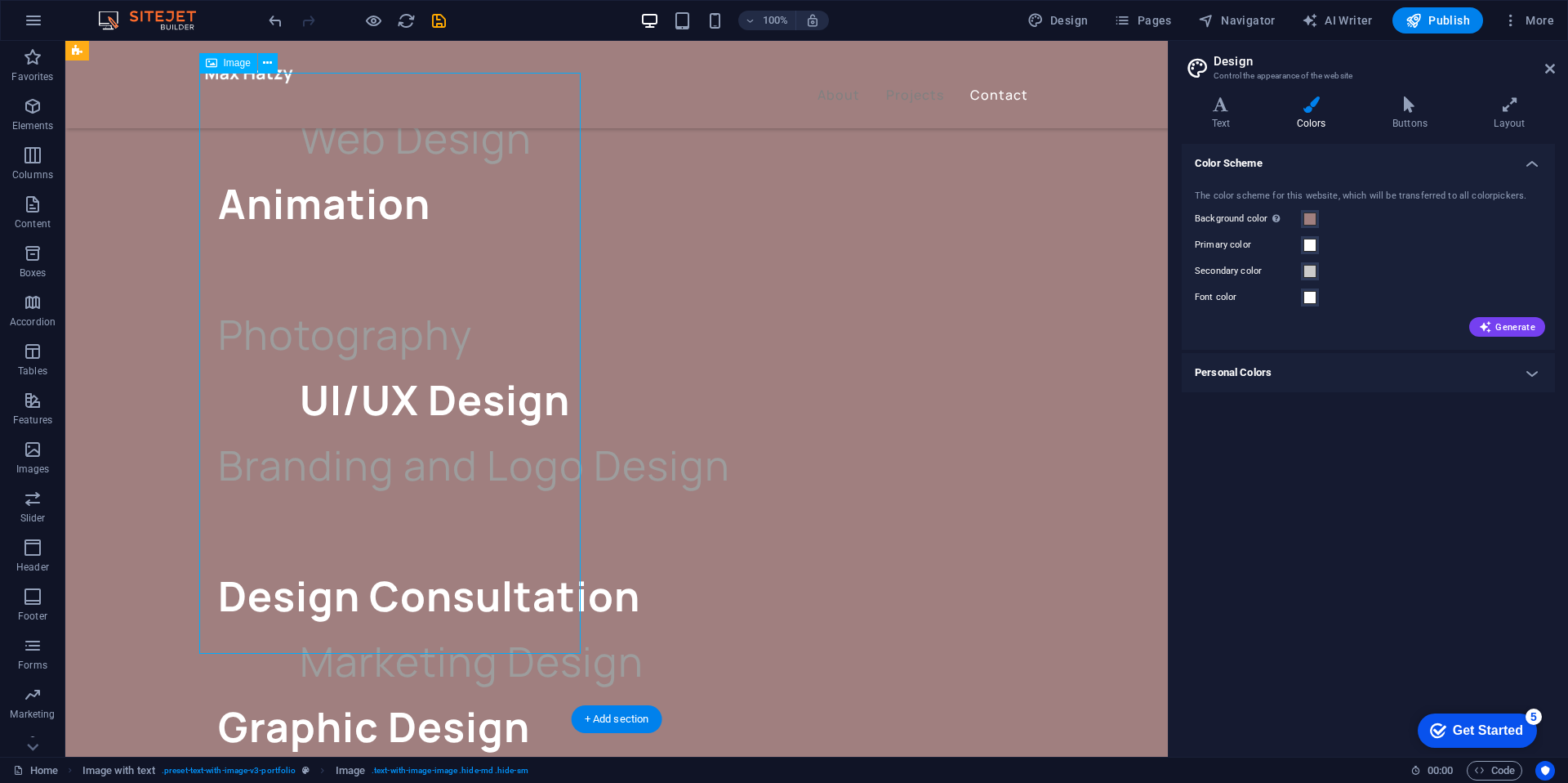
scroll to position [3064, 0]
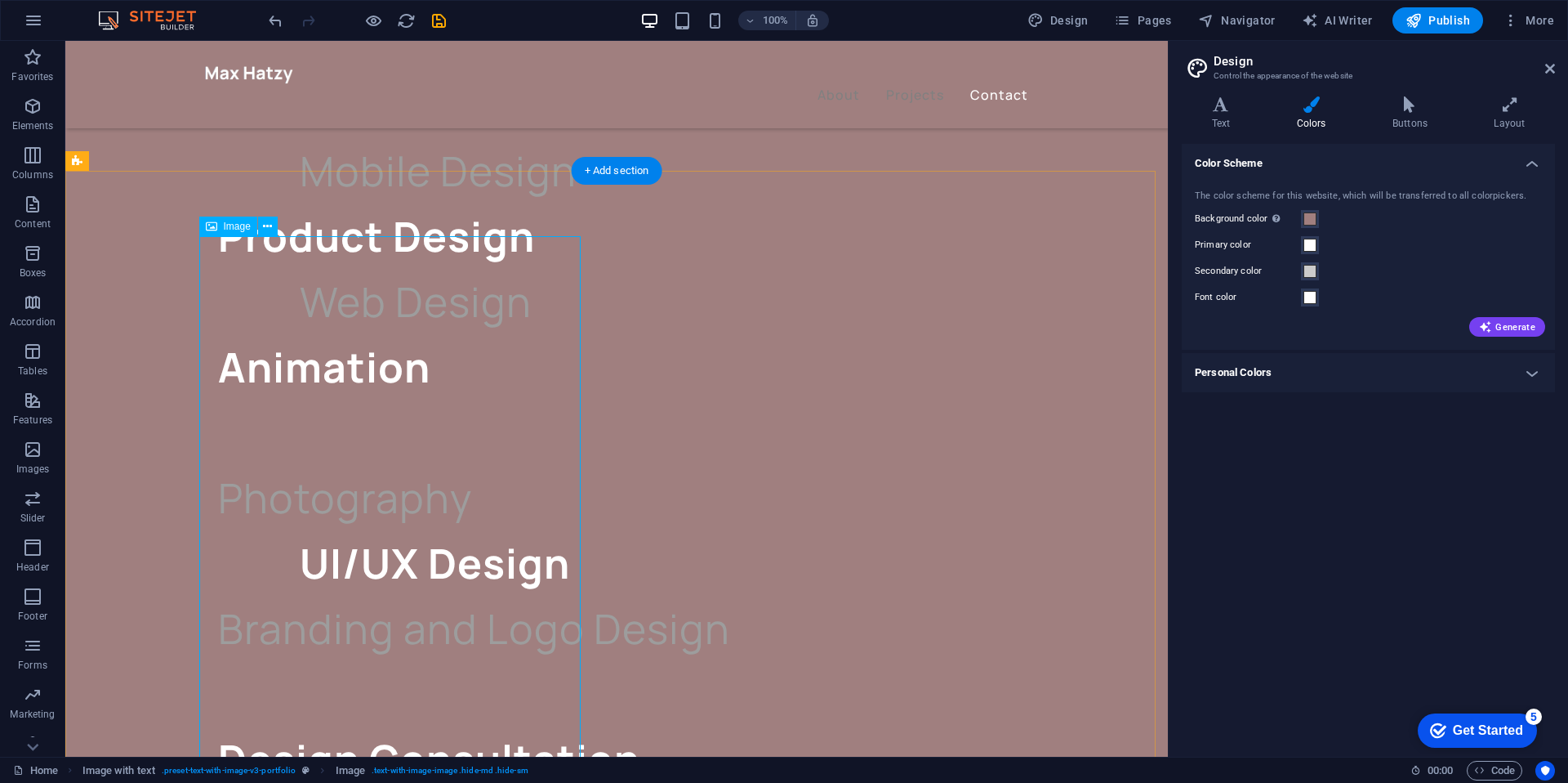
select select "%"
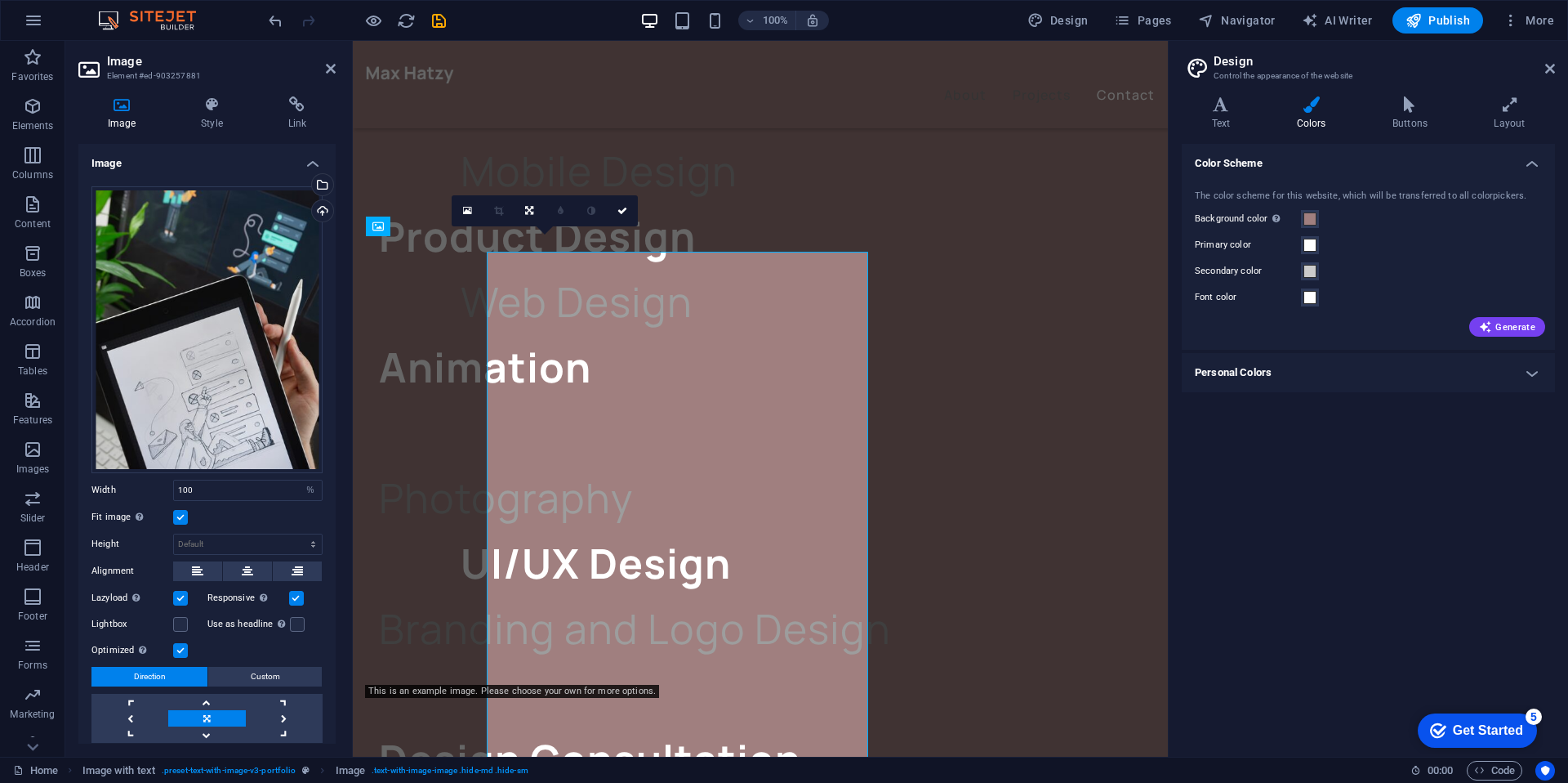
scroll to position [3048, 0]
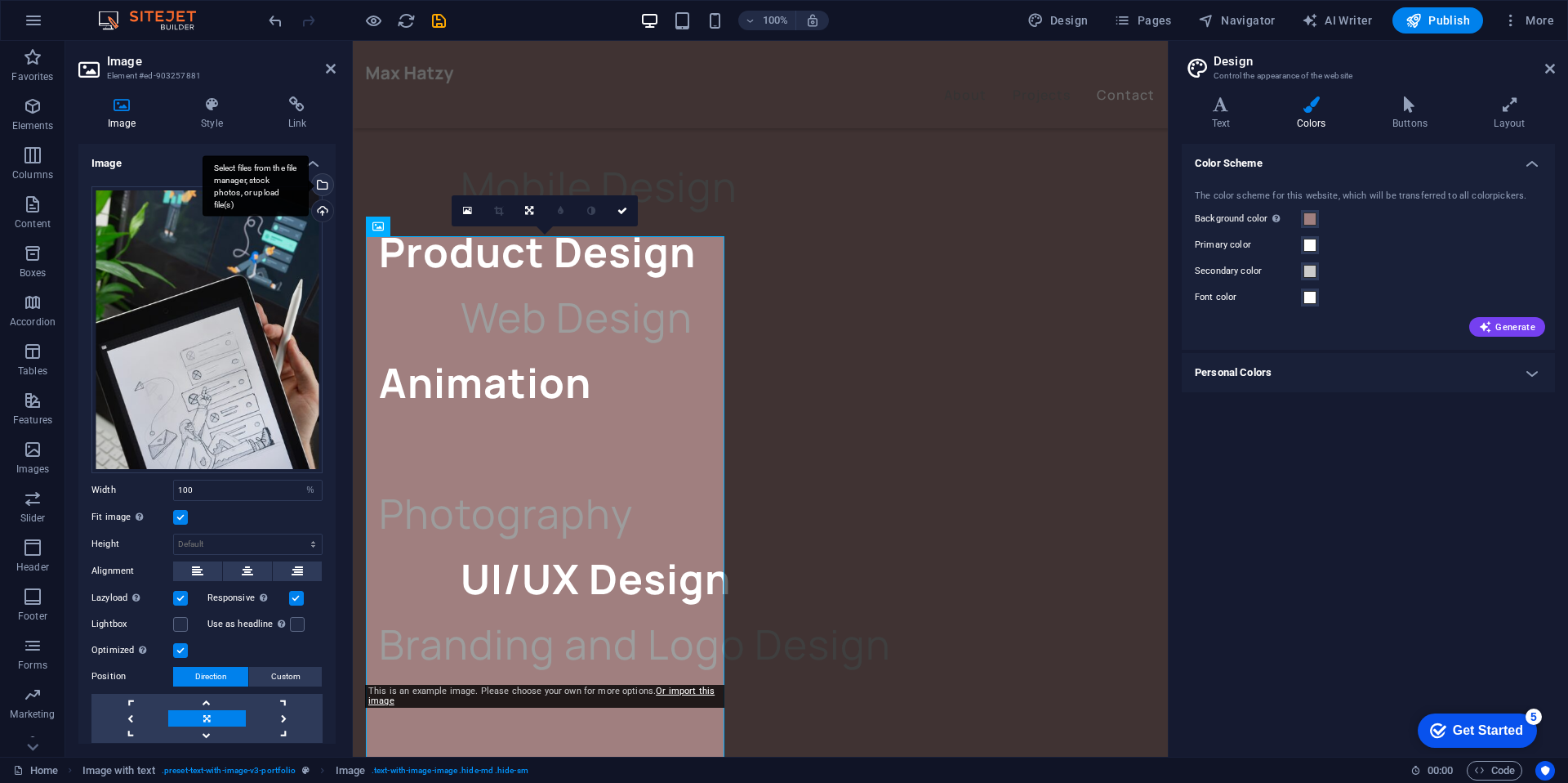
click at [318, 180] on div "Select files from the file manager, stock photos, or upload file(s)" at bounding box center [321, 186] width 25 height 25
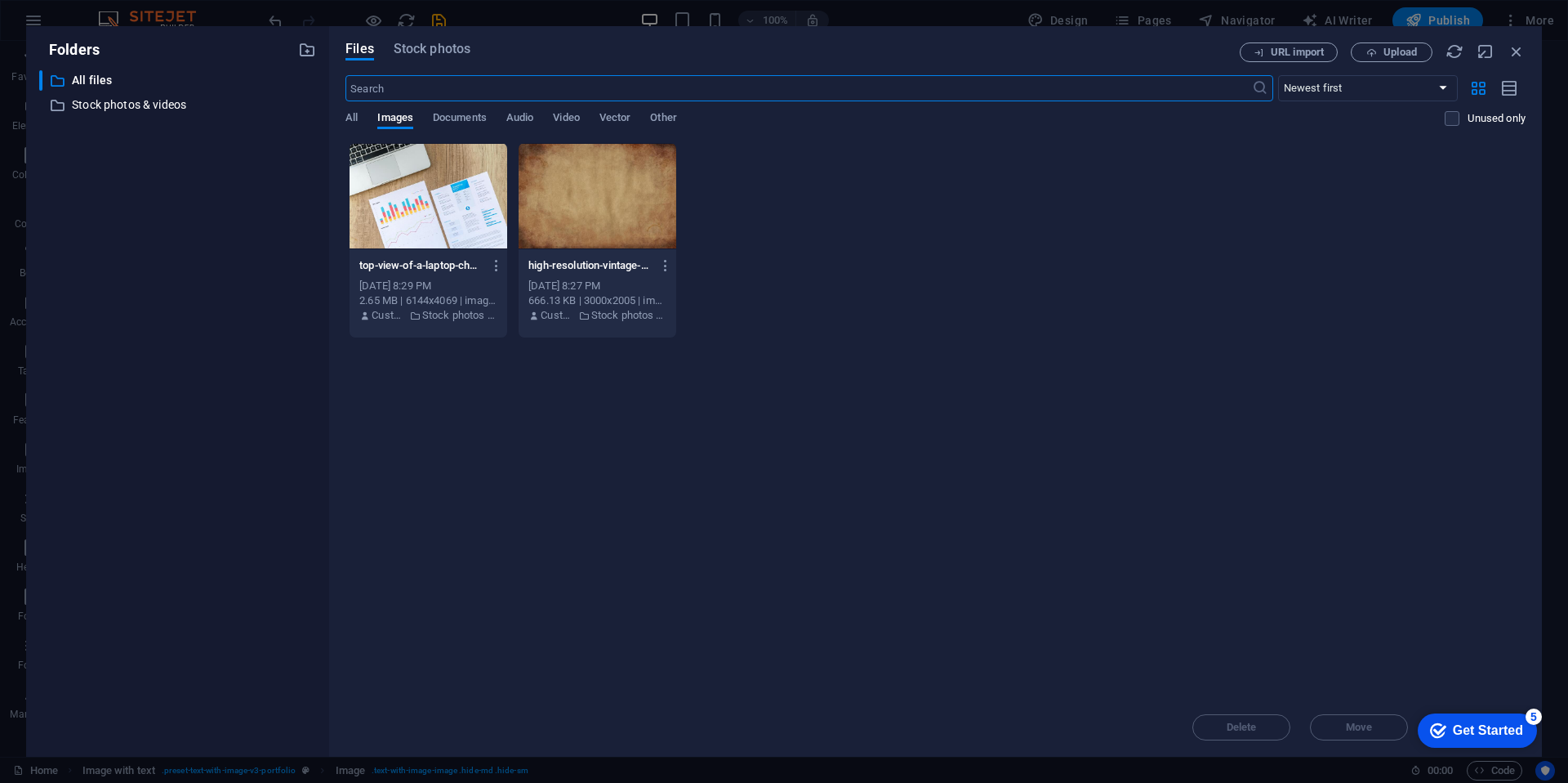
scroll to position [3053, 0]
click at [424, 37] on div "Files Stock photos URL import Upload ​ Newest first Oldest first Name (A-Z) Nam…" at bounding box center [935, 391] width 1212 height 731
click at [424, 51] on span "Stock photos" at bounding box center [432, 49] width 76 height 20
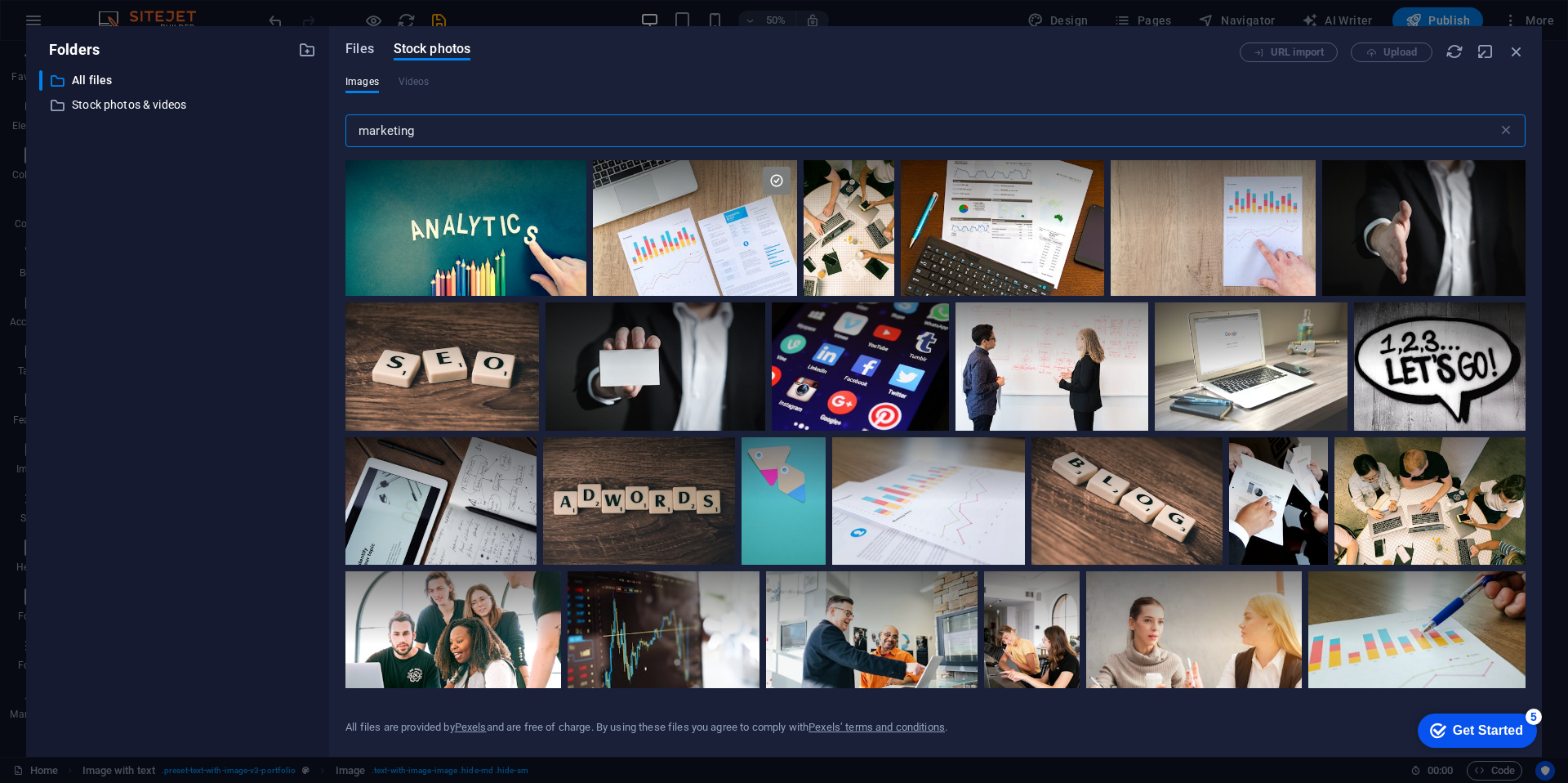
click at [363, 51] on span "Files" at bounding box center [359, 49] width 28 height 20
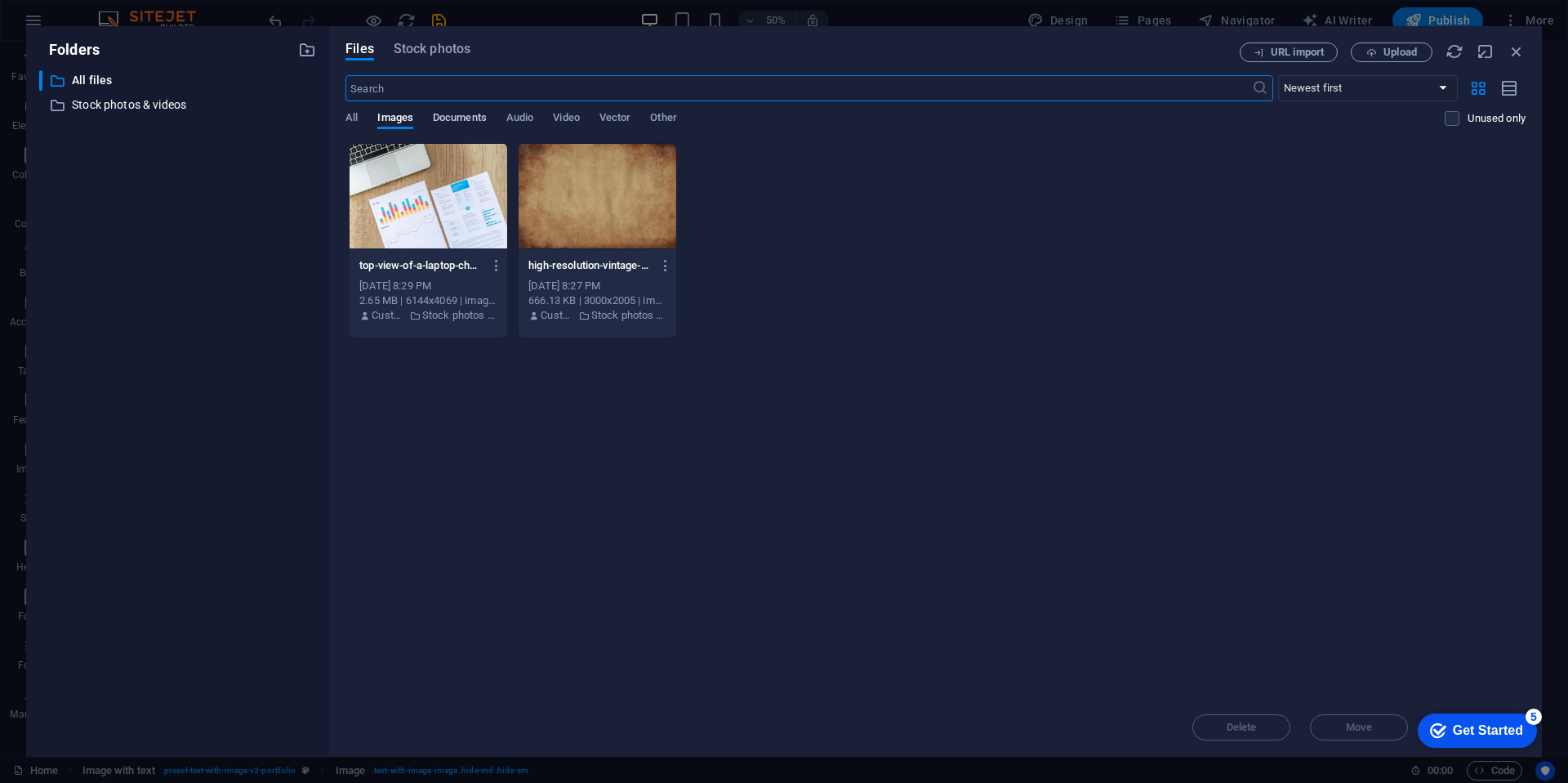
click at [441, 123] on span "Documents" at bounding box center [460, 119] width 54 height 23
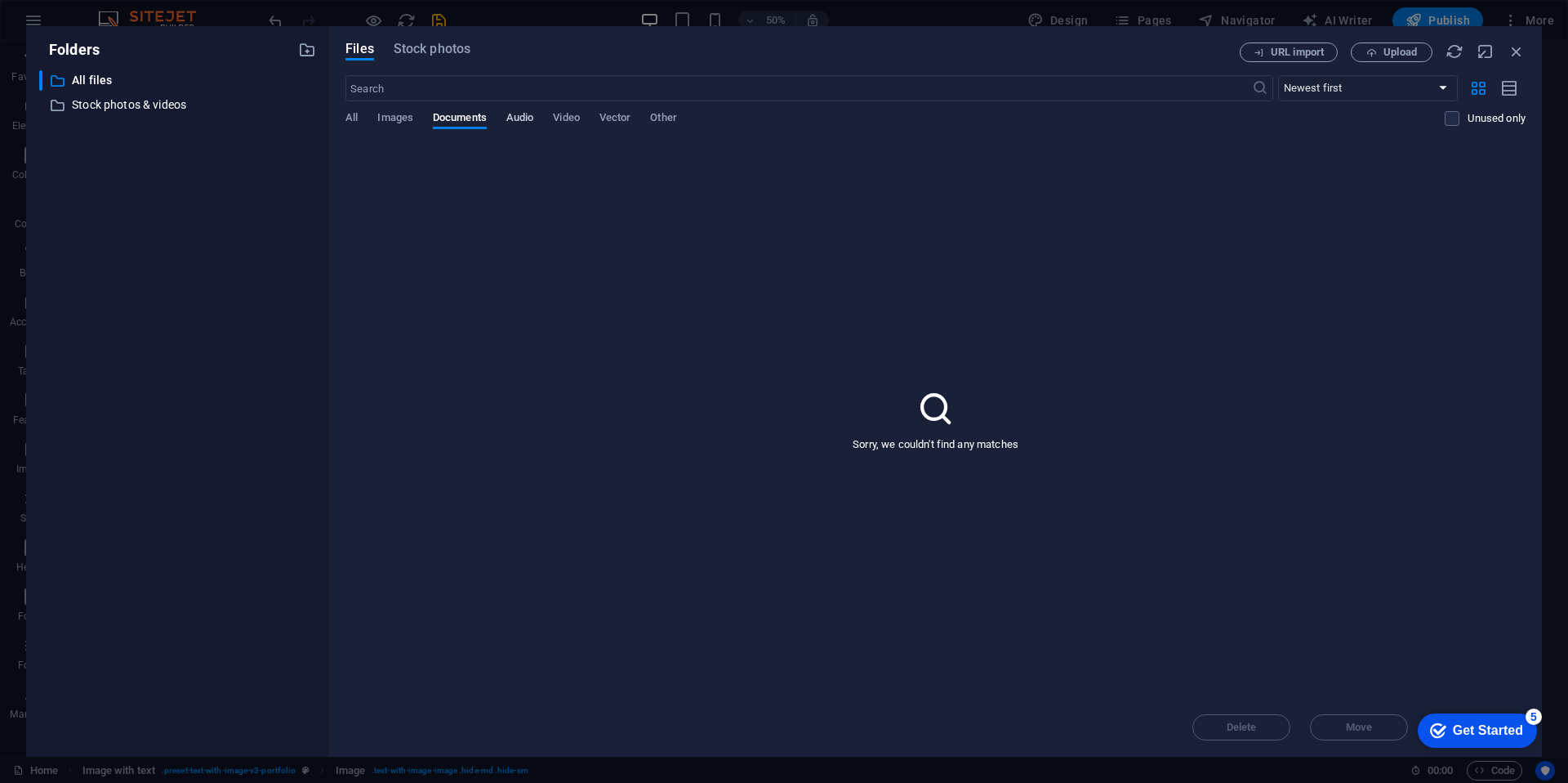
click at [508, 118] on span "Audio" at bounding box center [520, 119] width 27 height 23
click at [563, 117] on span "Video" at bounding box center [565, 119] width 26 height 23
click at [600, 117] on div "All Images Documents Audio Video Vector Other" at bounding box center [894, 126] width 1099 height 31
click at [631, 117] on span "Vector" at bounding box center [615, 119] width 32 height 23
click at [664, 118] on span "Other" at bounding box center [662, 119] width 26 height 23
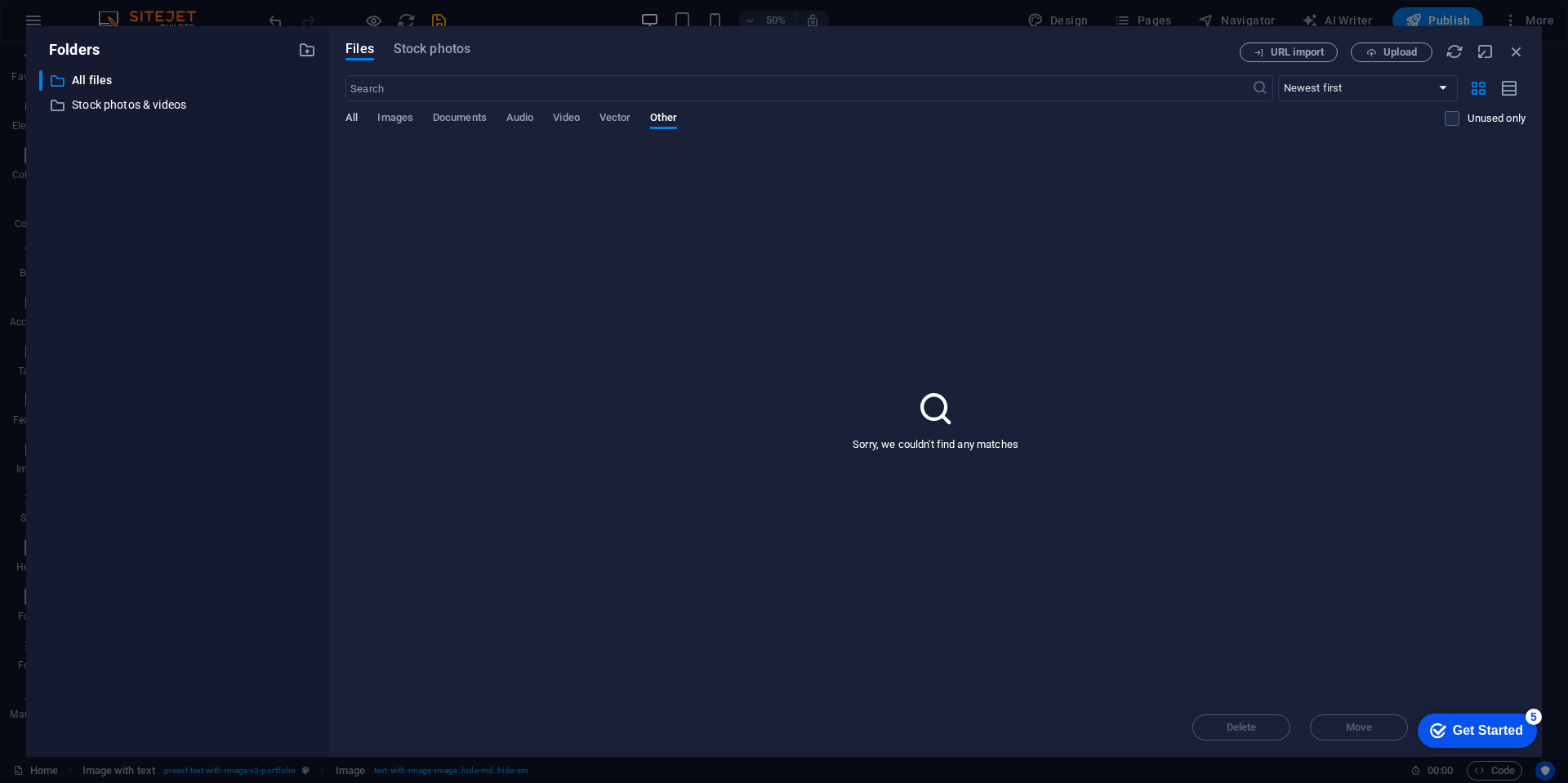
click at [355, 114] on span "All" at bounding box center [351, 119] width 12 height 23
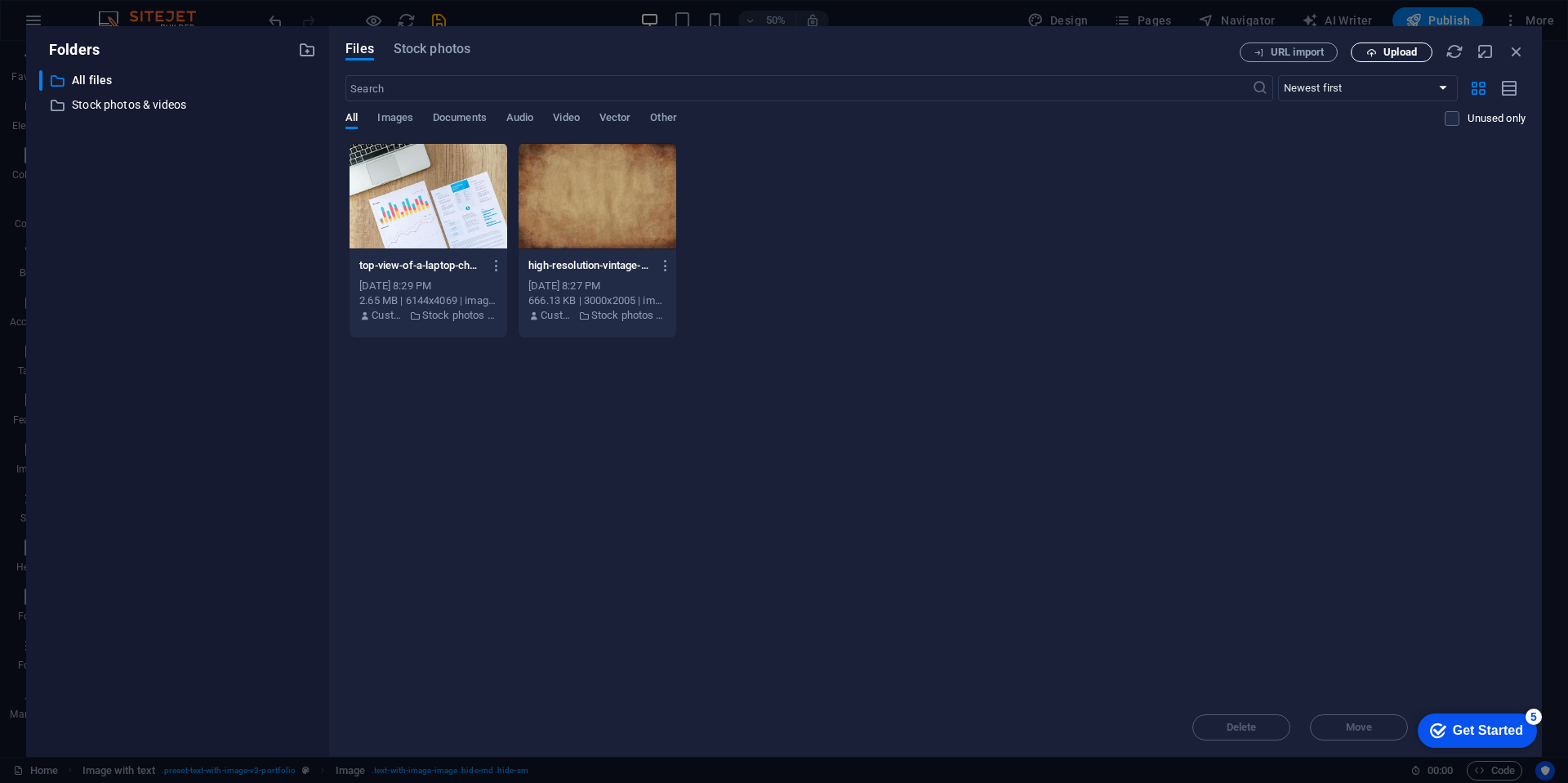
click at [1389, 55] on span "Upload" at bounding box center [1400, 51] width 34 height 10
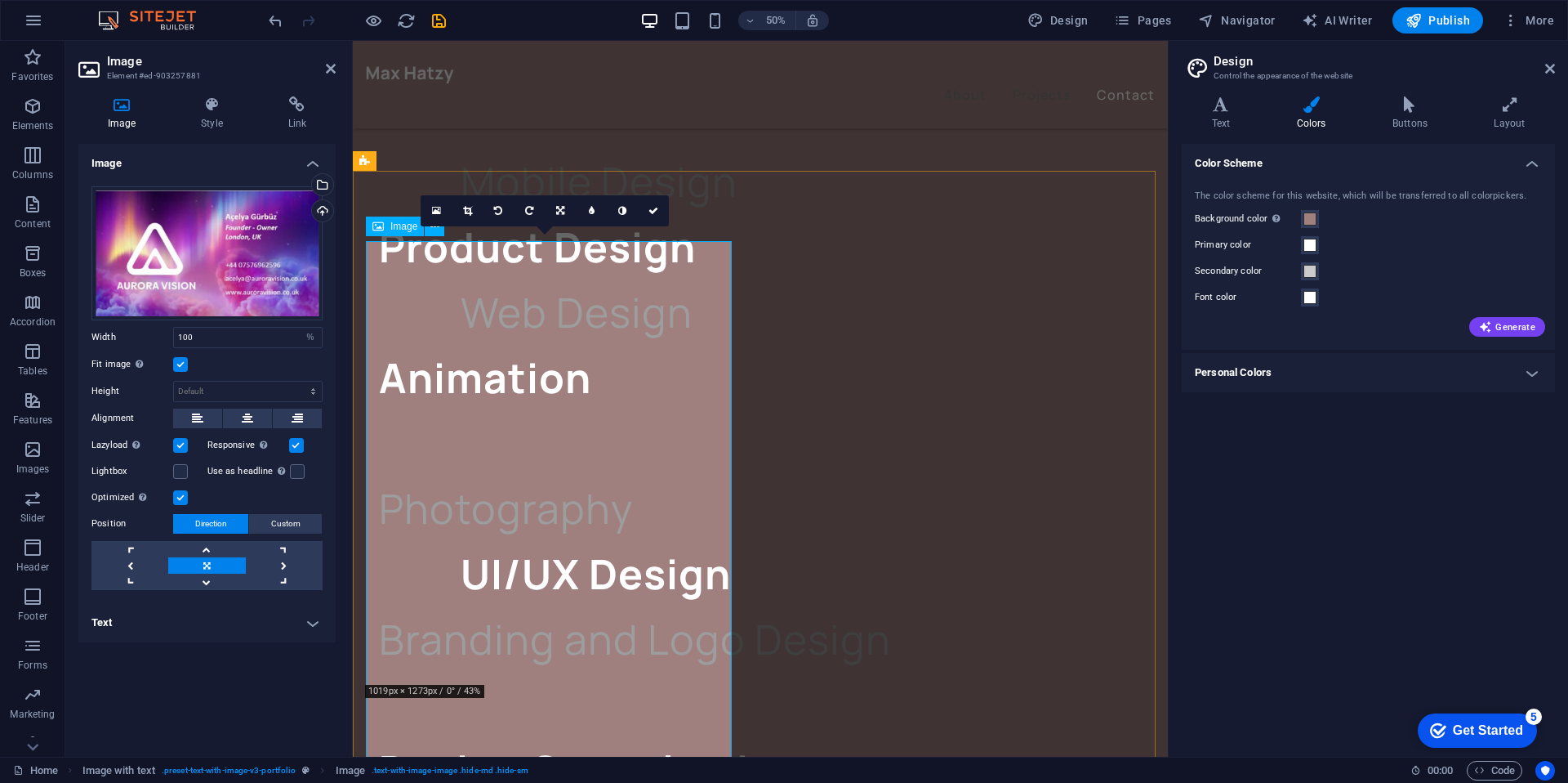
scroll to position [3048, 0]
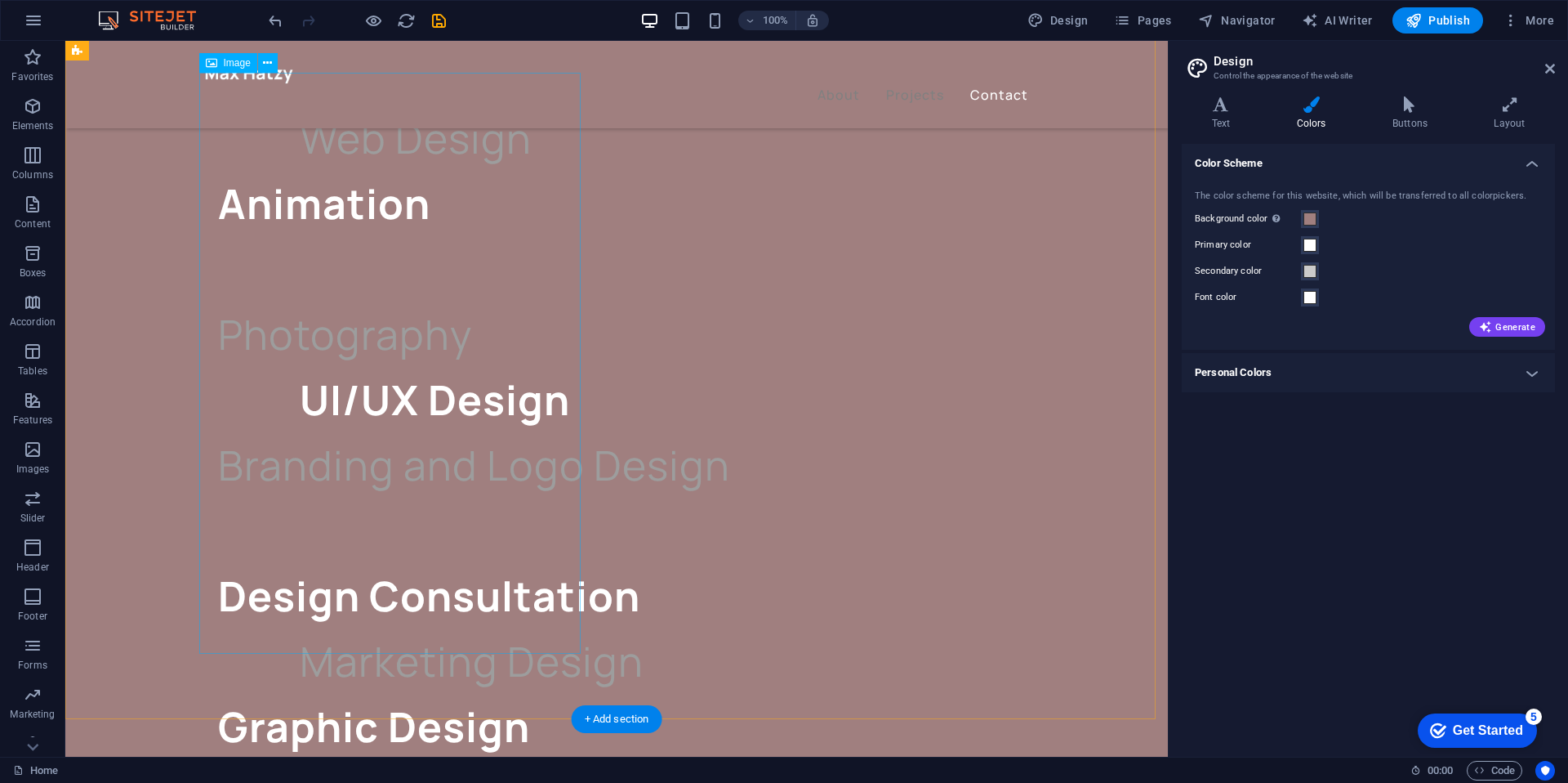
scroll to position [3064, 0]
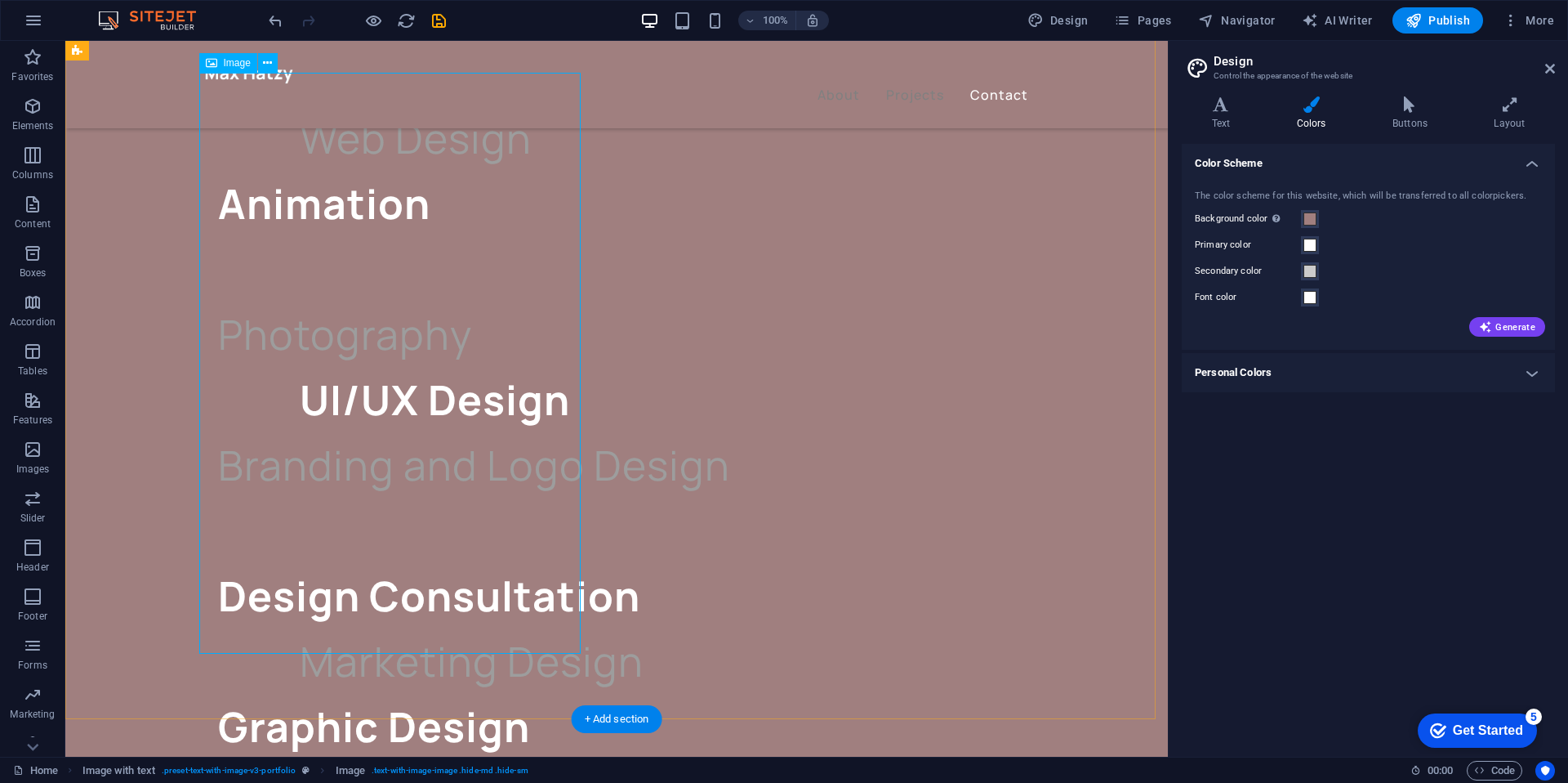
scroll to position [3309, 0]
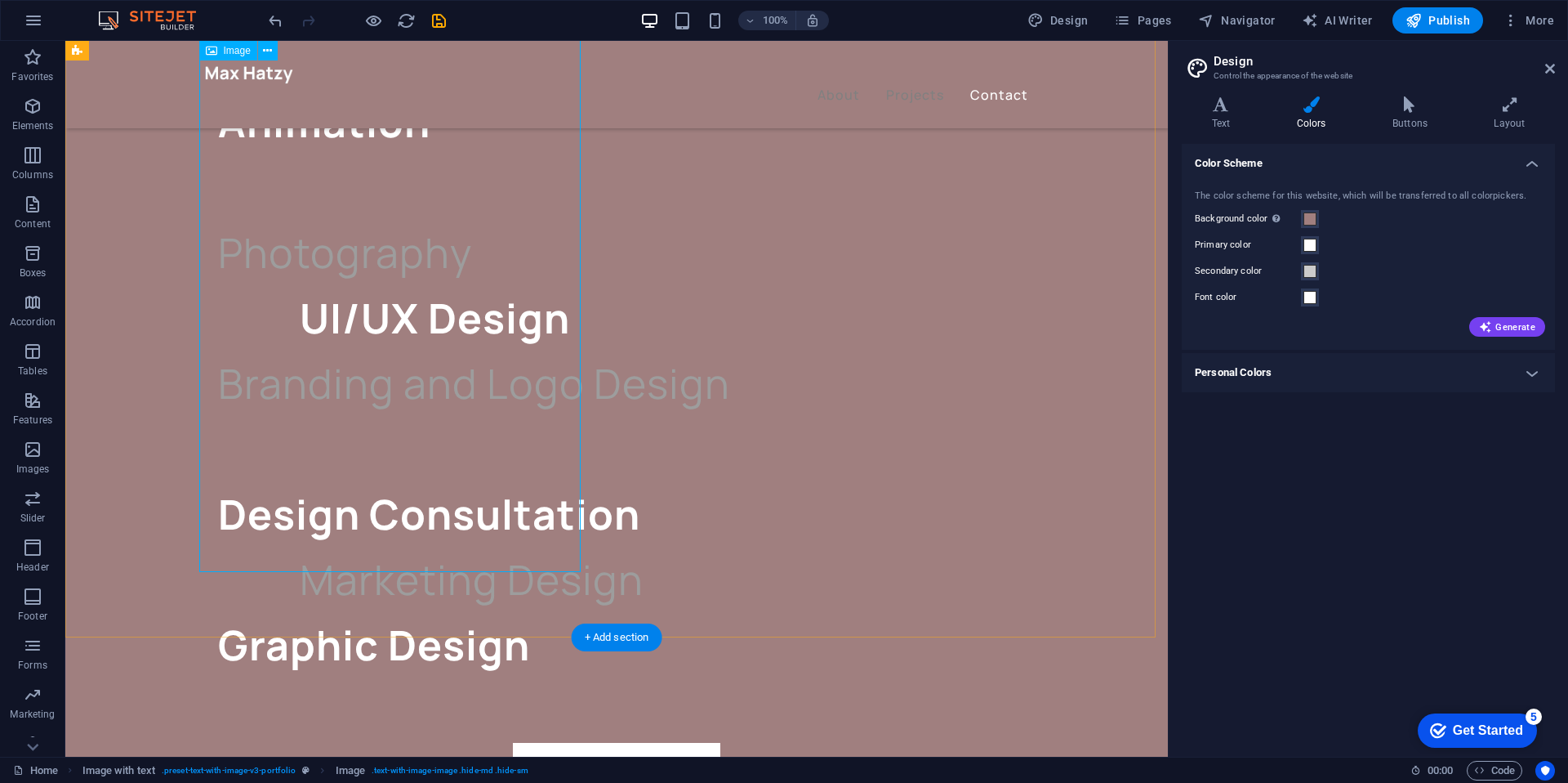
select select "%"
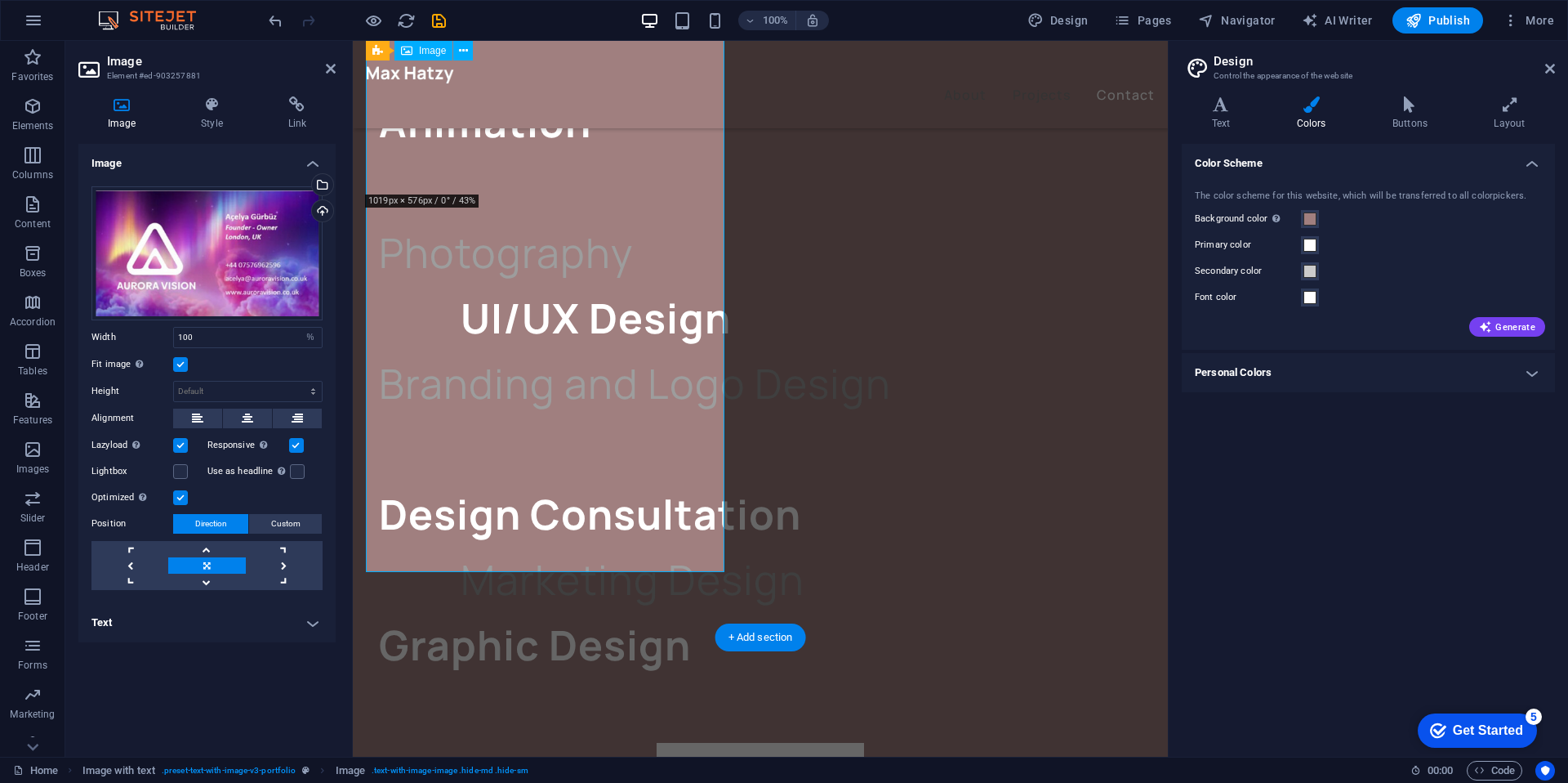
scroll to position [3293, 0]
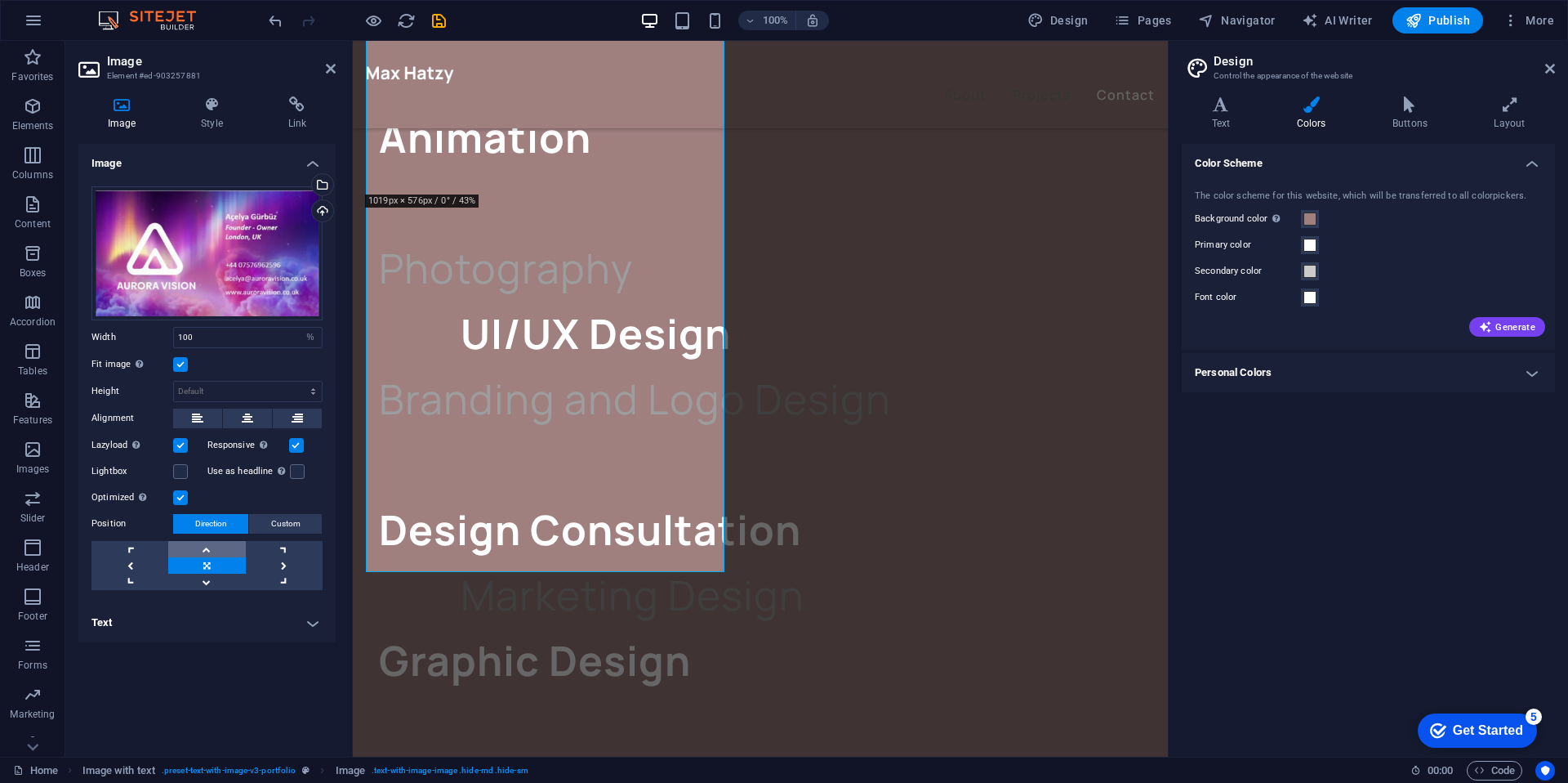
click at [212, 548] on link at bounding box center [207, 549] width 76 height 16
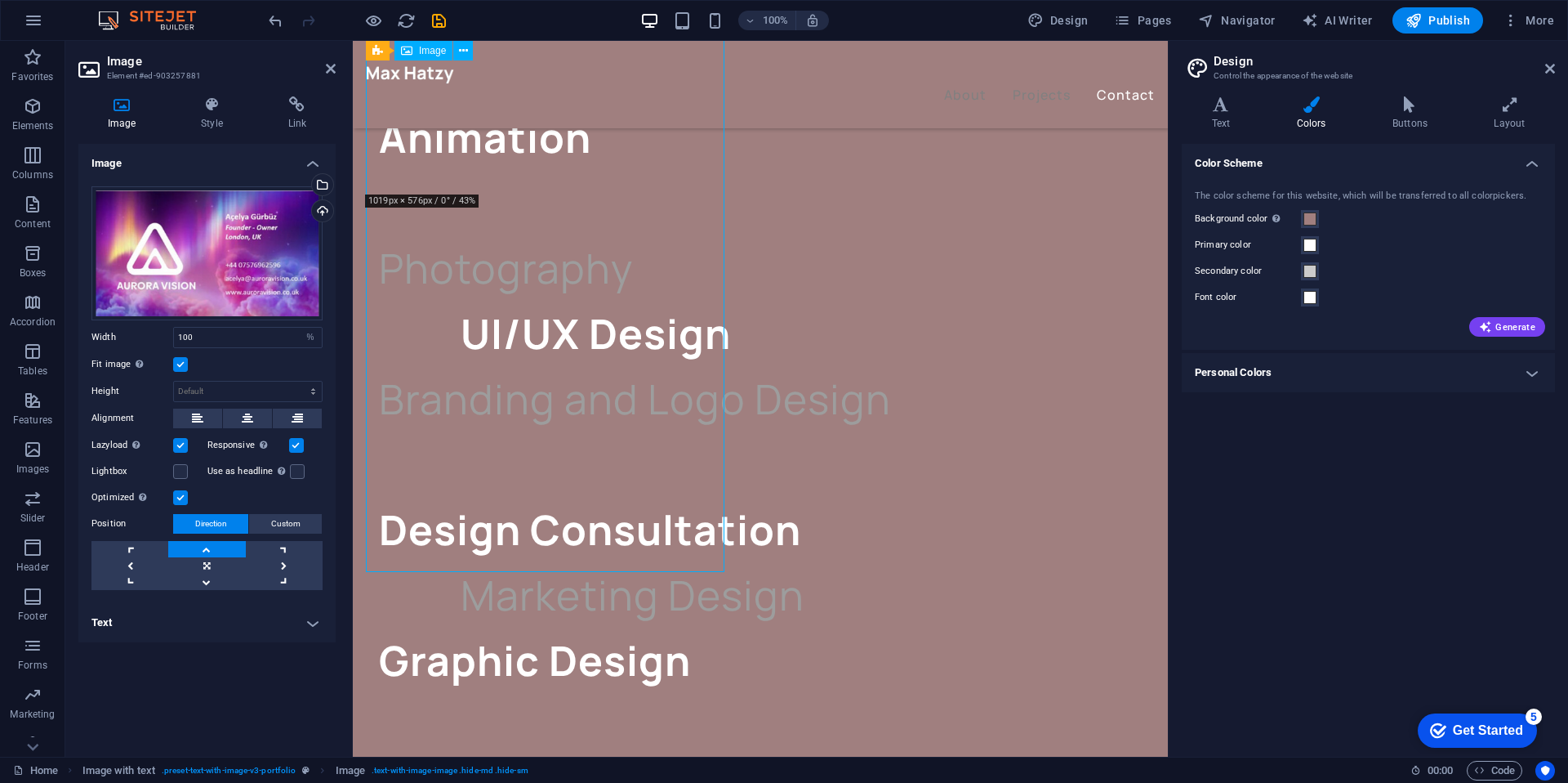
drag, startPoint x: 540, startPoint y: 570, endPoint x: 532, endPoint y: 540, distance: 31.0
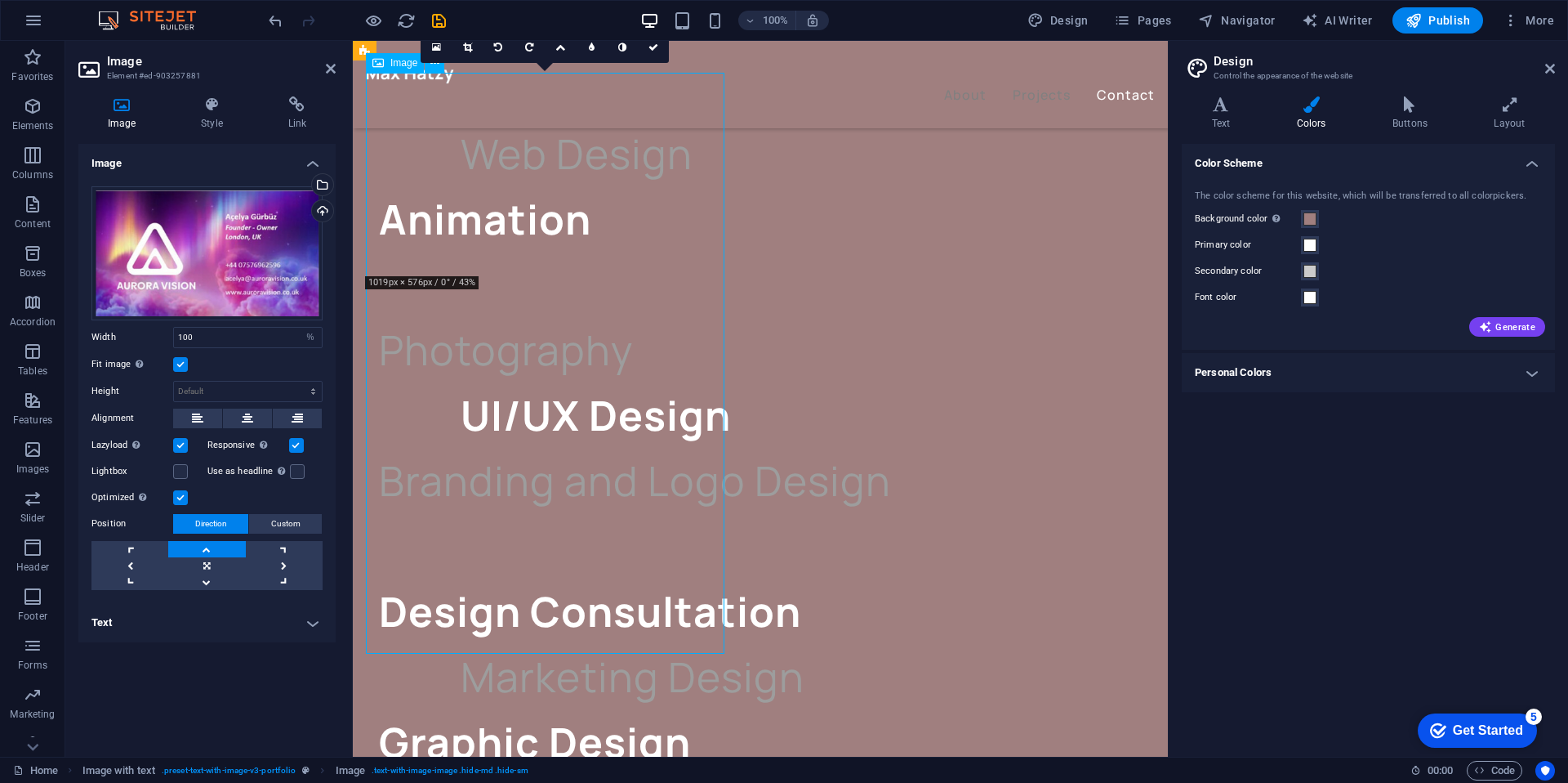
scroll to position [3129, 0]
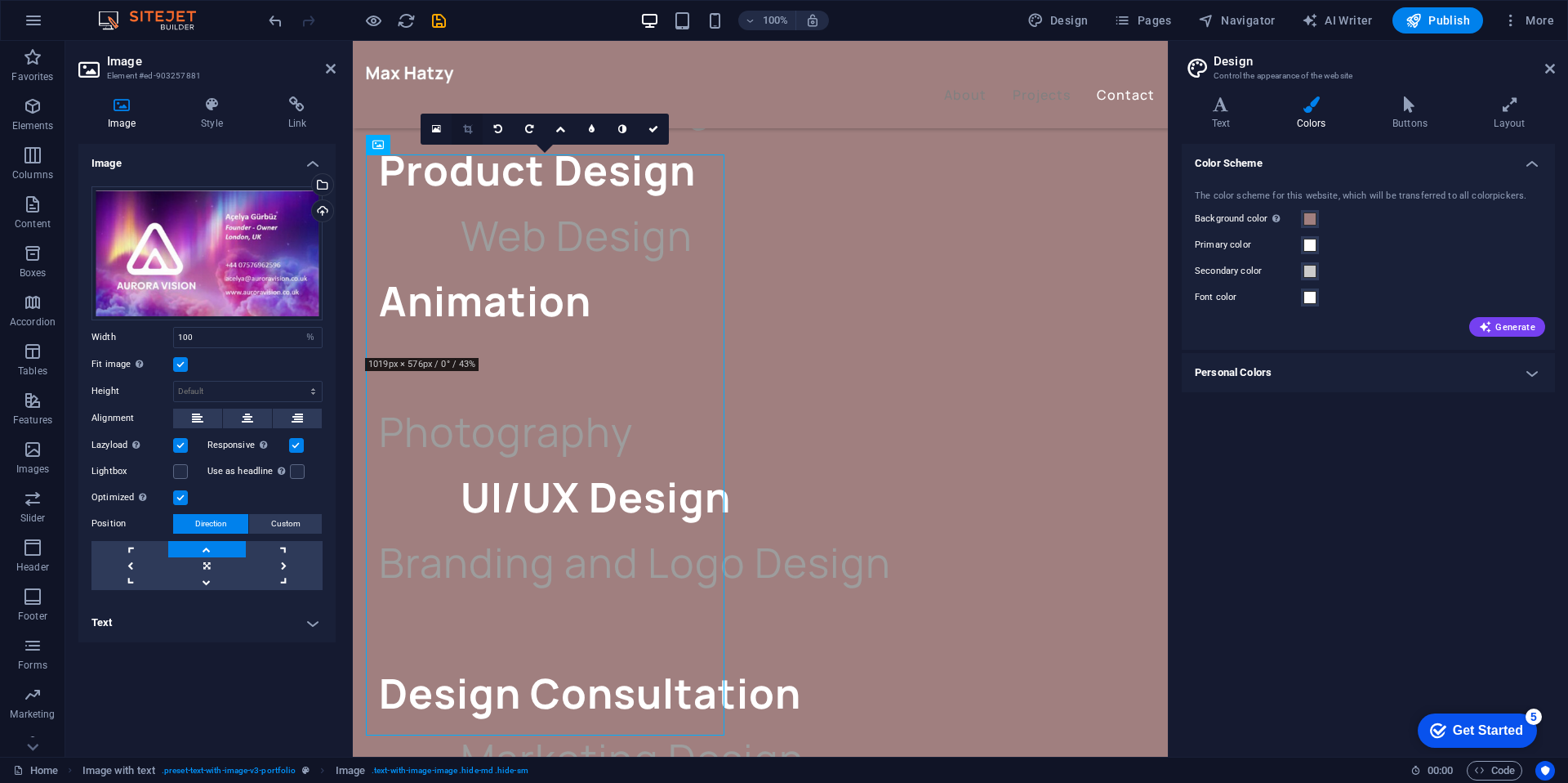
click at [464, 123] on link at bounding box center [467, 129] width 31 height 31
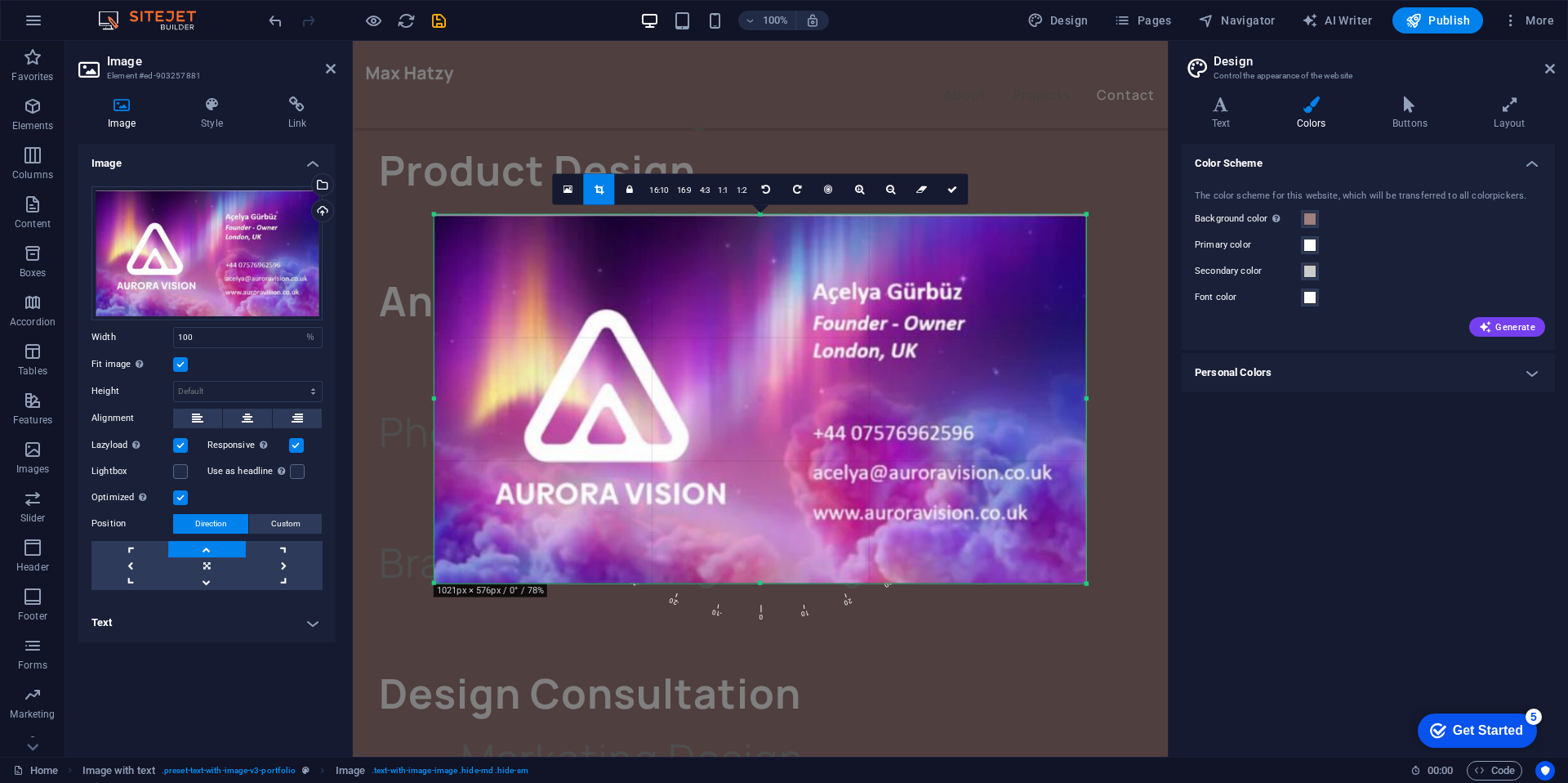
click at [603, 190] on icon at bounding box center [599, 189] width 9 height 10
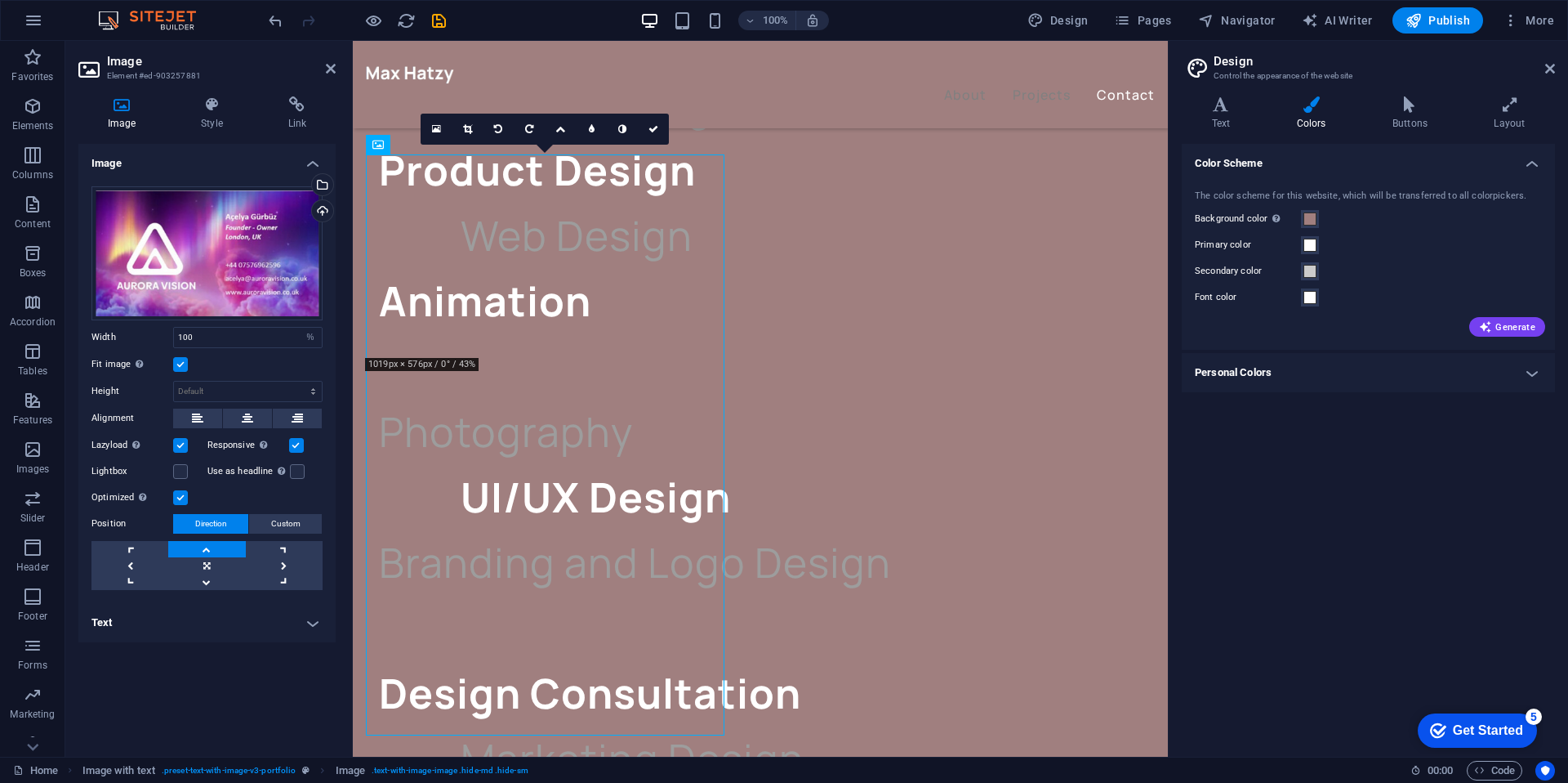
click at [309, 620] on h4 "Text" at bounding box center [207, 622] width 257 height 39
click at [309, 620] on h4 "Text" at bounding box center [207, 617] width 257 height 29
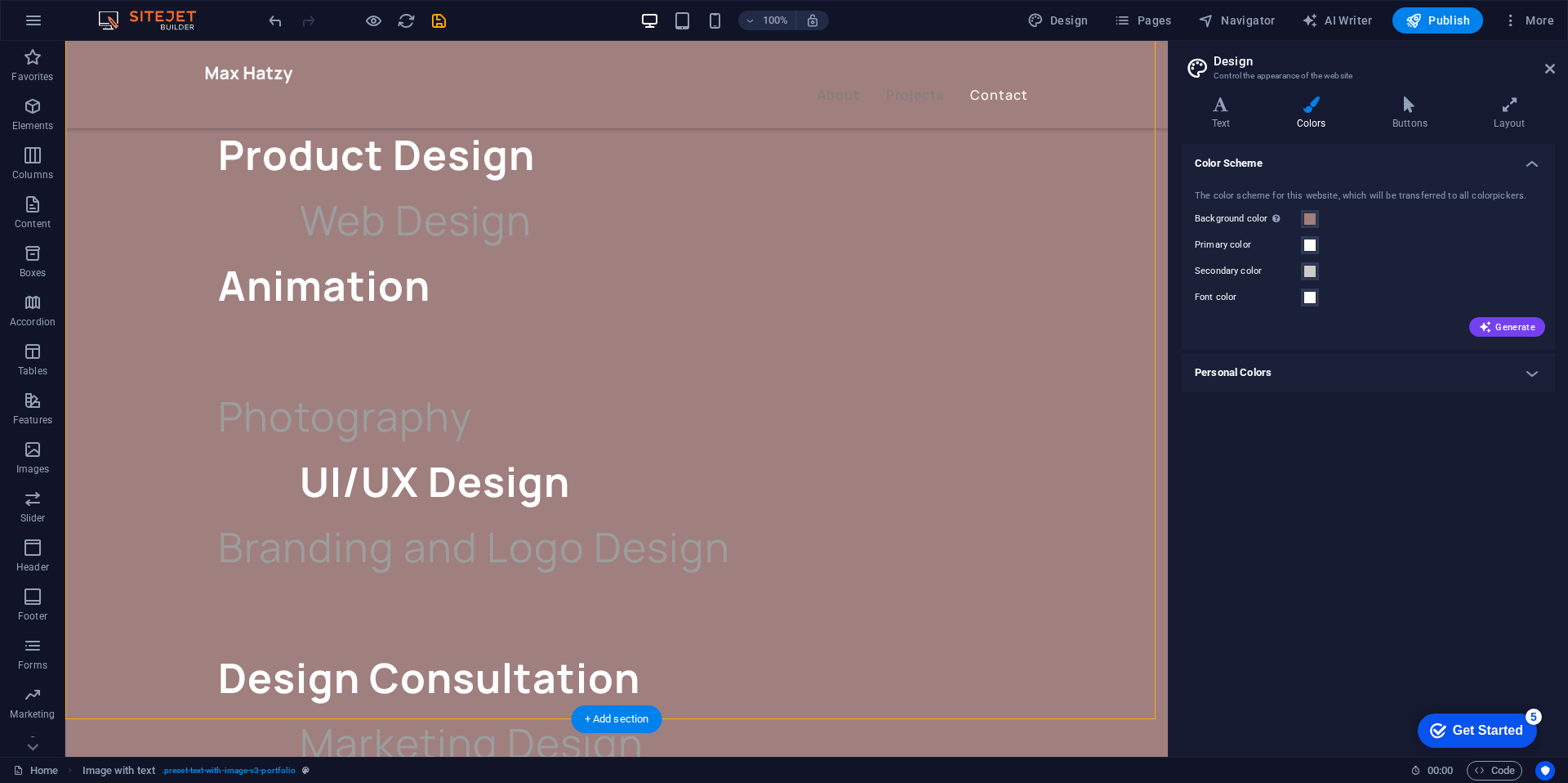
scroll to position [3227, 0]
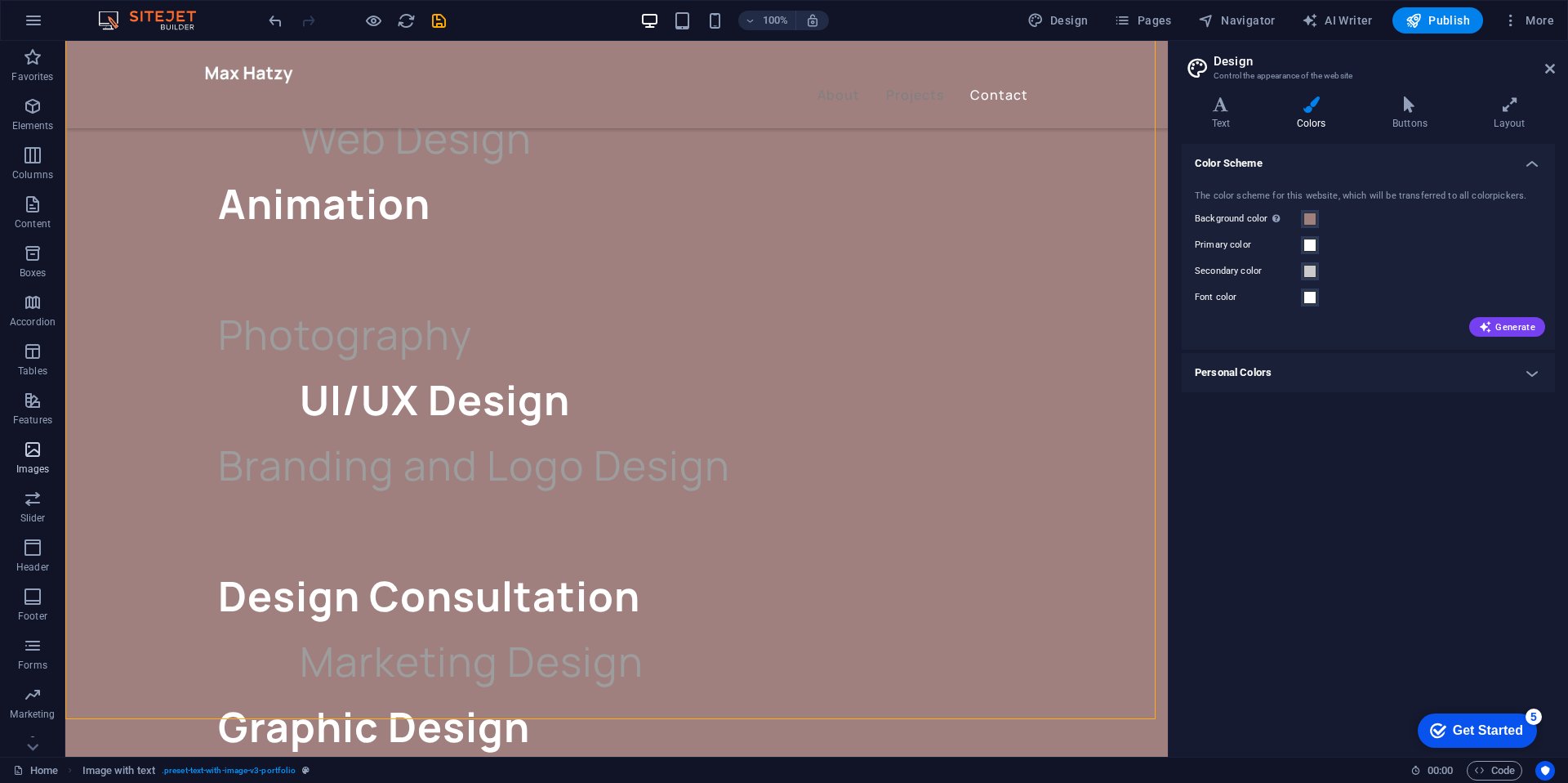
click at [35, 447] on icon "button" at bounding box center [33, 449] width 20 height 20
click at [35, 448] on icon "button" at bounding box center [33, 449] width 20 height 20
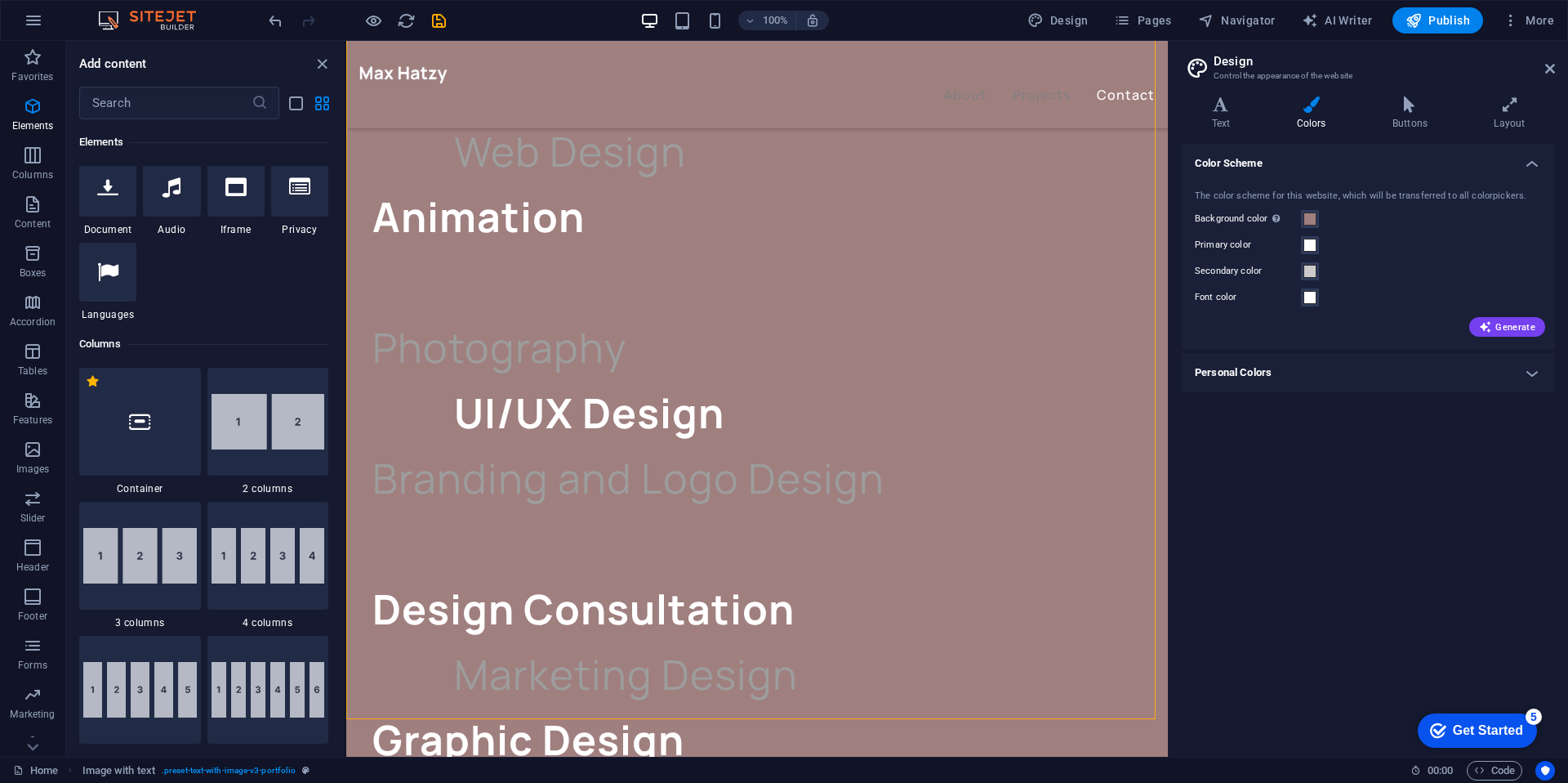
scroll to position [587, 0]
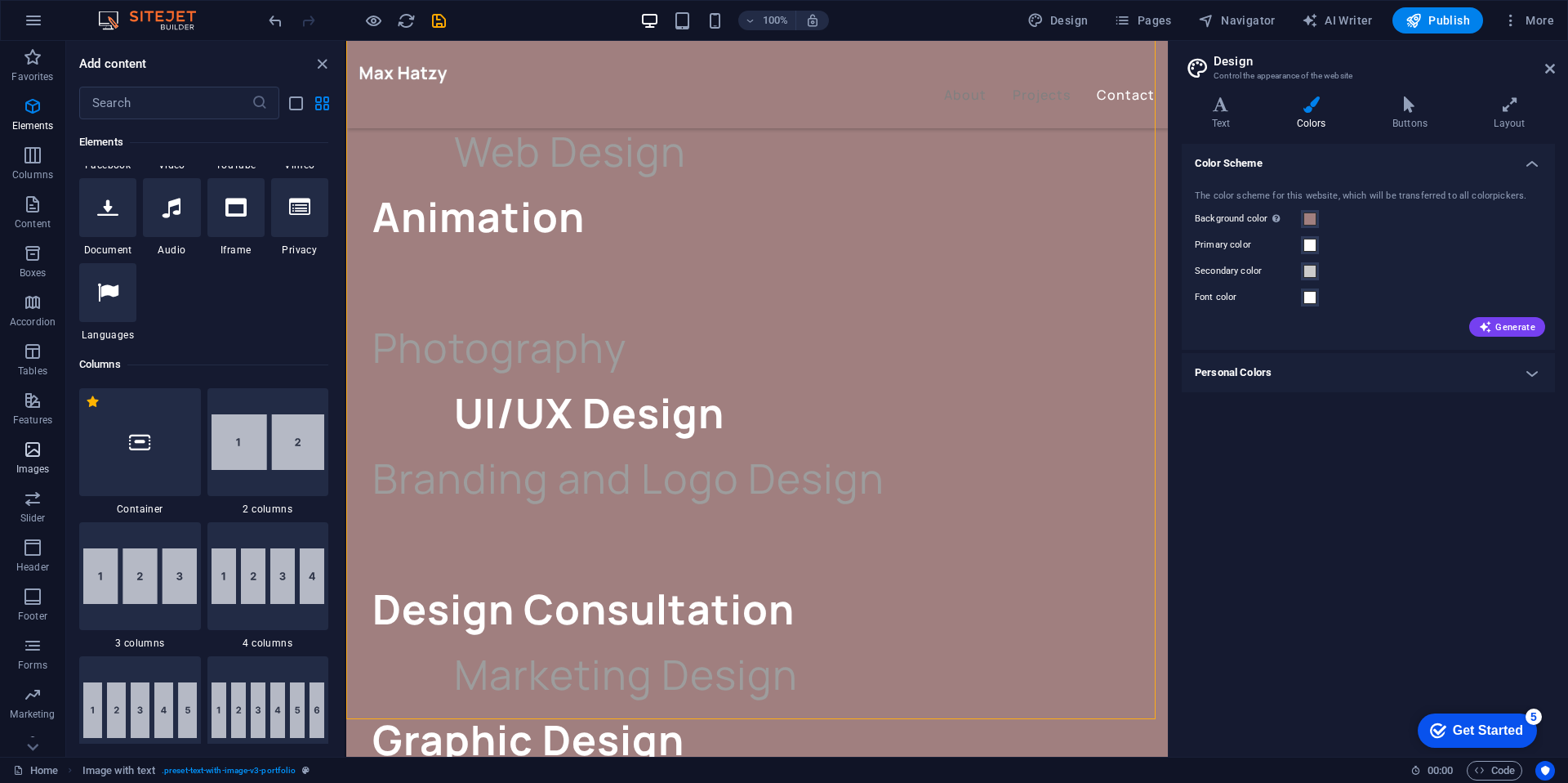
click at [33, 451] on icon "button" at bounding box center [33, 449] width 20 height 20
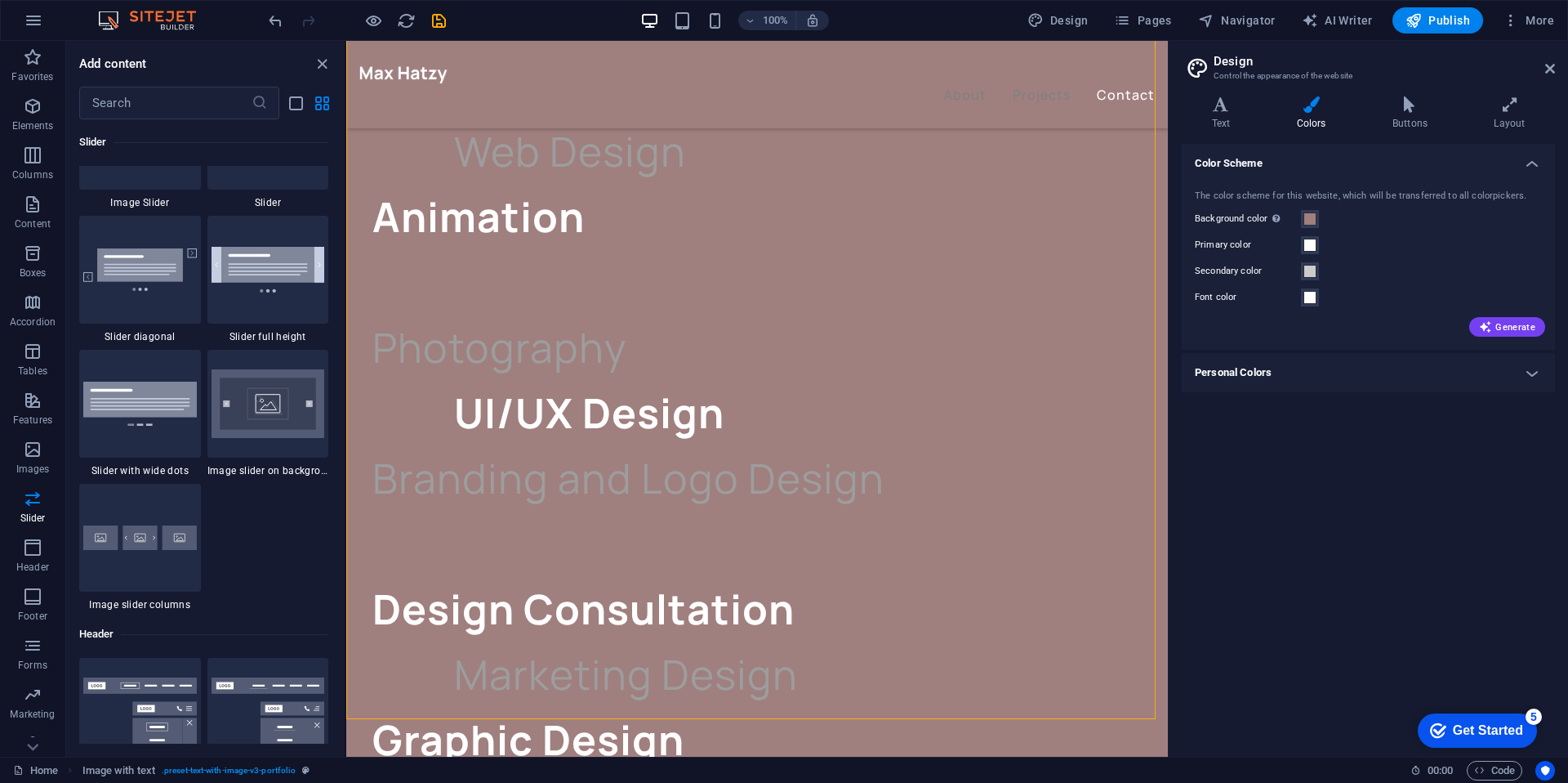
scroll to position [9264, 0]
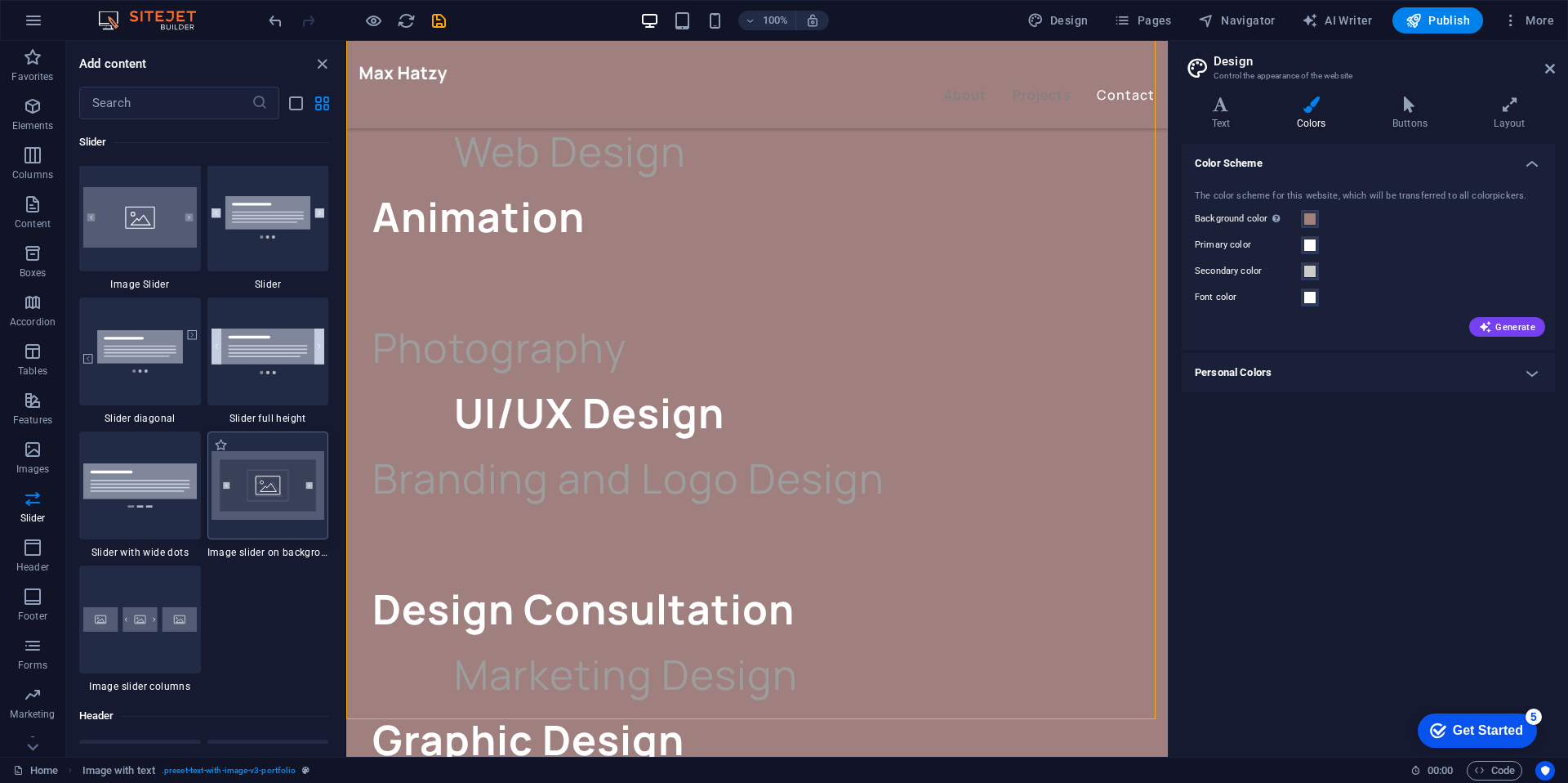
click at [251, 503] on img at bounding box center [268, 485] width 114 height 68
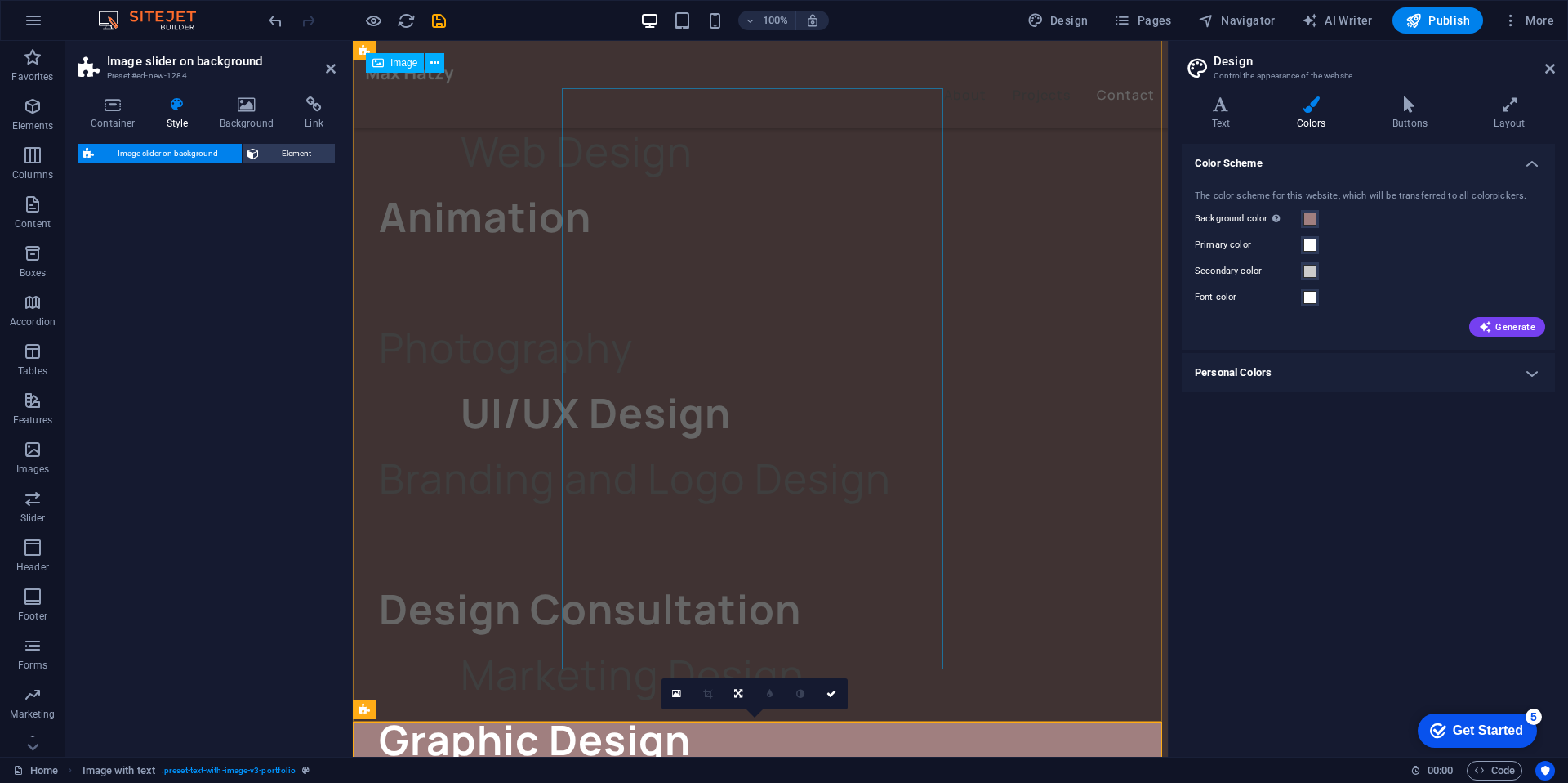
select select "rem"
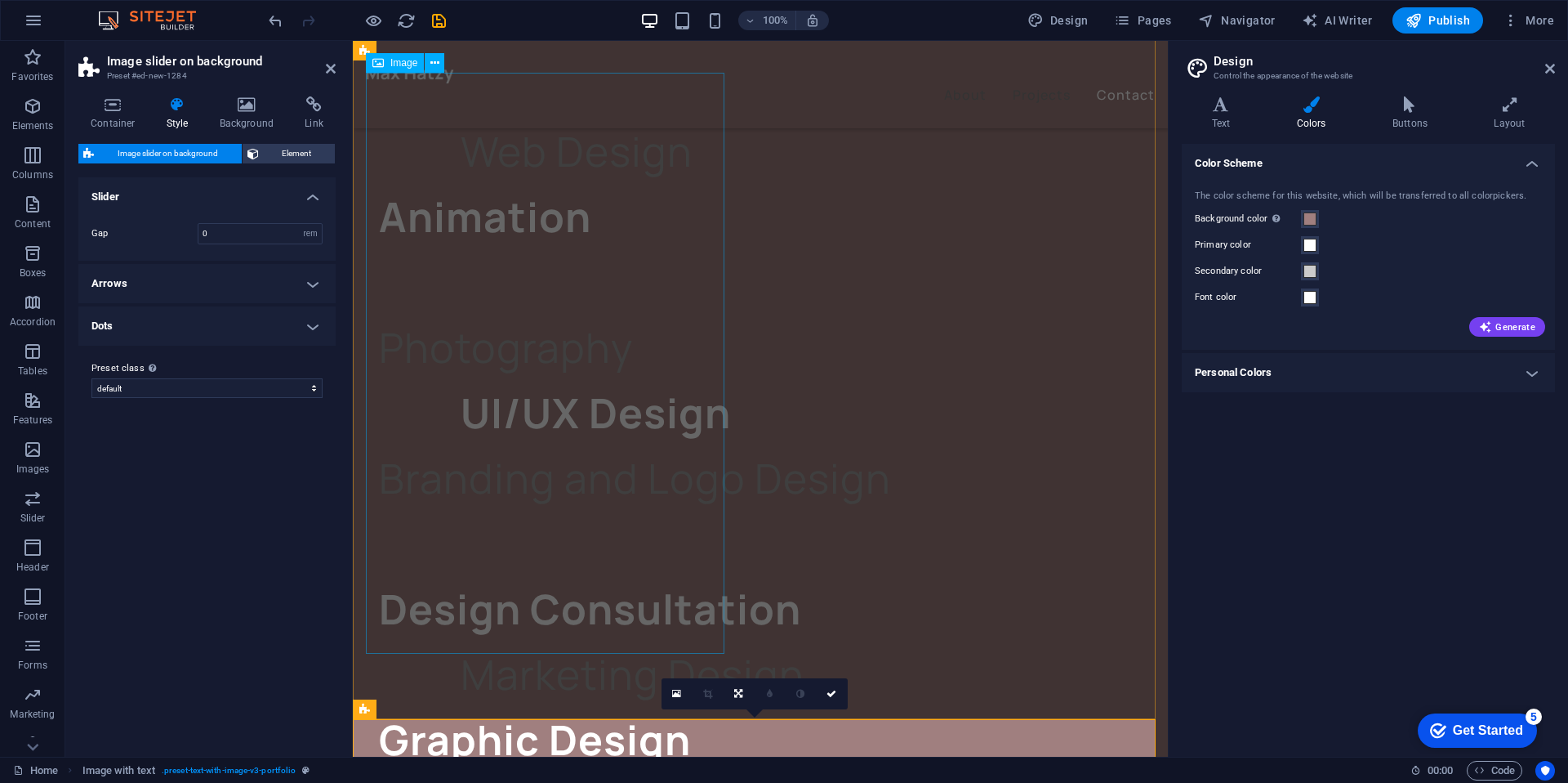
scroll to position [3211, 0]
click at [336, 67] on aside "Image slider on background Preset #ed-new-1284 Container Style Background Link …" at bounding box center [209, 399] width 288 height 716
click at [324, 67] on h2 "Image slider on background" at bounding box center [222, 61] width 229 height 15
click at [328, 67] on icon at bounding box center [330, 68] width 10 height 13
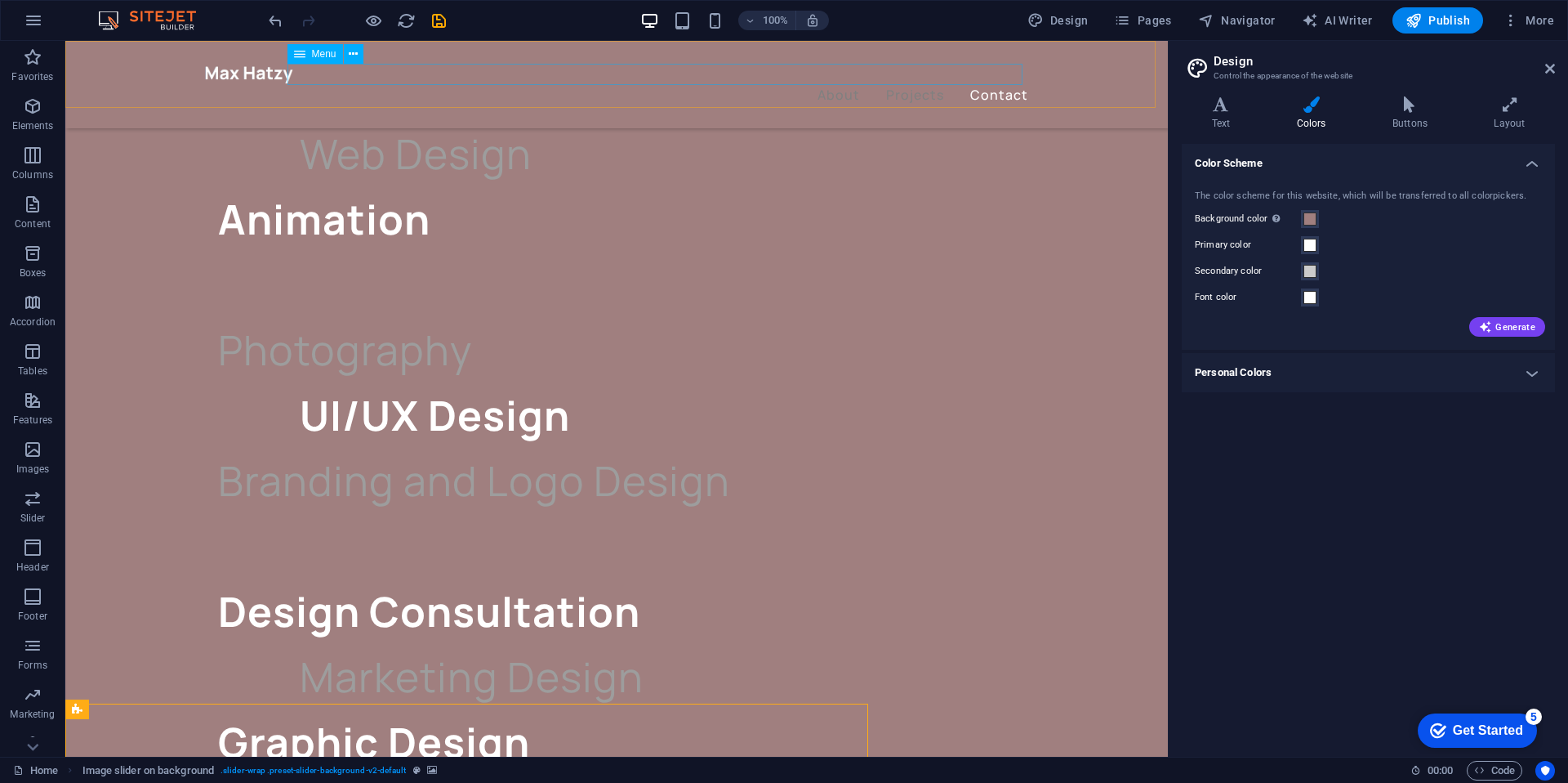
scroll to position [3227, 0]
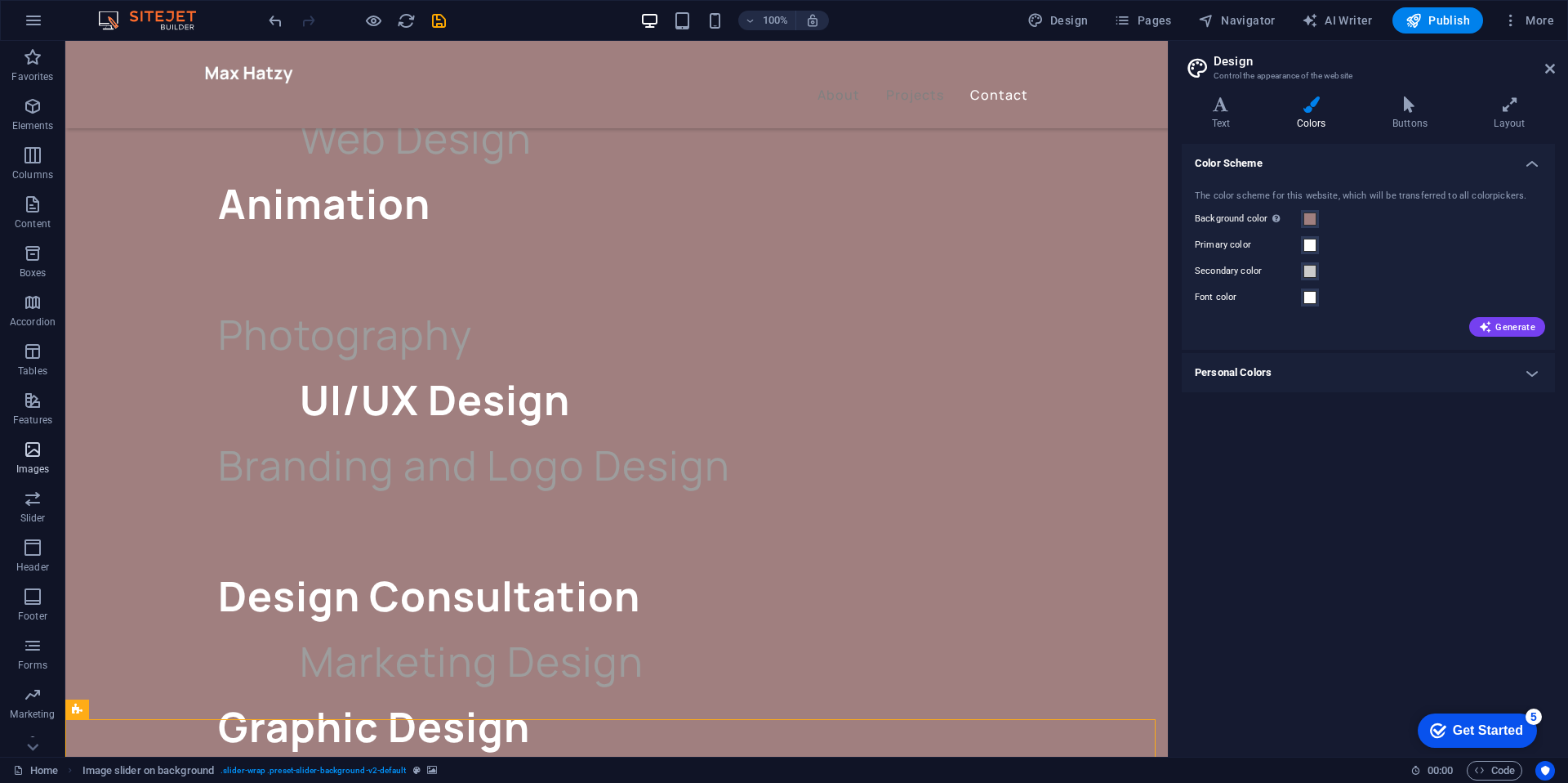
click at [27, 463] on p "Images" at bounding box center [33, 469] width 34 height 13
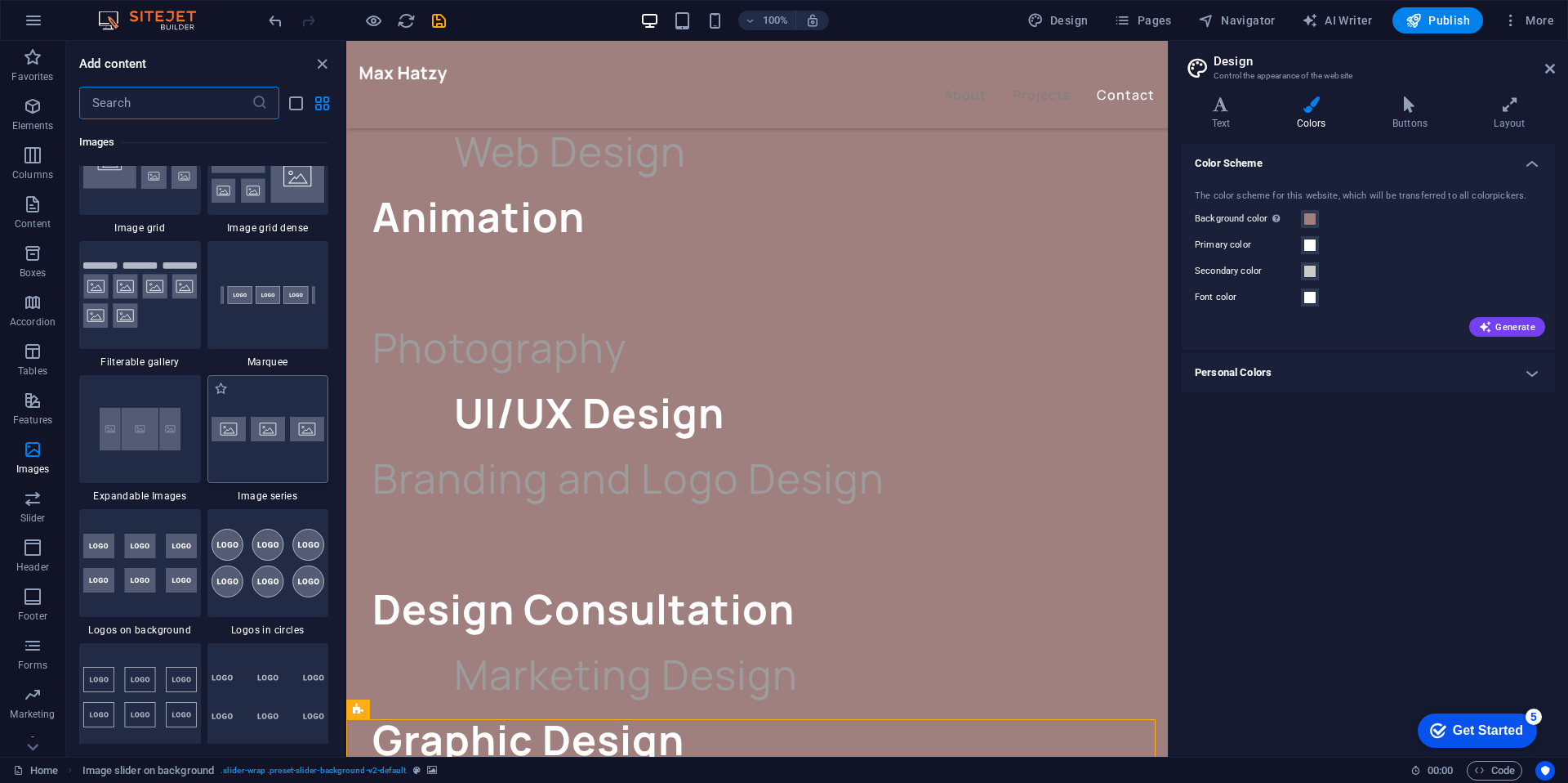
scroll to position [8692, 0]
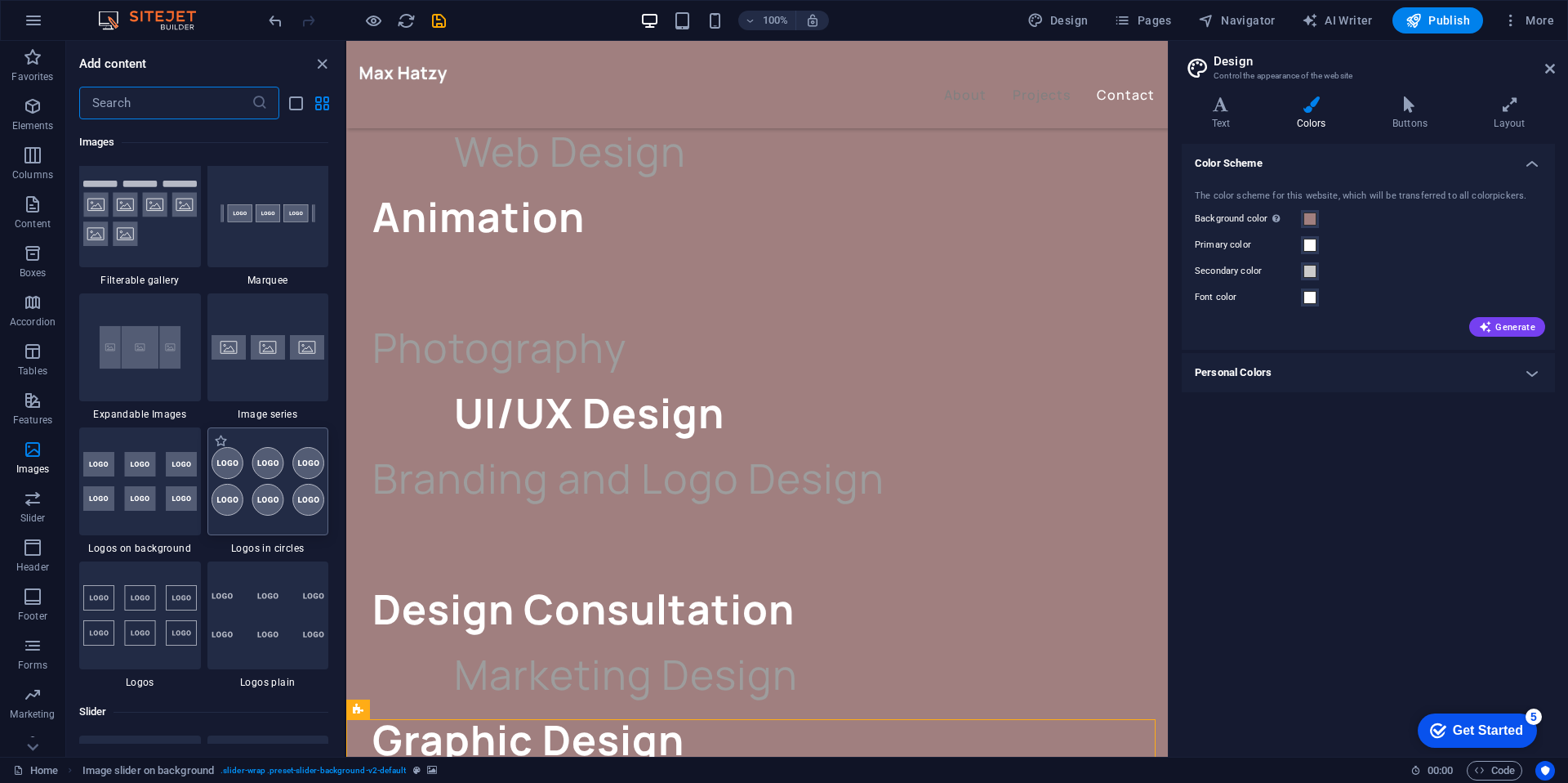
click at [251, 491] on img at bounding box center [268, 480] width 114 height 68
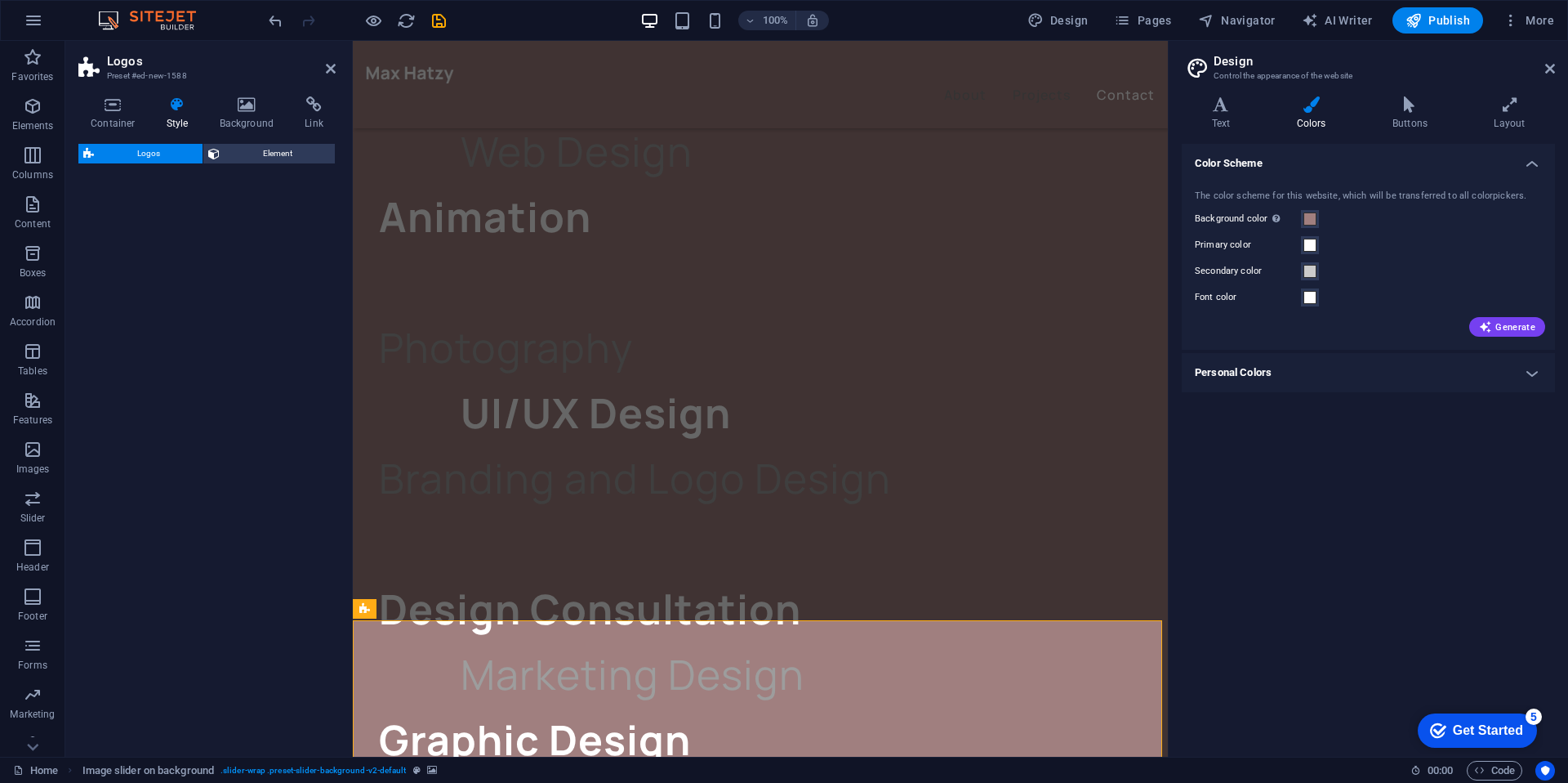
select select "rem"
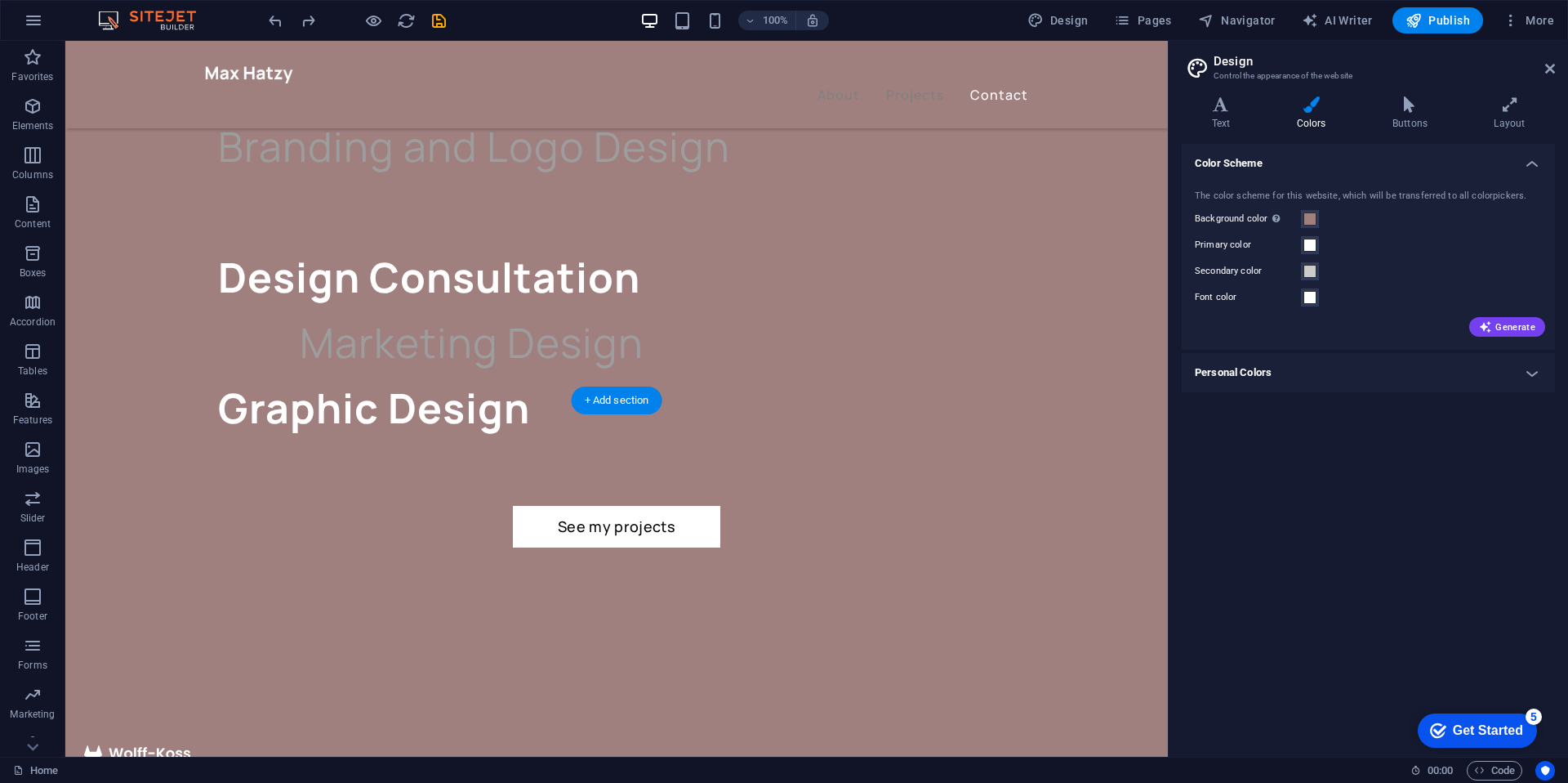
scroll to position [3954, 0]
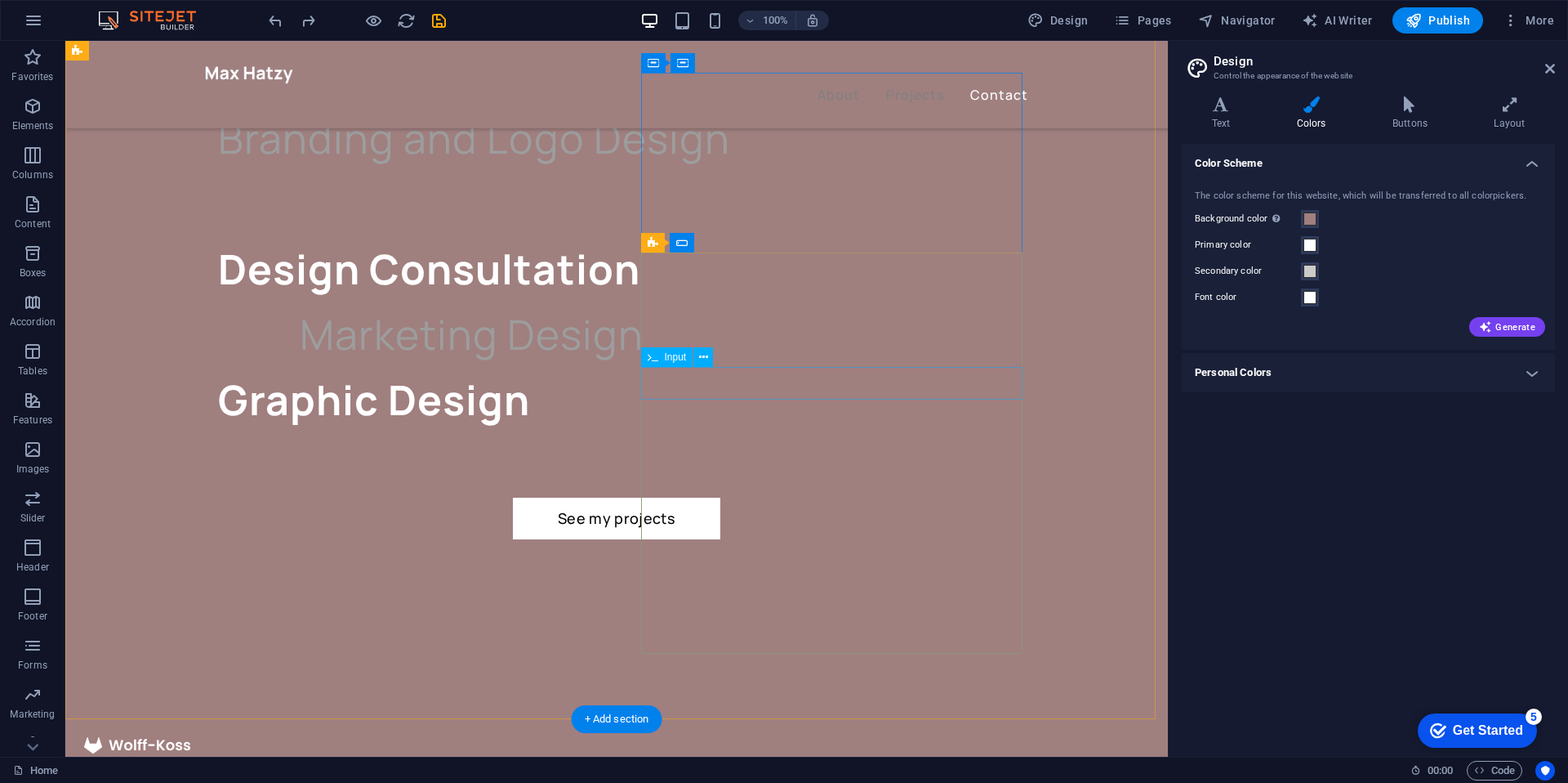
scroll to position [3227, 0]
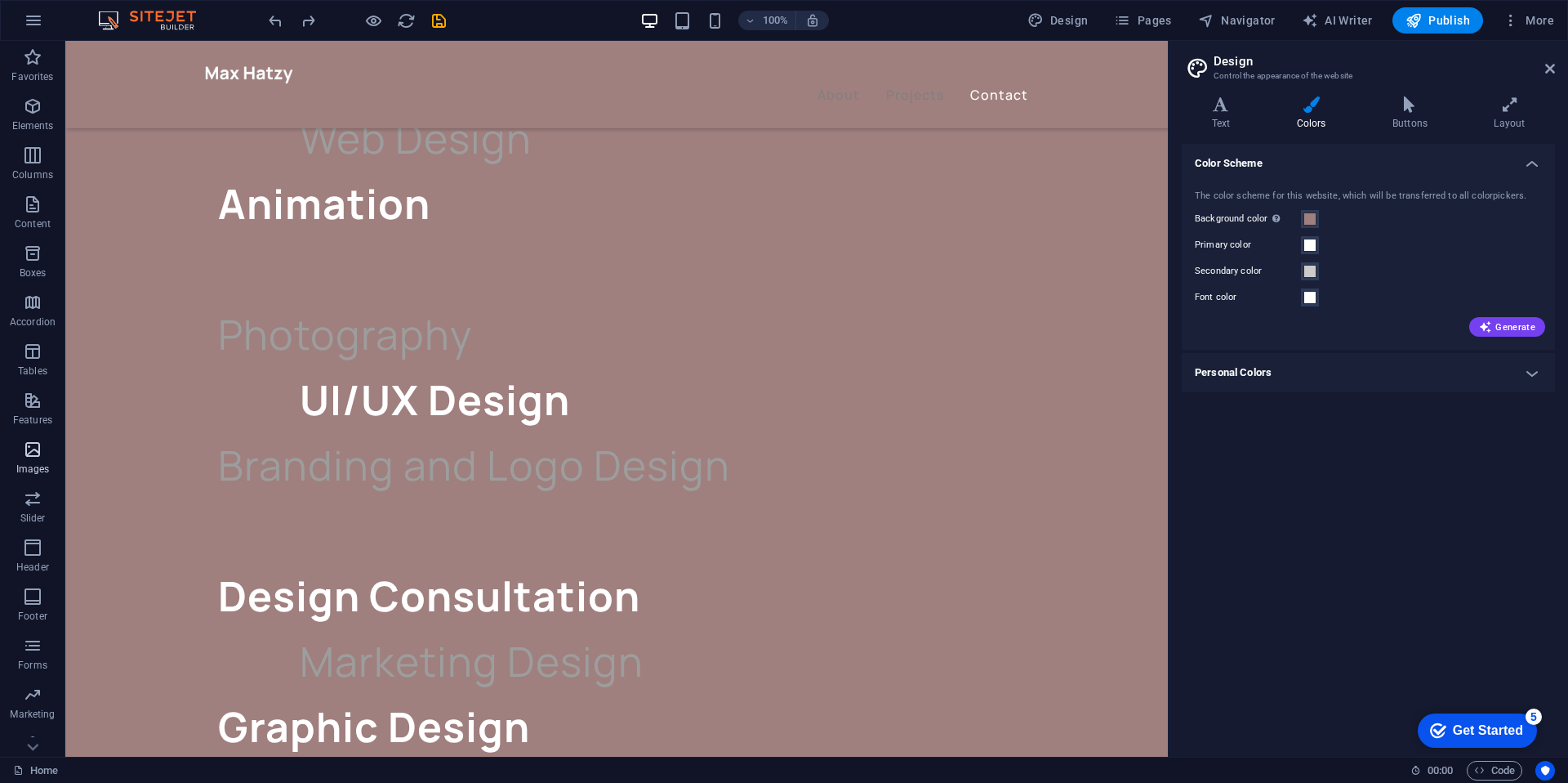
click at [30, 468] on p "Images" at bounding box center [33, 469] width 34 height 13
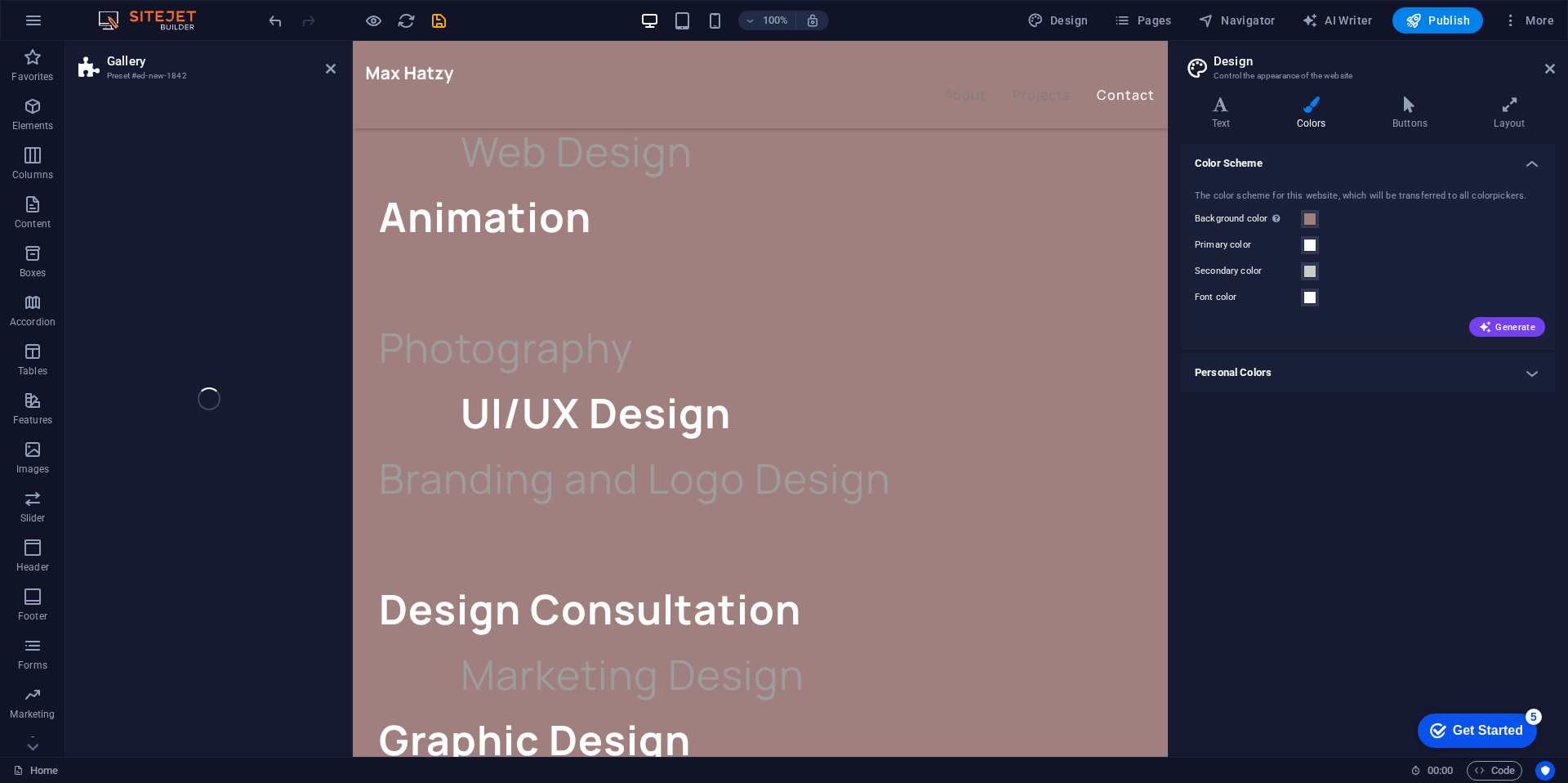
scroll to position [3374, 0]
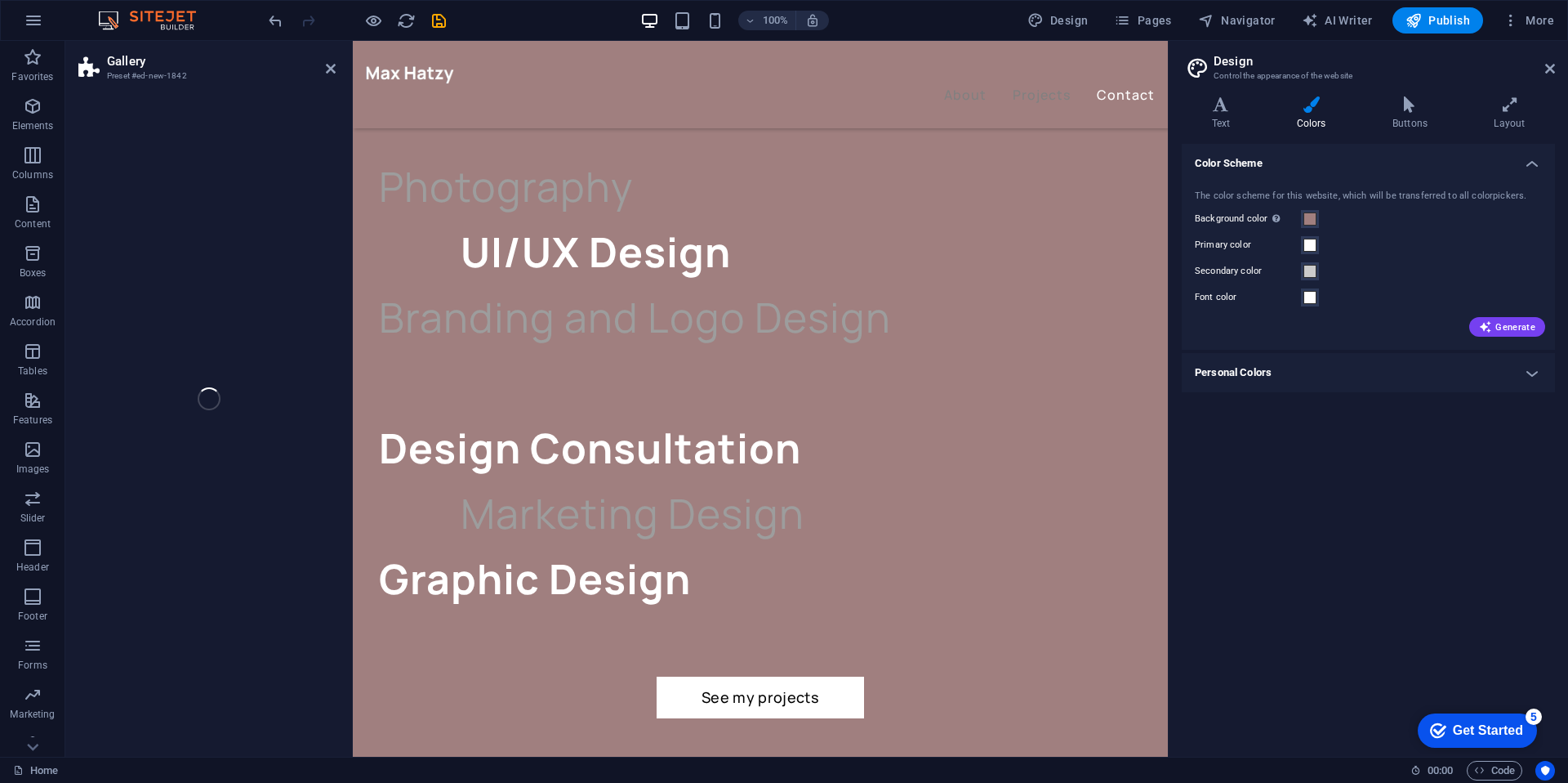
select select "rem"
select select "preset-gallery-v3-circle"
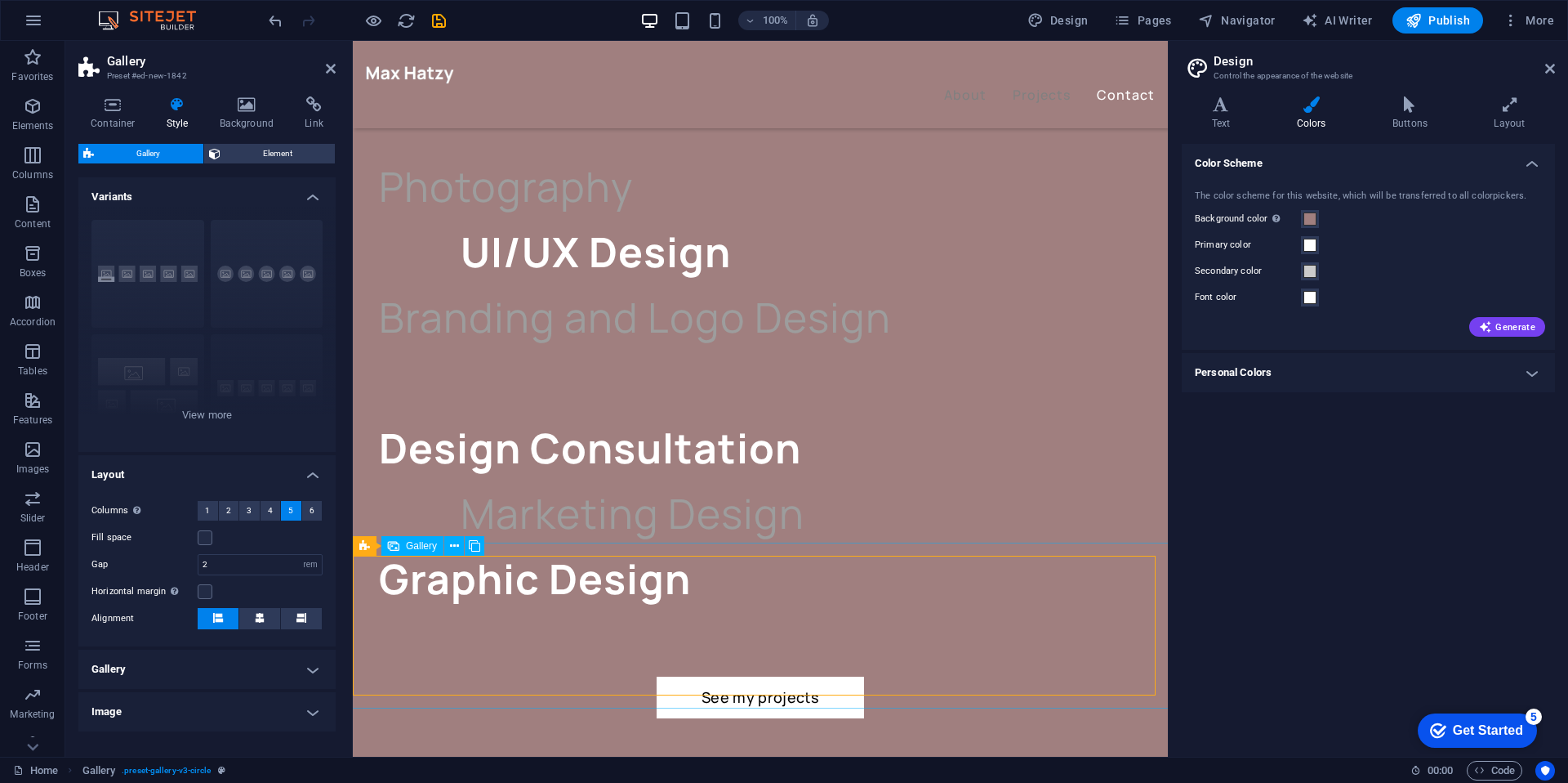
select select "4"
select select "px"
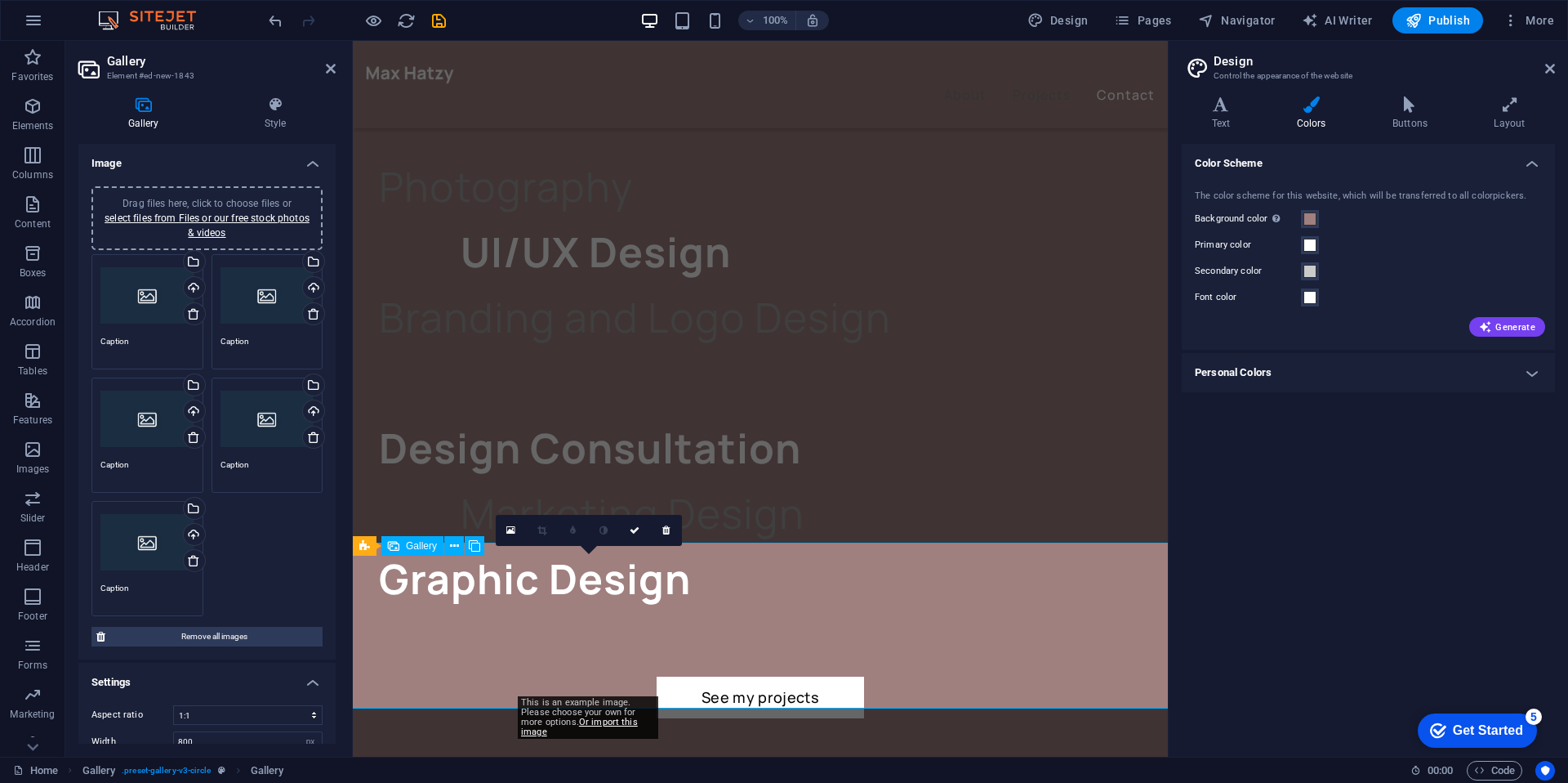
click at [667, 529] on icon at bounding box center [666, 530] width 7 height 10
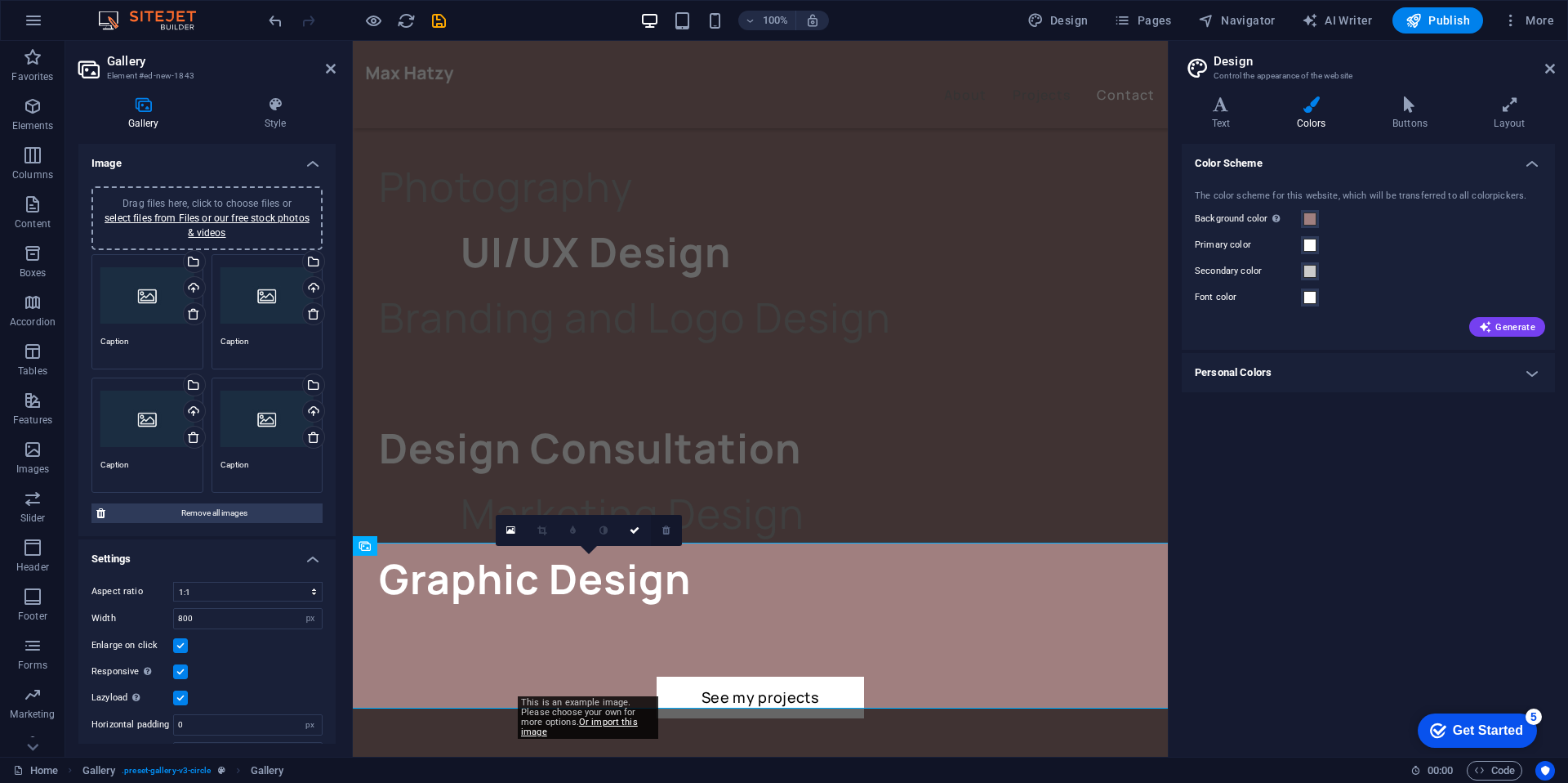
click at [662, 535] on link at bounding box center [666, 530] width 31 height 31
click at [660, 532] on link at bounding box center [666, 530] width 31 height 31
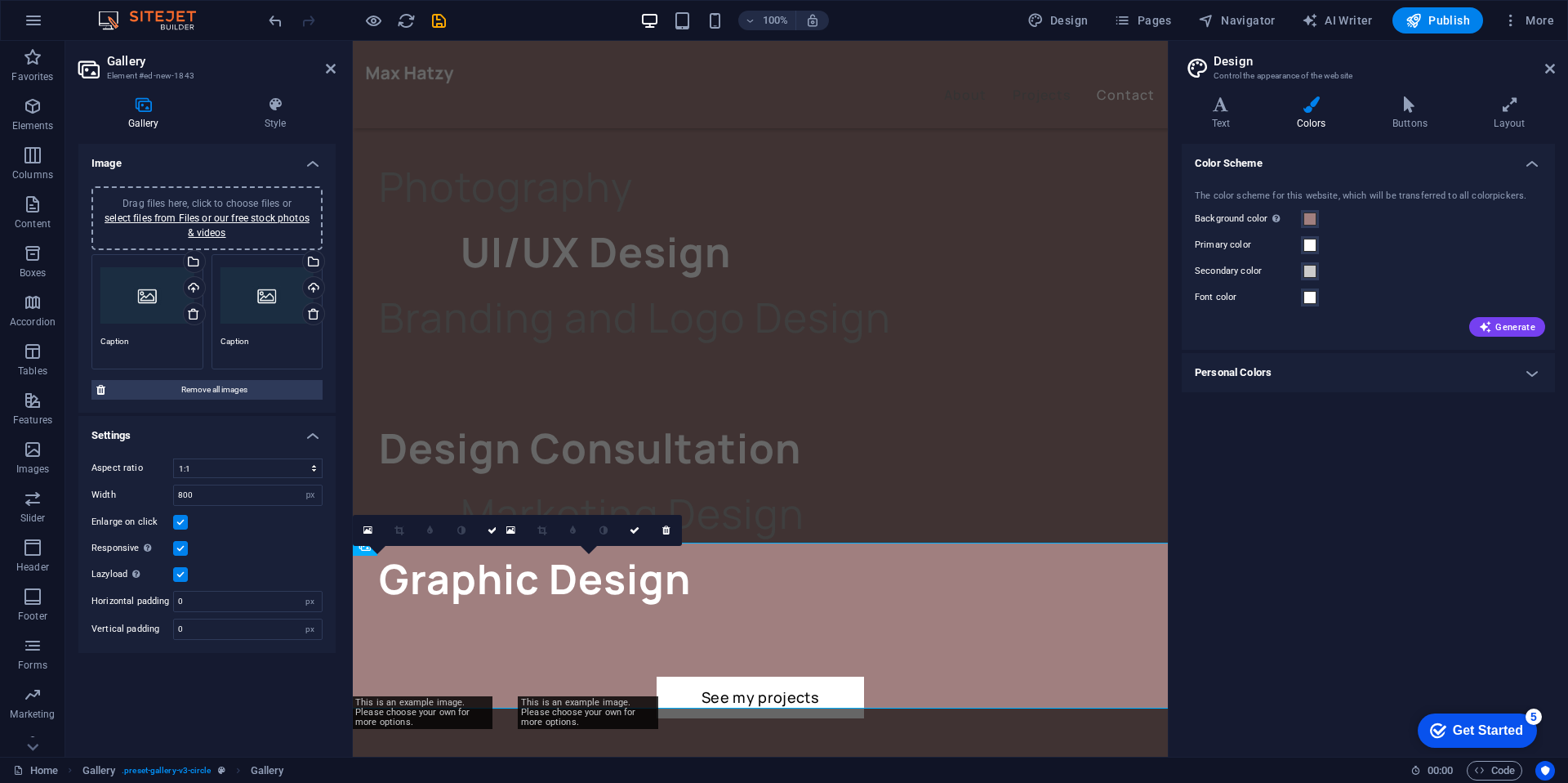
click at [660, 532] on link at bounding box center [666, 530] width 31 height 31
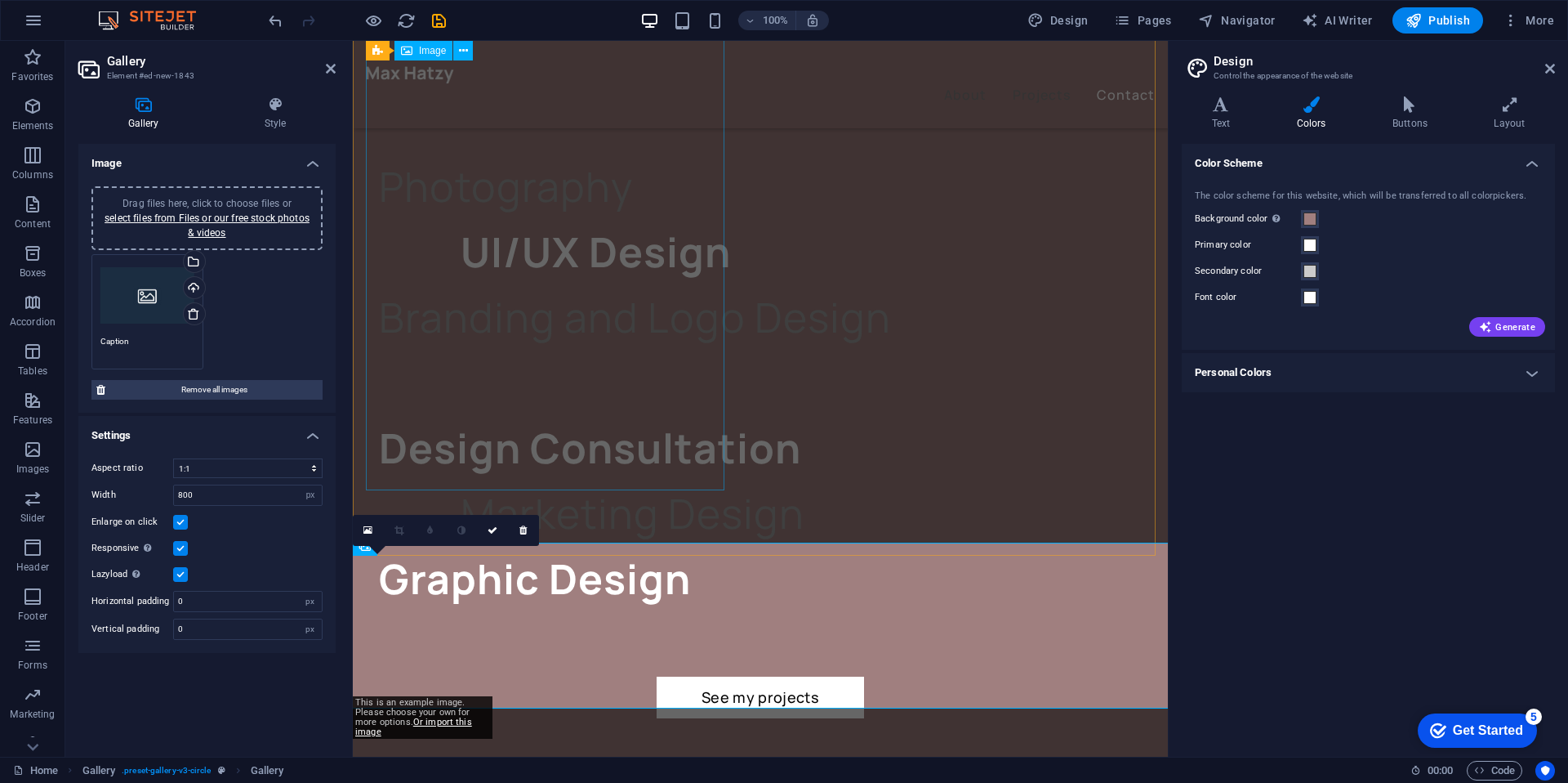
drag, startPoint x: 427, startPoint y: 621, endPoint x: 461, endPoint y: 376, distance: 247.3
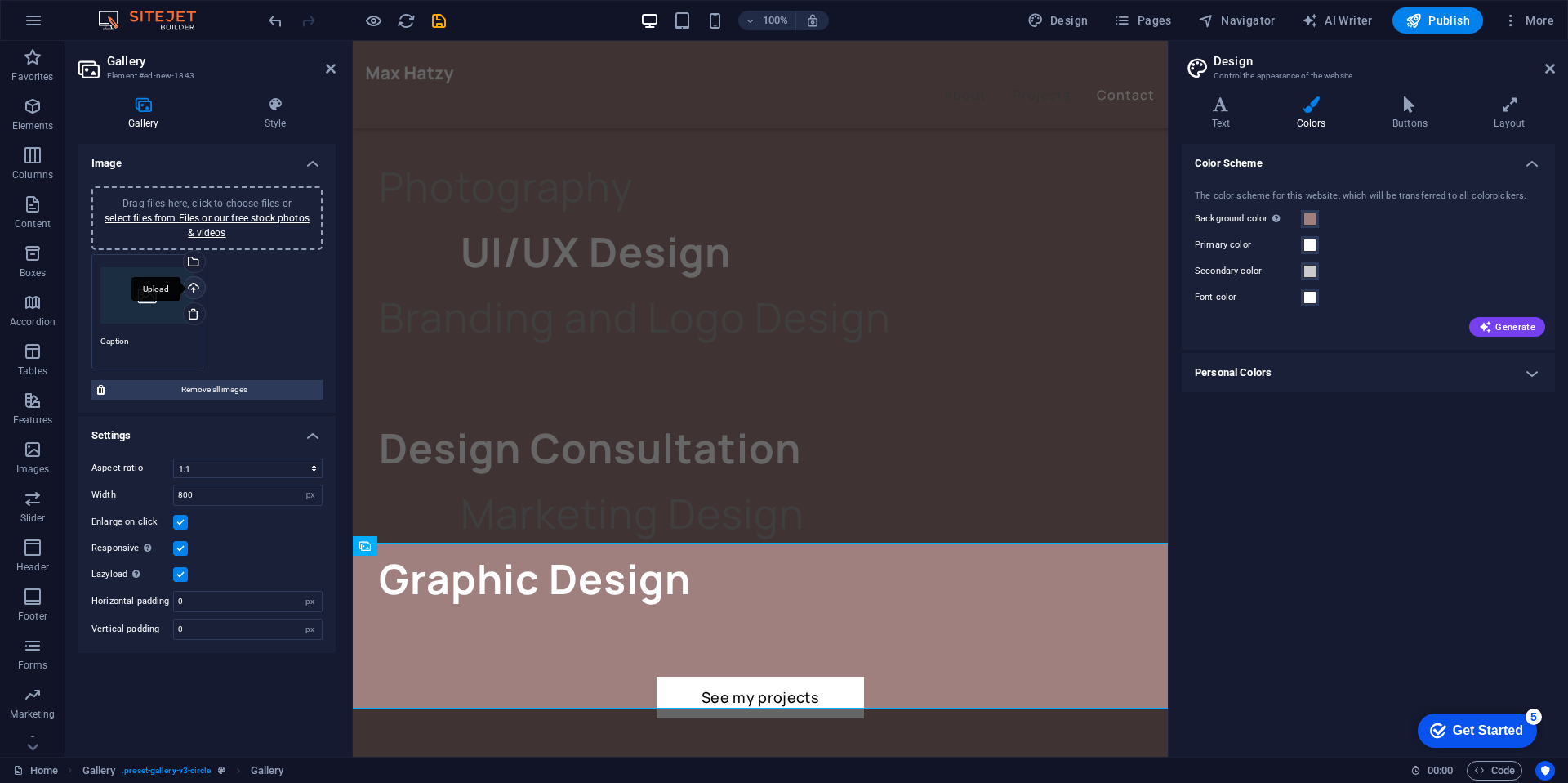
click at [197, 291] on div "Upload" at bounding box center [193, 289] width 25 height 25
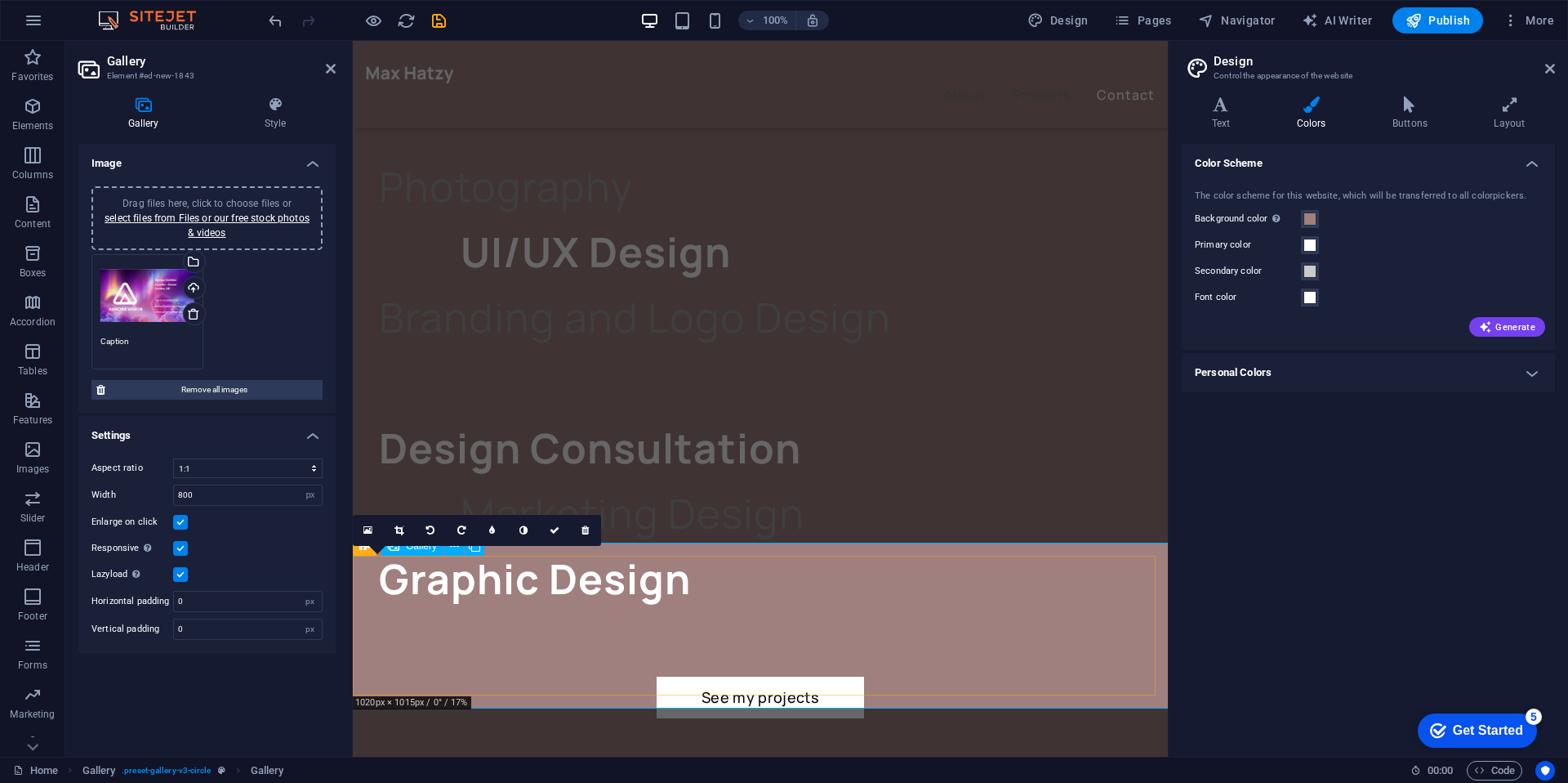
drag, startPoint x: 407, startPoint y: 630, endPoint x: 436, endPoint y: 624, distance: 29.6
click at [399, 531] on icon at bounding box center [398, 530] width 9 height 10
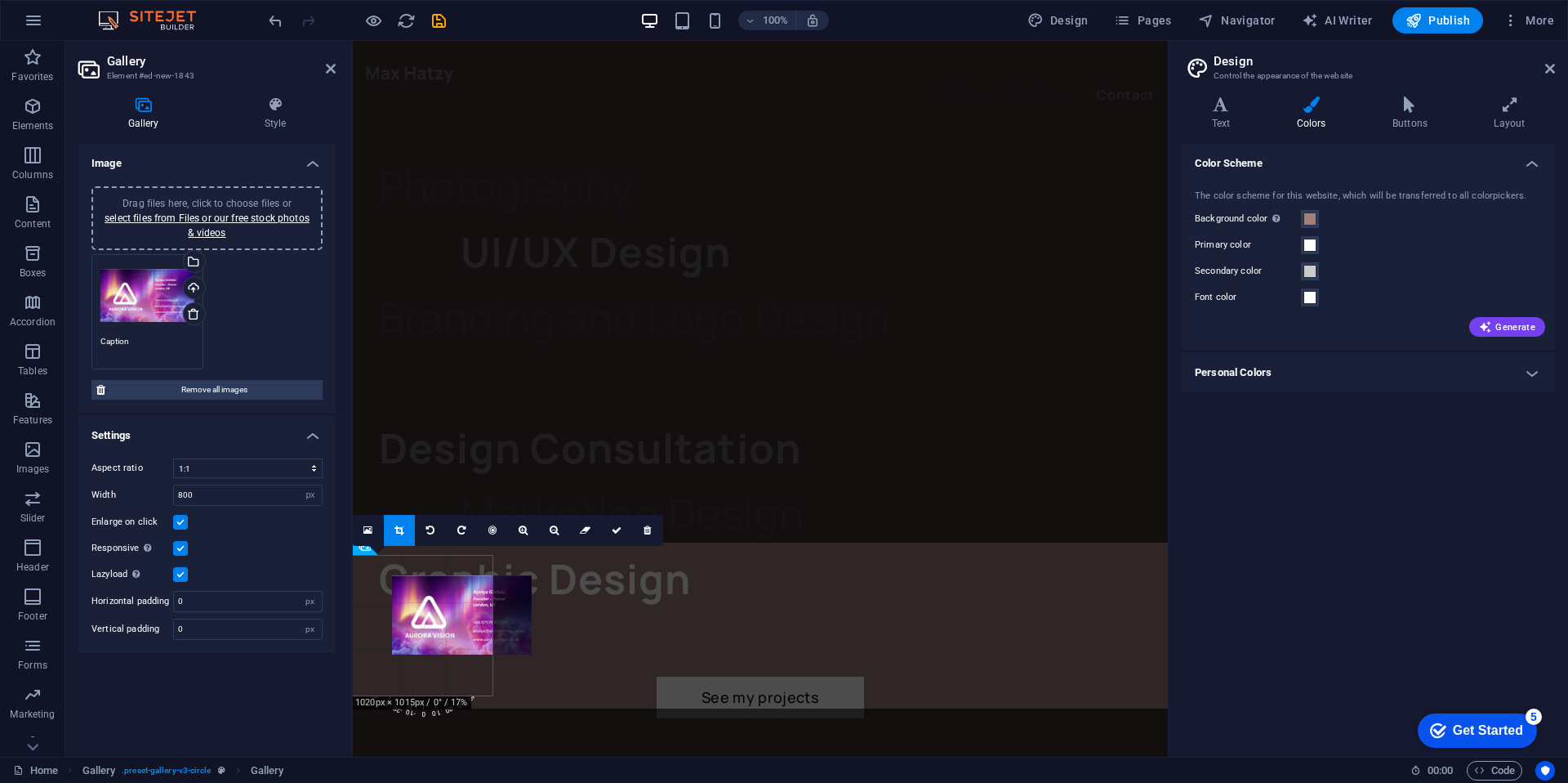
drag, startPoint x: 407, startPoint y: 581, endPoint x: 437, endPoint y: 605, distance: 38.4
click at [437, 605] on div at bounding box center [461, 614] width 139 height 79
drag, startPoint x: 419, startPoint y: 660, endPoint x: 445, endPoint y: 635, distance: 36.1
click at [445, 635] on div at bounding box center [449, 629] width 139 height 79
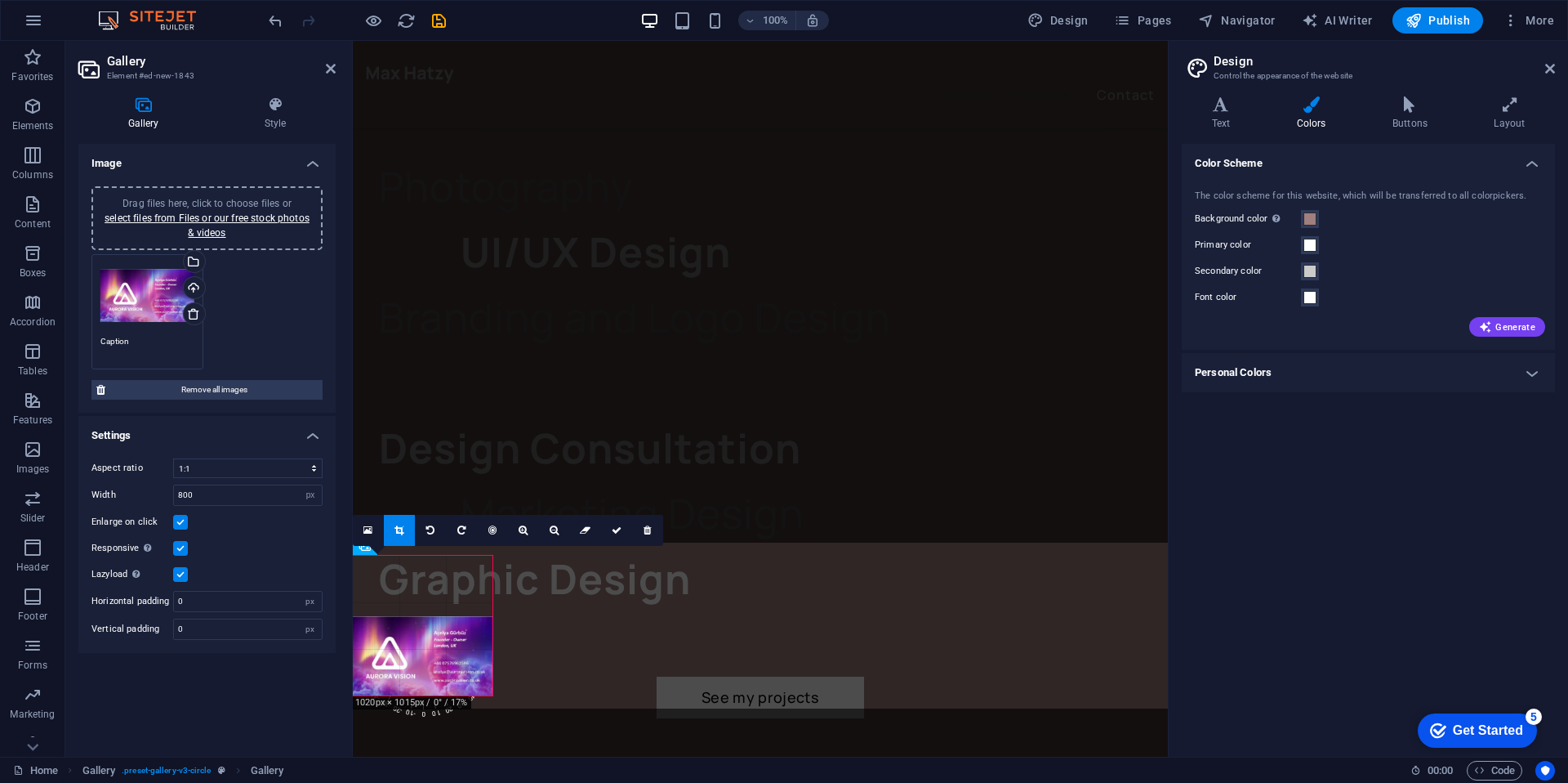
drag, startPoint x: 493, startPoint y: 611, endPoint x: 485, endPoint y: 616, distance: 9.4
click at [485, 616] on div "180 170 160 150 140 130 120 110 100 90 80 70 60 50 40 30 20 10 0 -10 -20 -30 -4…" at bounding box center [422, 625] width 139 height 139
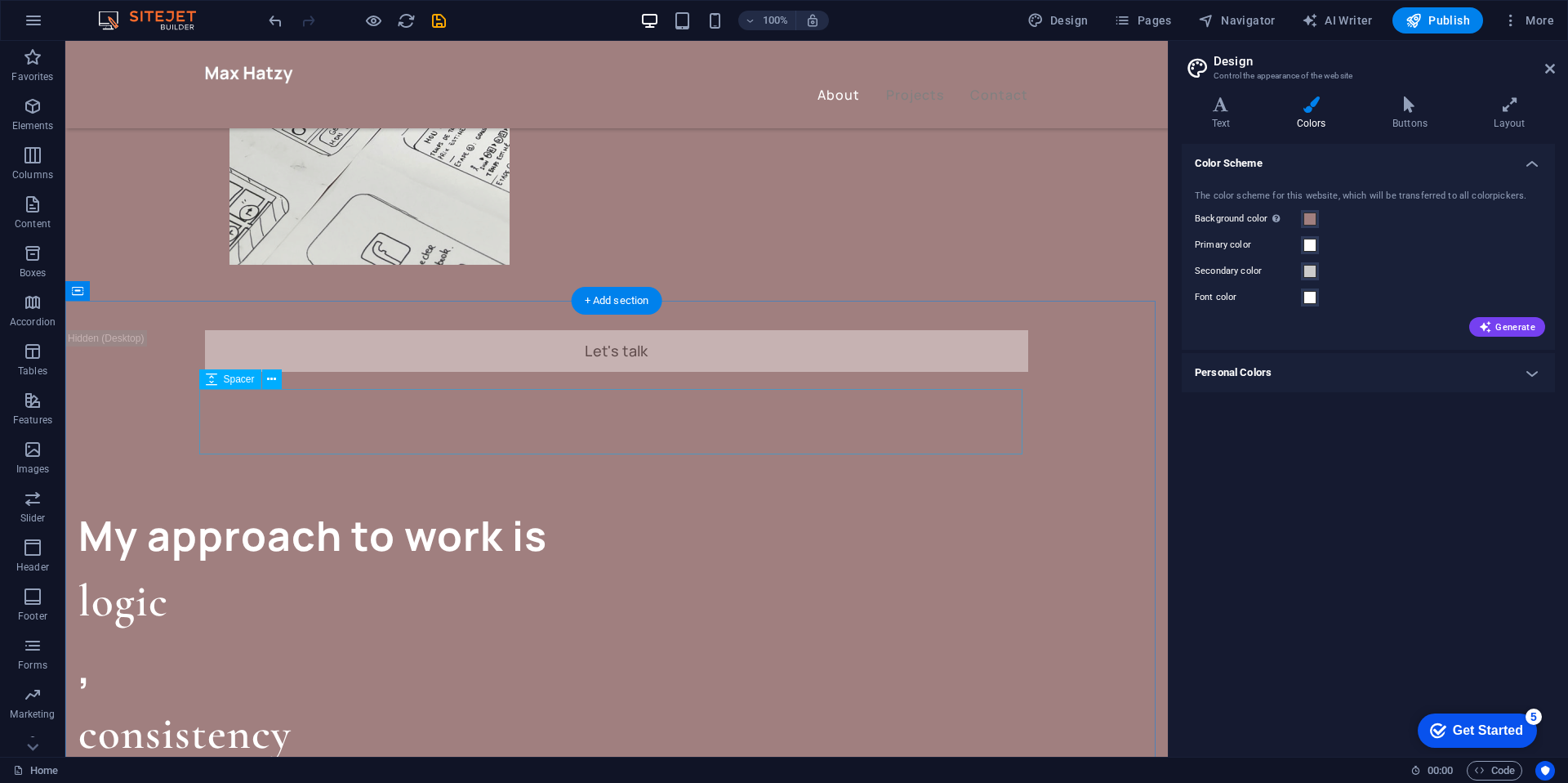
scroll to position [1470, 0]
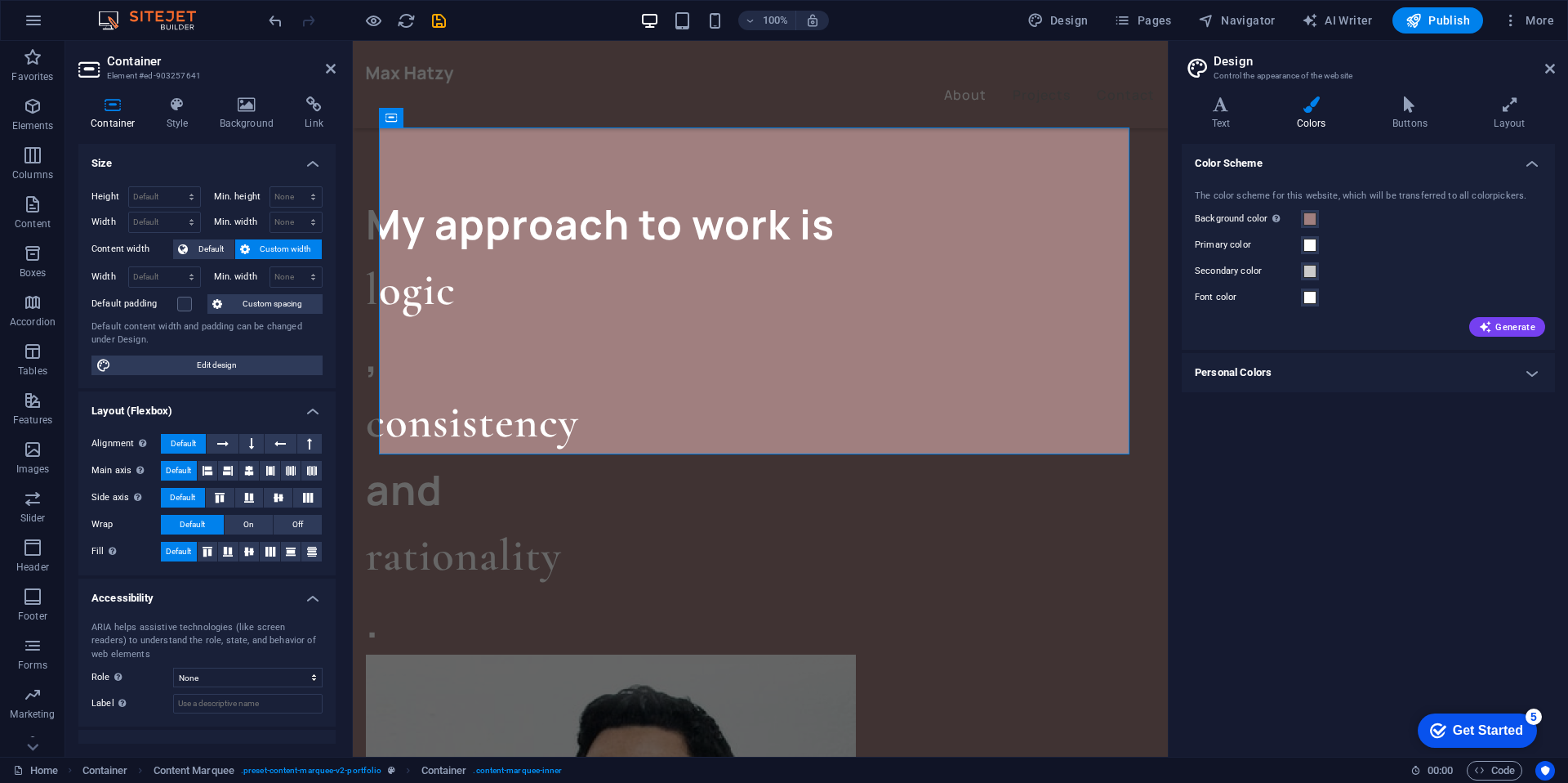
click at [1559, 68] on aside "Design Control the appearance of the website Variants Text Colors Buttons Layou…" at bounding box center [1367, 399] width 400 height 716
click at [1550, 67] on icon at bounding box center [1549, 68] width 10 height 13
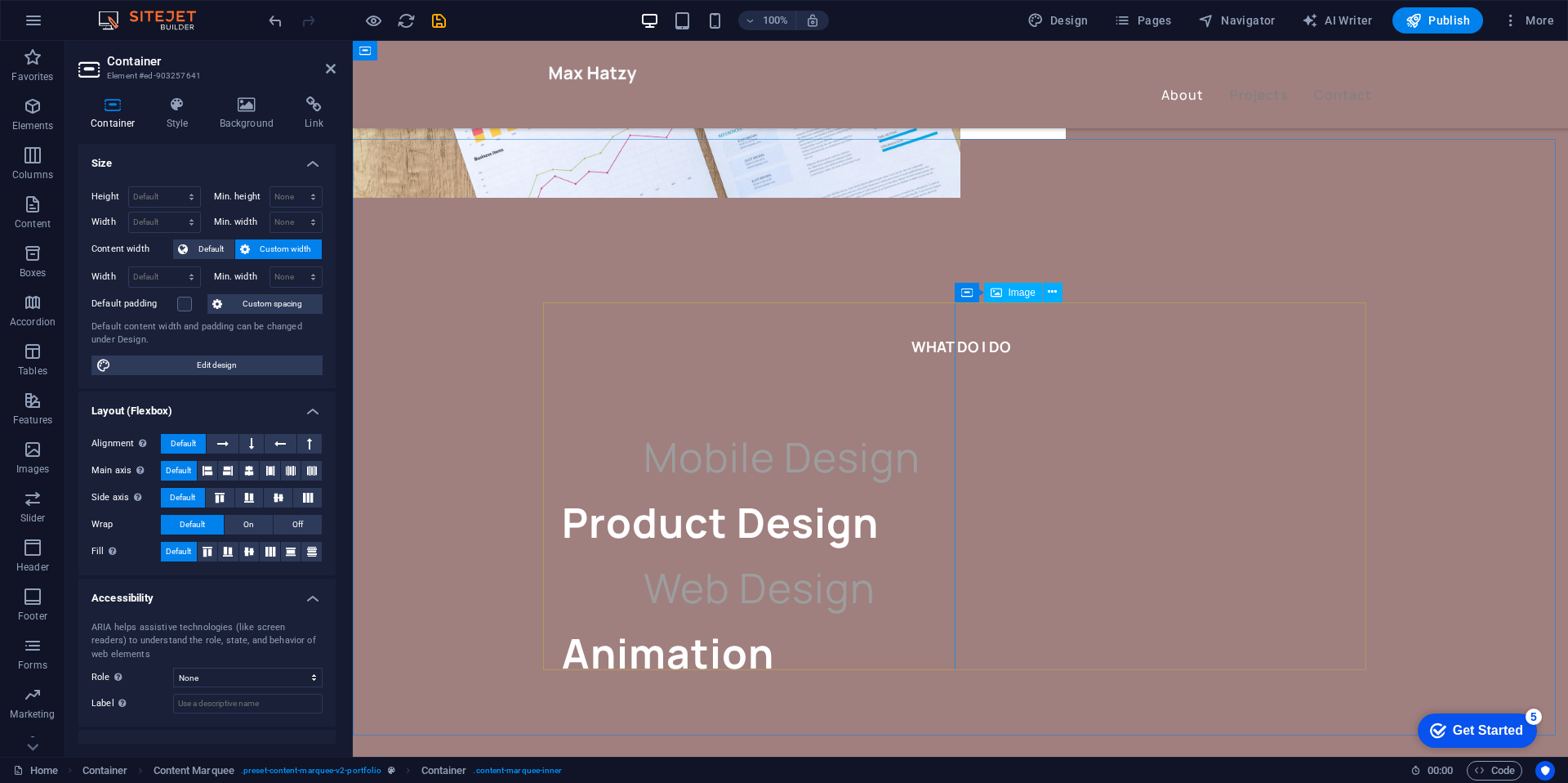
scroll to position [2369, 0]
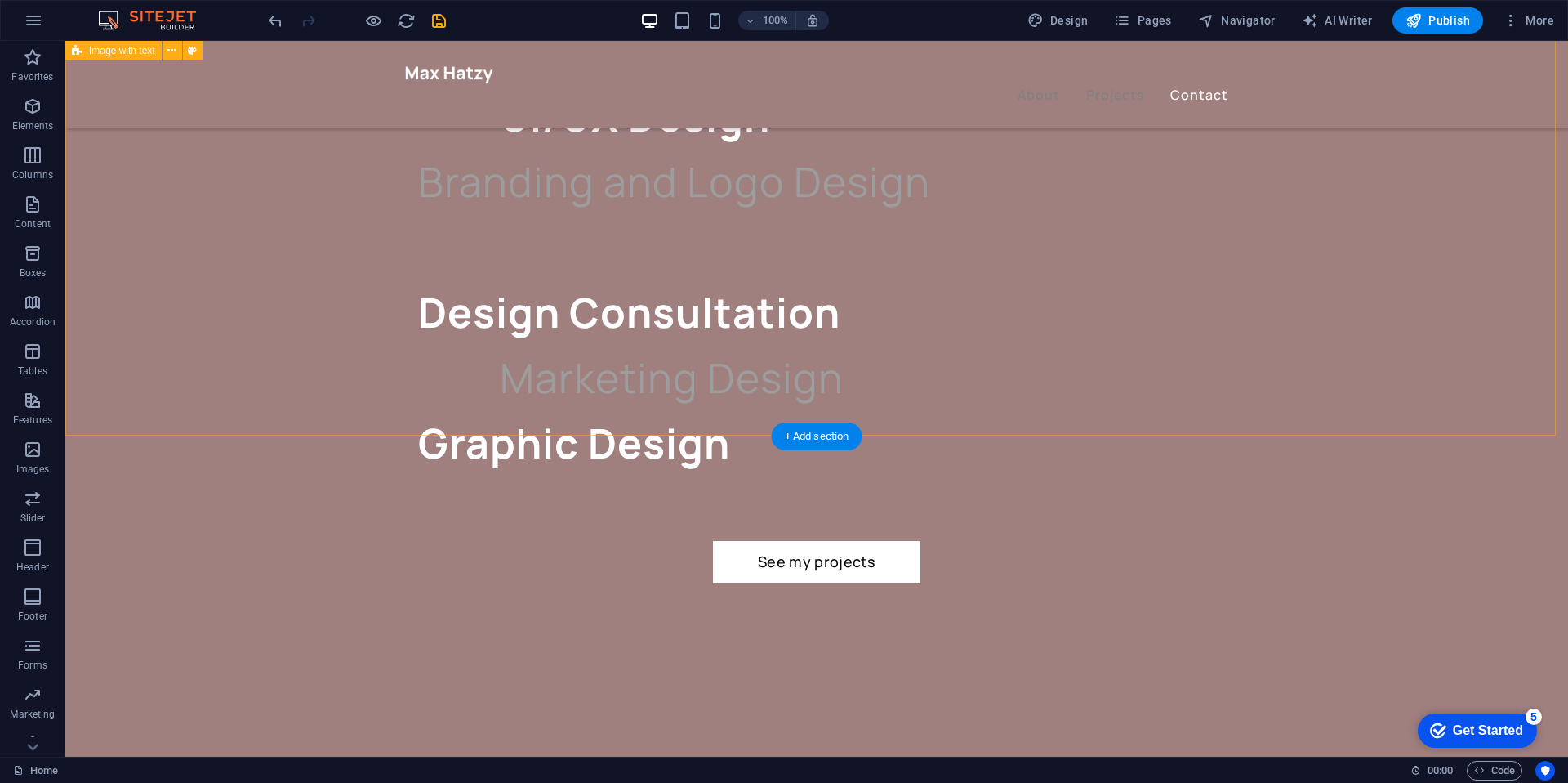
scroll to position [3183, 0]
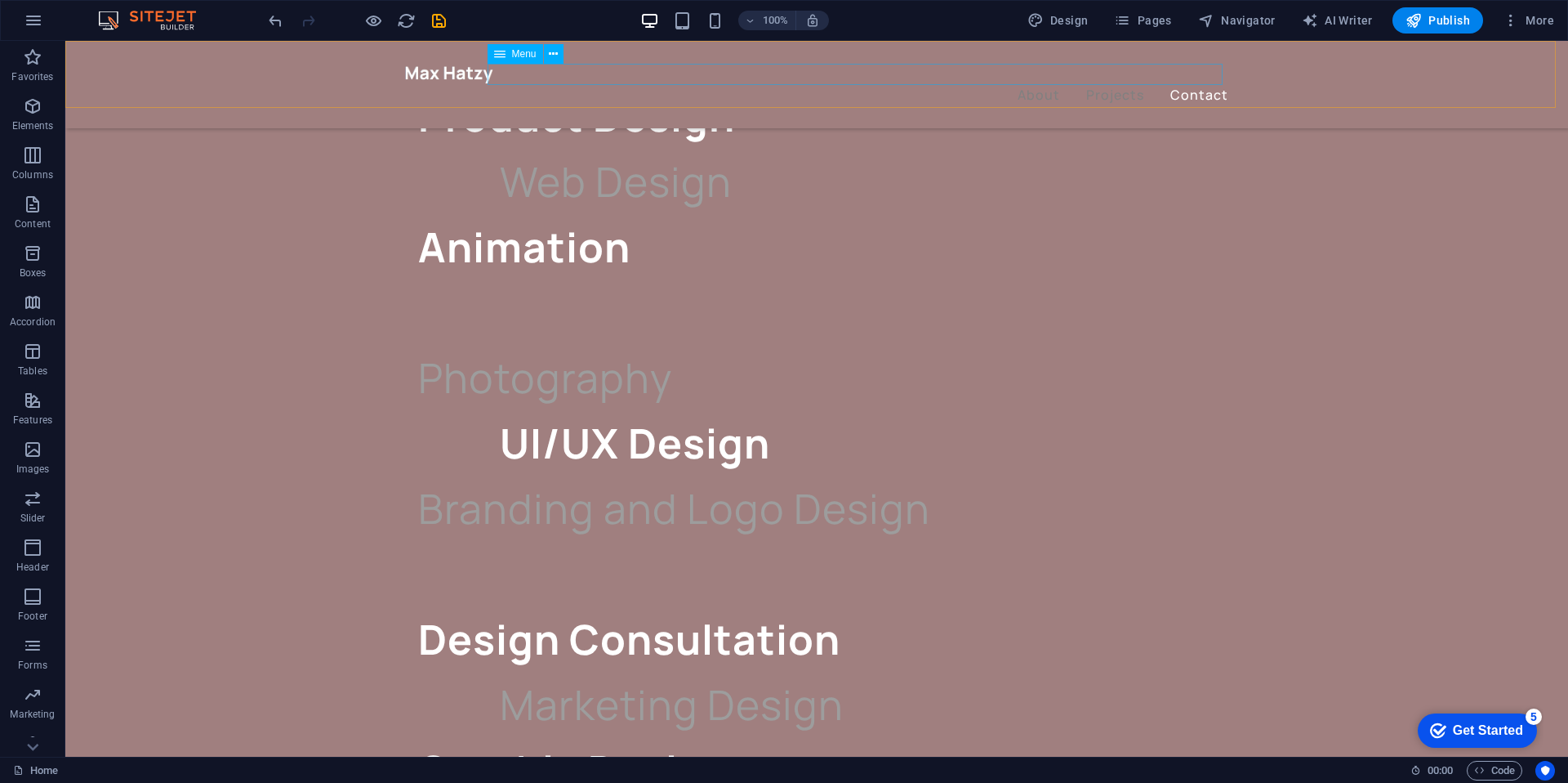
click at [1014, 85] on nav "About Projects Contact" at bounding box center [816, 96] width 823 height 21
click at [1027, 85] on nav "About Projects Contact" at bounding box center [816, 96] width 823 height 21
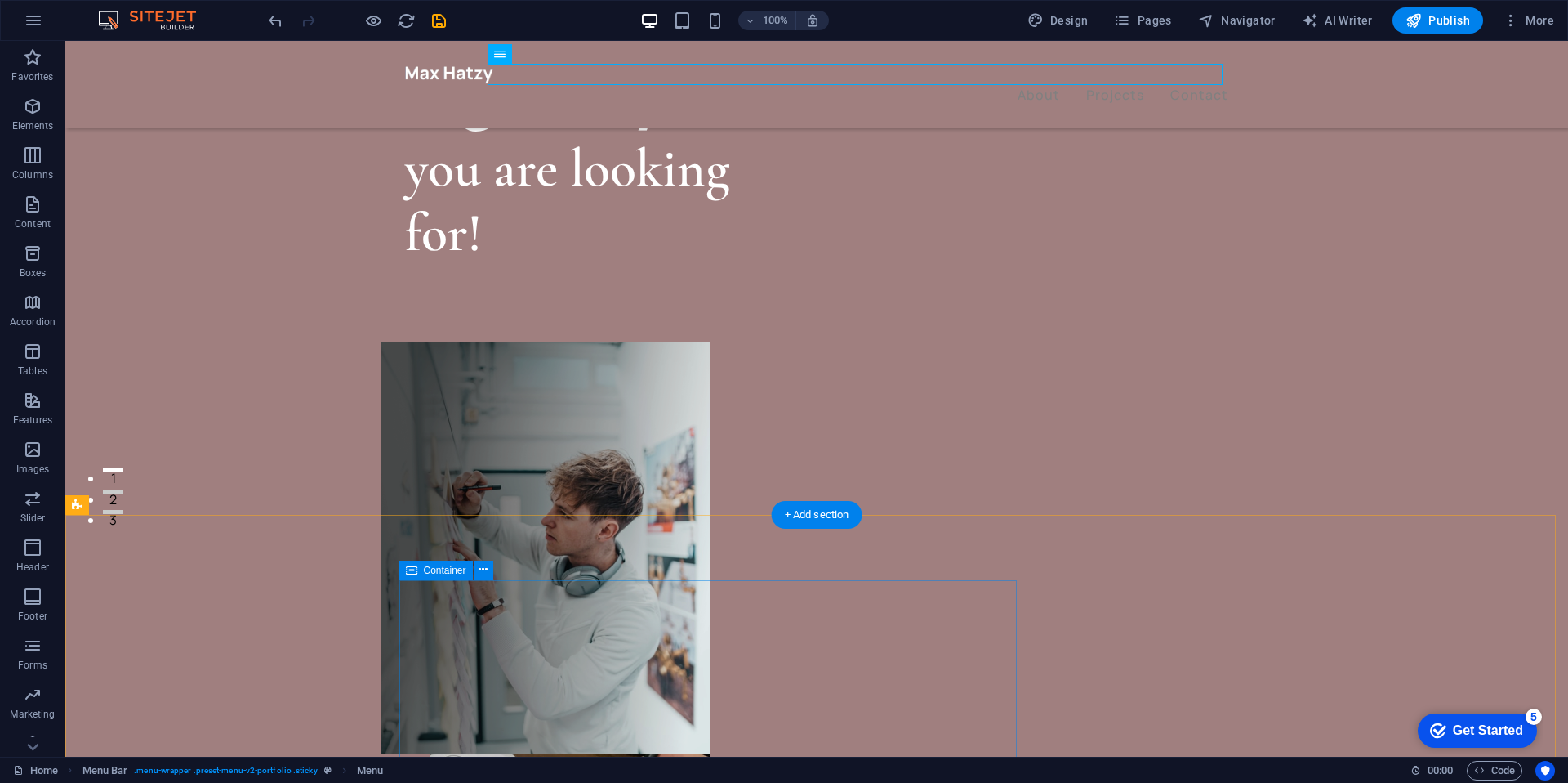
scroll to position [0, 0]
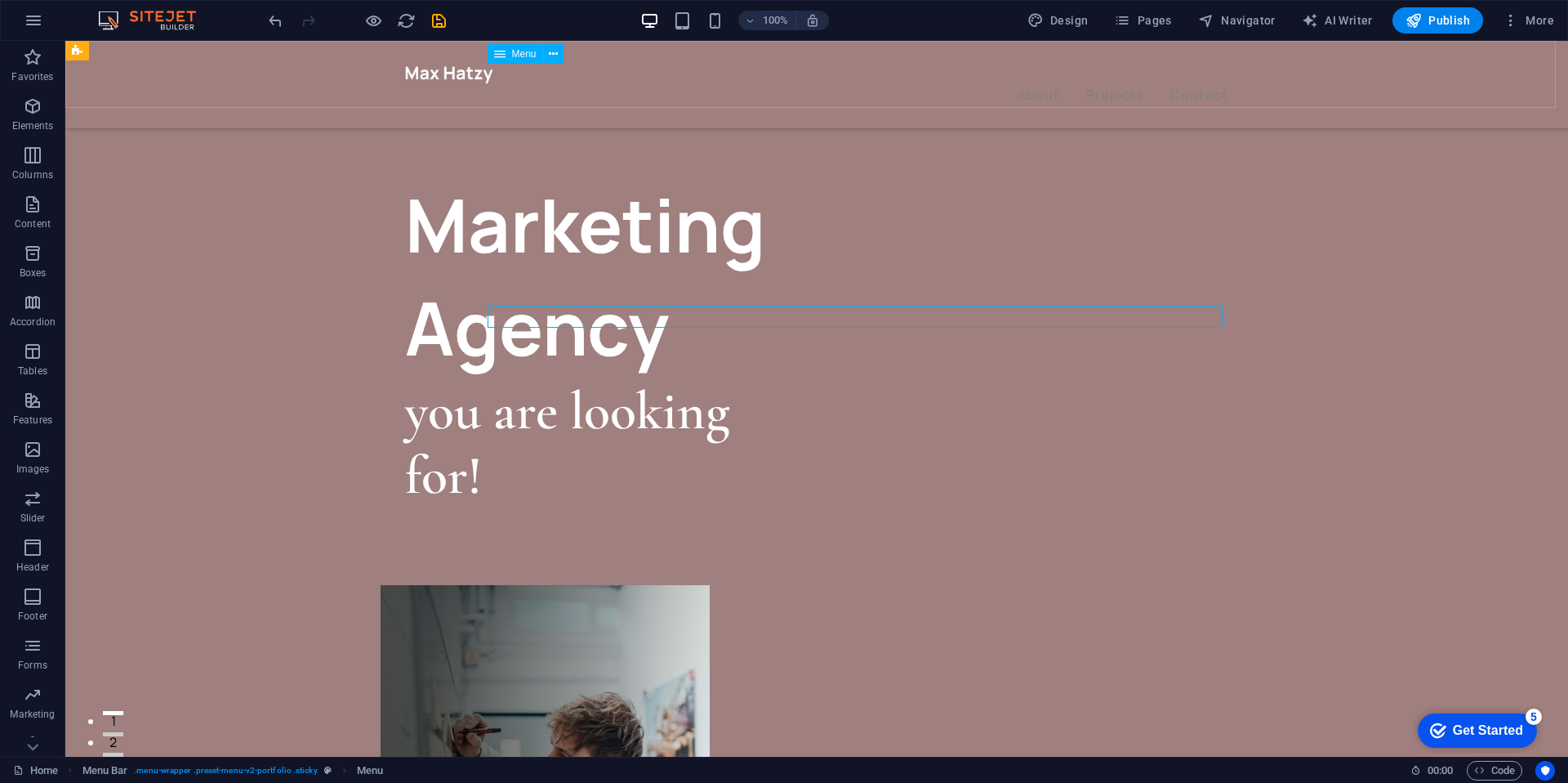
click at [1046, 85] on nav "About Projects Contact" at bounding box center [816, 96] width 823 height 21
click at [1045, 85] on nav "About Projects Contact" at bounding box center [816, 96] width 823 height 21
select select "1"
select select
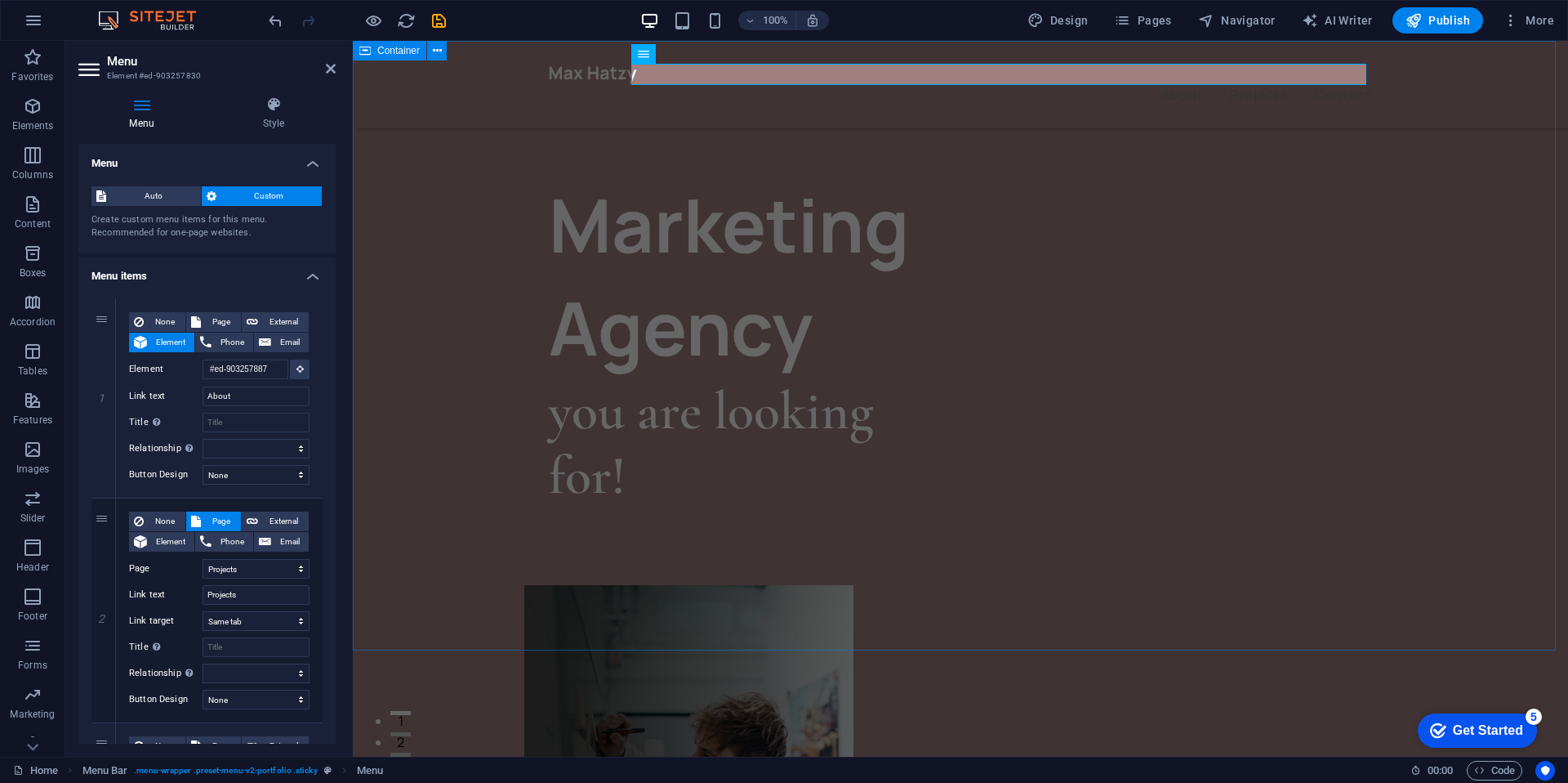
drag, startPoint x: 455, startPoint y: 154, endPoint x: 745, endPoint y: 154, distance: 290.0
click at [745, 154] on div "Marketing Agency you are looking for! Let’s talk My projects" at bounding box center [960, 757] width 1215 height 1433
